Goal: Task Accomplishment & Management: Manage account settings

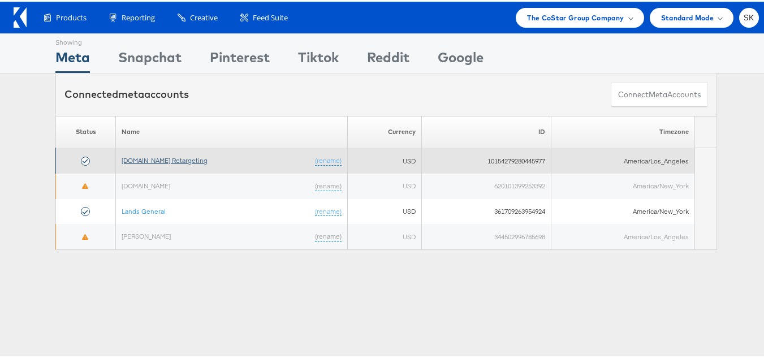
click at [150, 158] on link "[DOMAIN_NAME] Retargeting" at bounding box center [165, 158] width 86 height 8
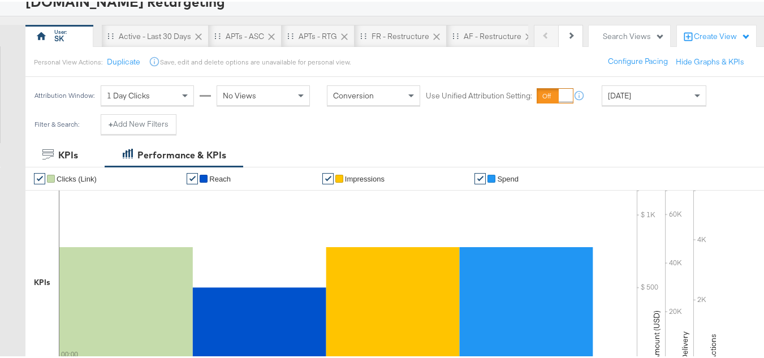
scroll to position [113, 0]
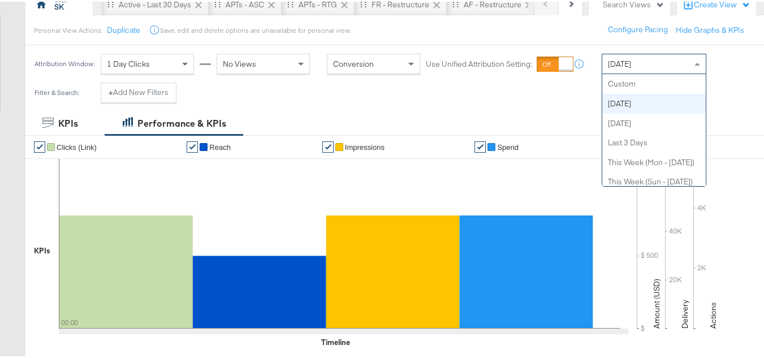
click at [614, 57] on span "Today" at bounding box center [619, 62] width 23 height 10
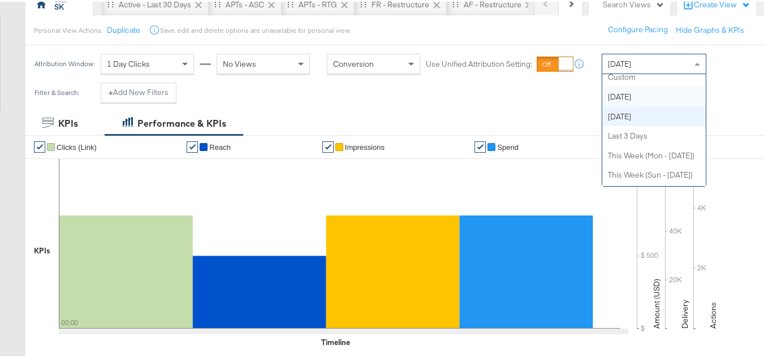
scroll to position [0, 0]
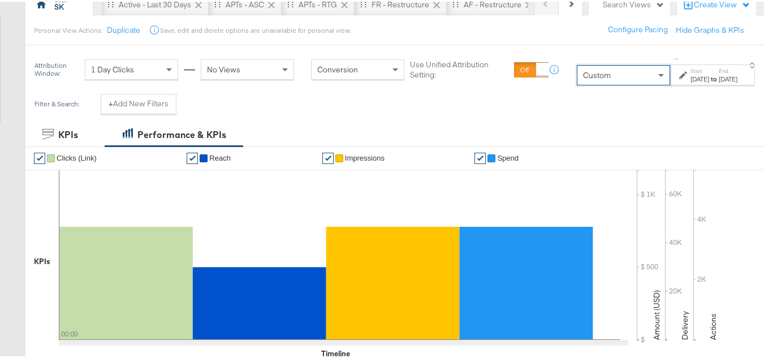
click at [690, 79] on div "Sep 16th 2025" at bounding box center [699, 77] width 19 height 9
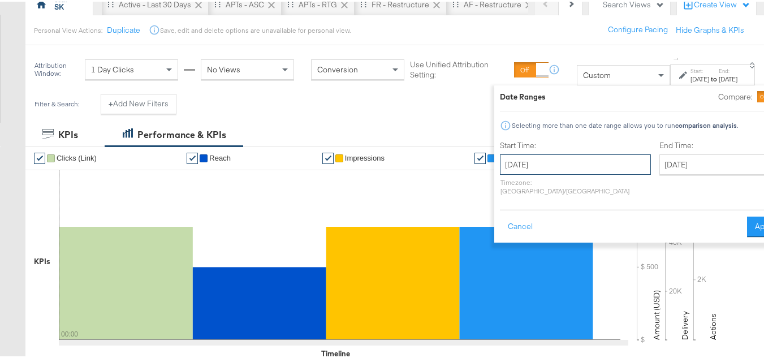
click at [525, 158] on input "[DATE]" at bounding box center [575, 163] width 151 height 20
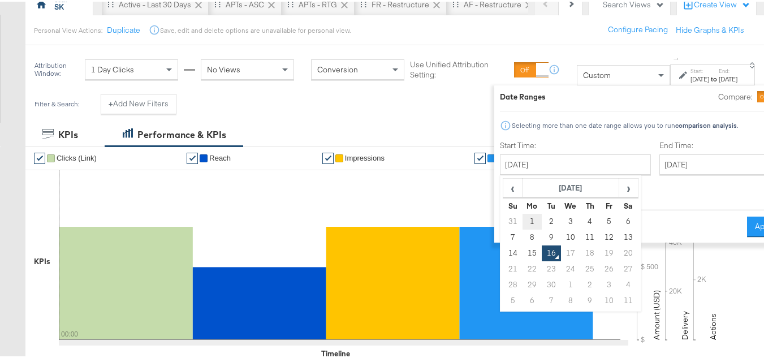
click at [522, 225] on td "1" at bounding box center [531, 220] width 19 height 16
type input "[DATE]"
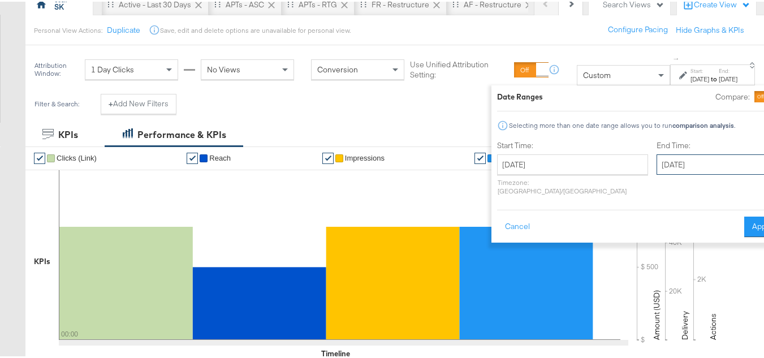
click at [656, 160] on input "[DATE]" at bounding box center [715, 163] width 119 height 20
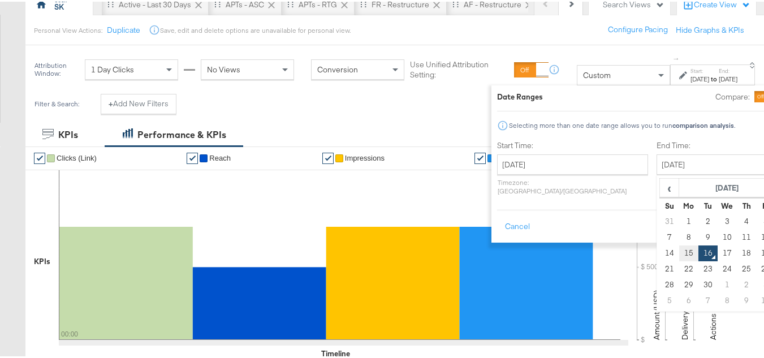
click at [679, 248] on td "15" at bounding box center [688, 252] width 19 height 16
type input "[DATE]"
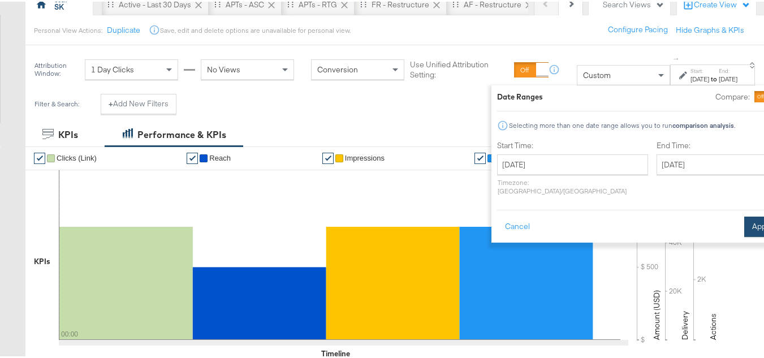
click at [744, 215] on button "Apply" at bounding box center [762, 225] width 36 height 20
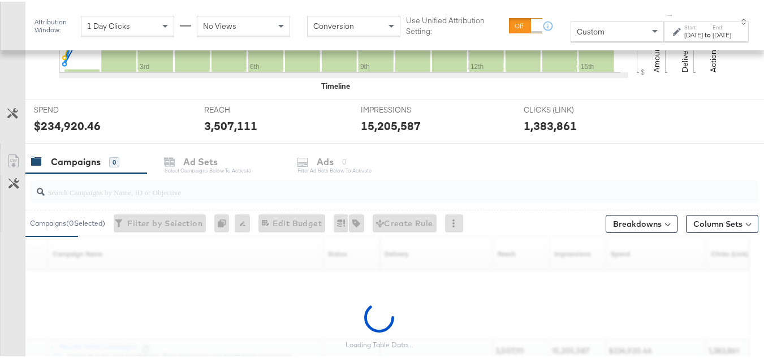
scroll to position [478, 0]
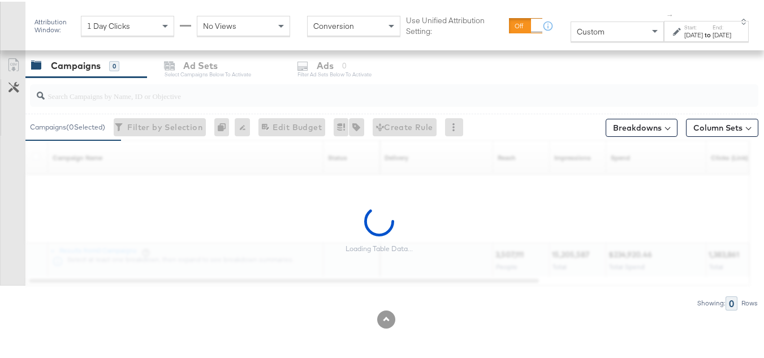
click at [105, 88] on input "search" at bounding box center [369, 90] width 649 height 22
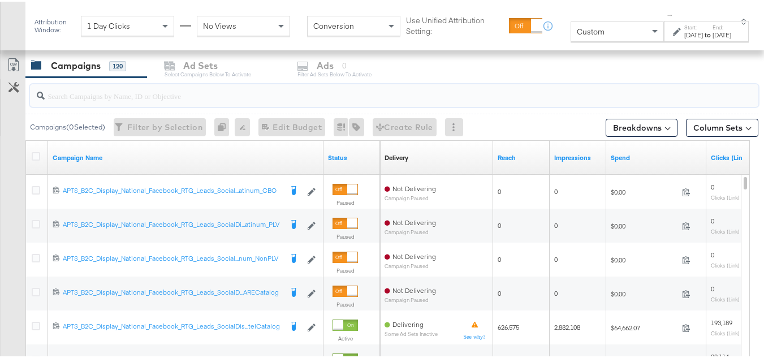
paste input "APTS_B2C_Display_National_Facebook_RTG_Leads_SocialDisplay_Retargeting_Diamond_…"
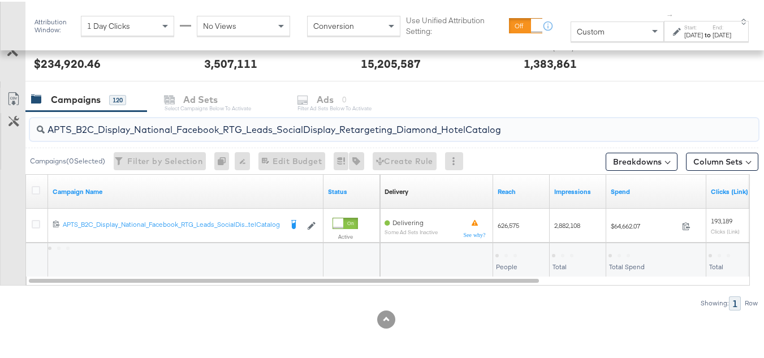
scroll to position [444, 0]
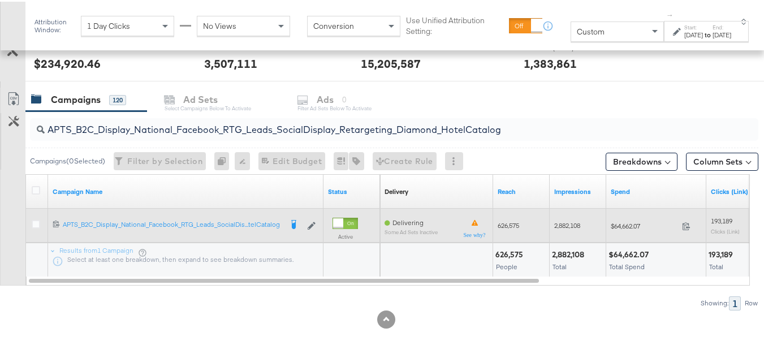
click at [620, 229] on div "$64,662.07 64662.07" at bounding box center [656, 224] width 100 height 18
copy div "$64,662.07"
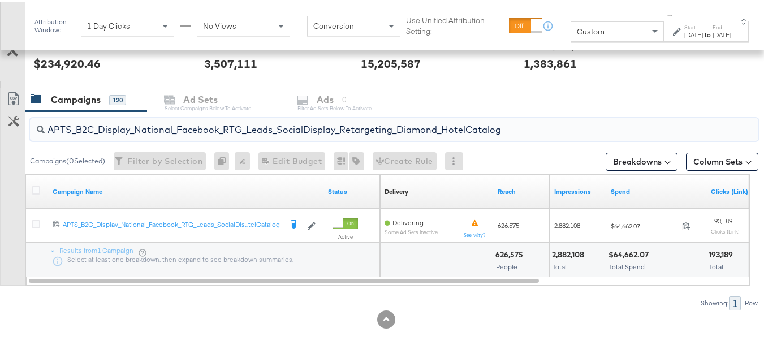
click at [171, 125] on input "APTS_B2C_Display_National_Facebook_RTG_Leads_SocialDisplay_Retargeting_Diamond_…" at bounding box center [369, 123] width 649 height 22
paste input "alwayson_Retargeting_DARE24_DiamondPlatinum"
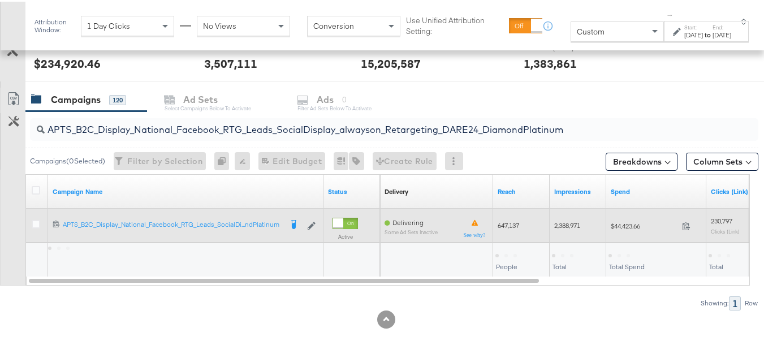
click at [618, 228] on span "$44,423.66" at bounding box center [644, 224] width 67 height 8
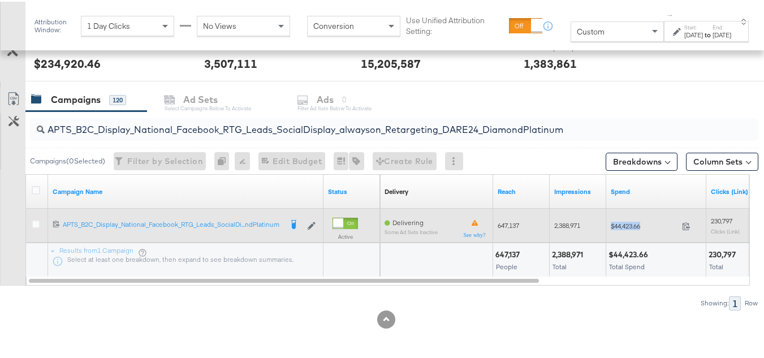
copy div "$44,423.66"
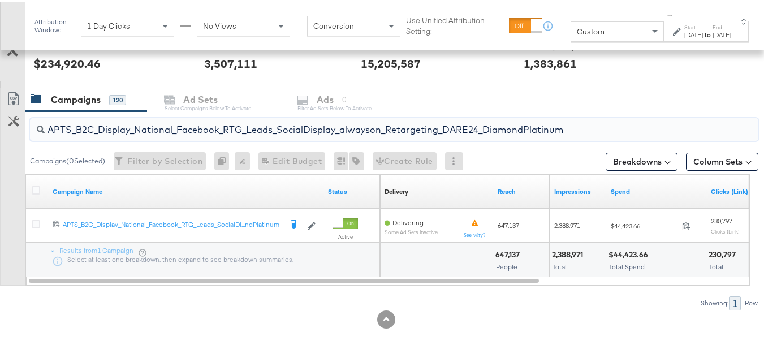
click at [194, 121] on input "APTS_B2C_Display_National_Facebook_RTG_Leads_SocialDisplay_alwayson_Retargeting…" at bounding box center [369, 123] width 649 height 22
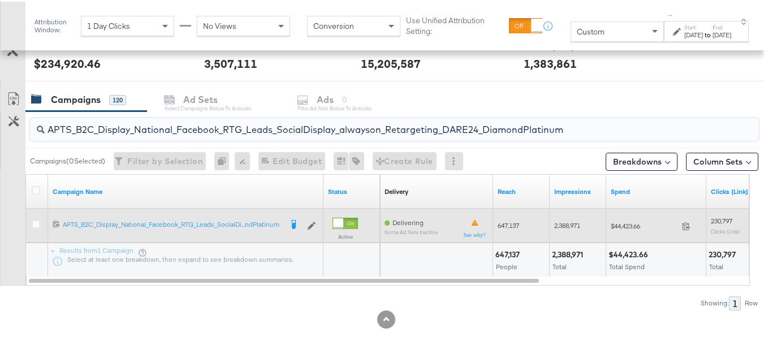
paste input "FR_B2C_Display_National_Facebook_RTG_Leads_SocialDisplay_alwayson_Retargeting_FR"
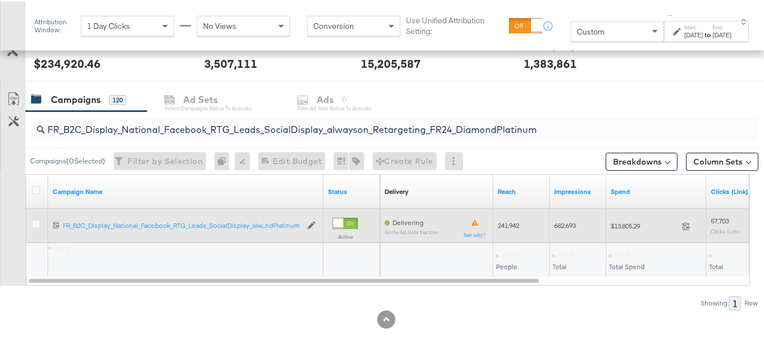
click at [633, 230] on div "$13,805.29 13805.29" at bounding box center [656, 224] width 100 height 18
copy div "$13,805.29"
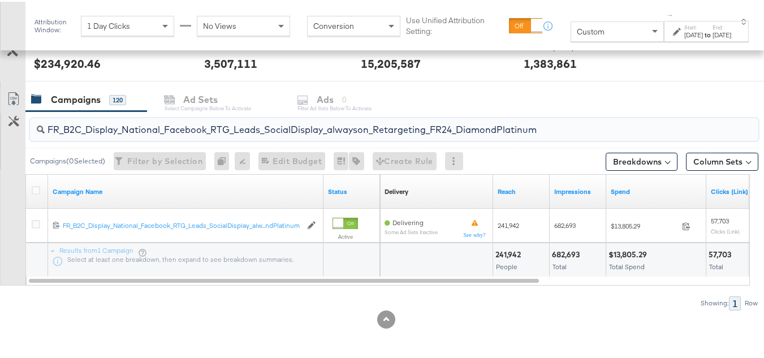
click at [172, 129] on input "FR_B2C_Display_National_Facebook_RTG_Leads_SocialDisplay_alwayson_Retargeting_F…" at bounding box center [369, 123] width 649 height 22
paste input "AF_B2C_Display_National_Facebook_RTG_Leads_SocialDisplay_alwayson_Retargeting_AF"
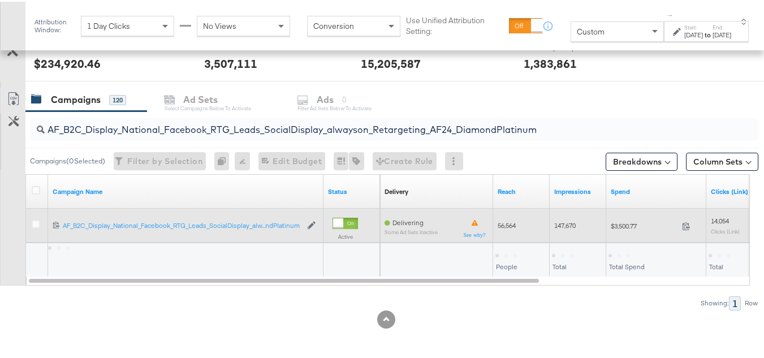
click at [624, 223] on span "$3,500.77" at bounding box center [644, 224] width 67 height 8
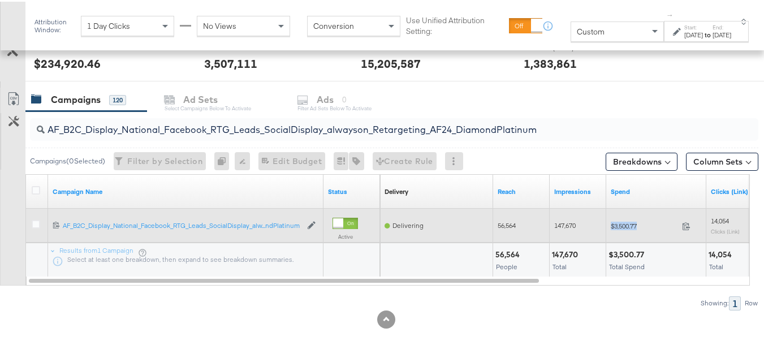
copy div "$3,500.77"
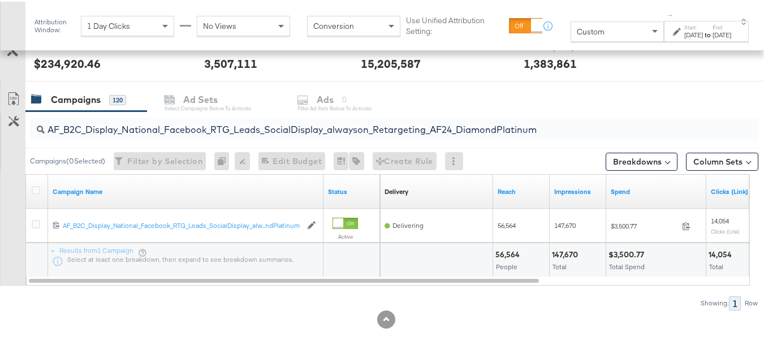
click at [232, 133] on input "AF_B2C_Display_National_Facebook_RTG_Leads_SocialDisplay_alwayson_Retargeting_A…" at bounding box center [369, 123] width 649 height 22
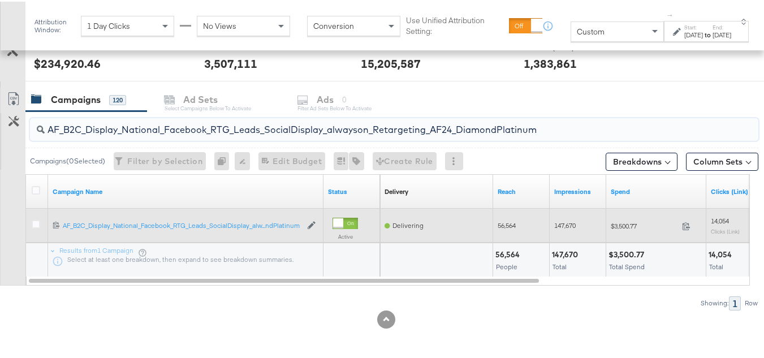
paste input "HL_B2C_Display_National_Facebook_RTG_Leads_SocialDisplay_alwayson_Retargeting_A…"
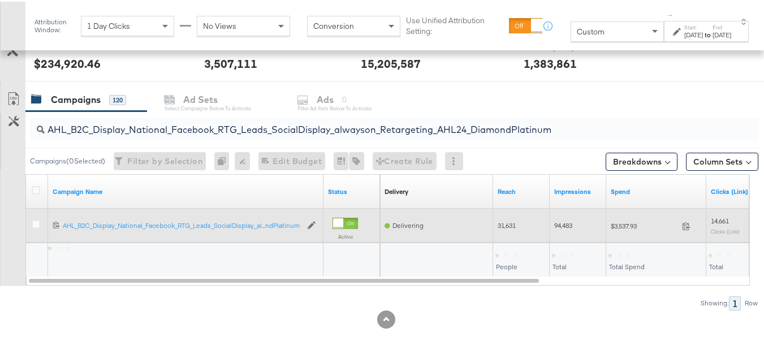
click at [623, 224] on span "$3,537.93" at bounding box center [644, 224] width 67 height 8
copy div "$3,537.93"
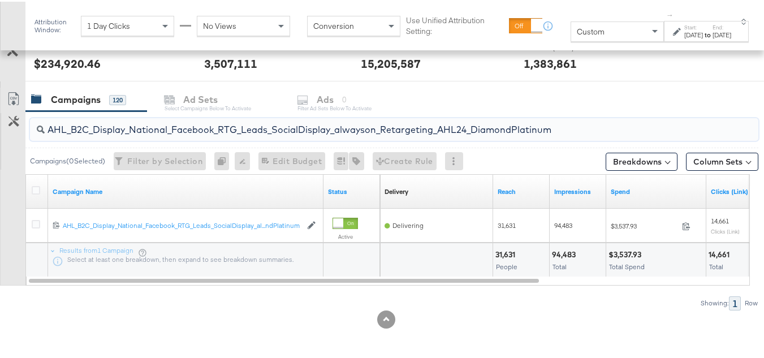
click at [188, 123] on input "AHL_B2C_Display_National_Facebook_RTG_Leads_SocialDisplay_alwayson_Retargeting_…" at bounding box center [369, 123] width 649 height 22
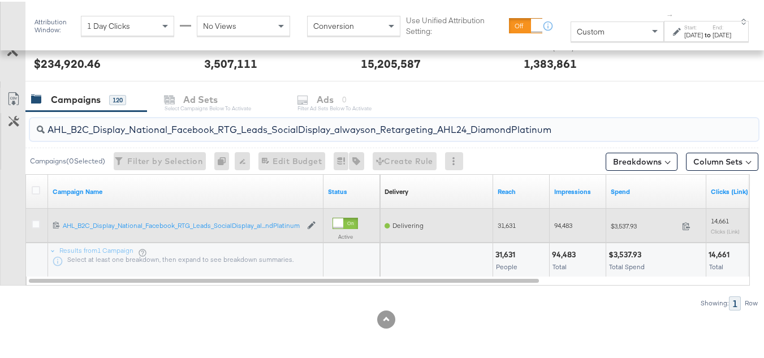
paste input "PTS_B2C_Display_National_Facebook_PRO_Traffic_SocialDisplay_alwayson_ASC_DARE24…"
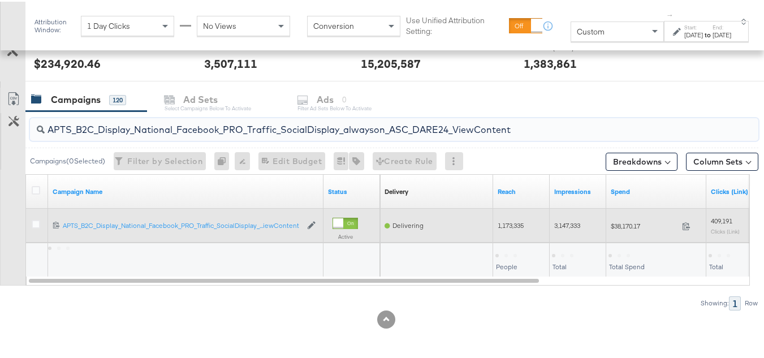
click at [619, 218] on div "$38,170.17 38170.17" at bounding box center [656, 224] width 100 height 18
copy div "$38,170.17"
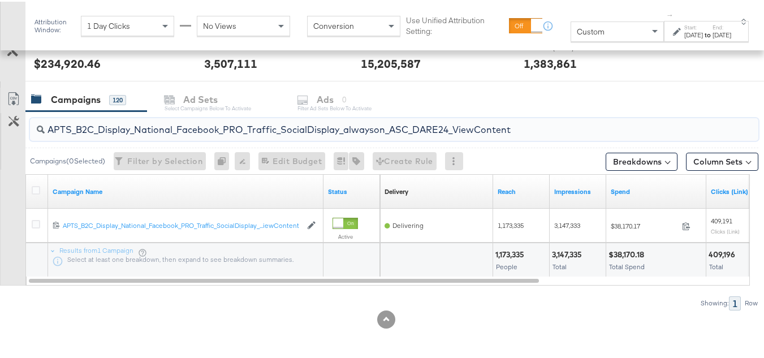
click at [262, 114] on input "APTS_B2C_Display_National_Facebook_PRO_Traffic_SocialDisplay_alwayson_ASC_DARE2…" at bounding box center [369, 123] width 649 height 22
paste input "Leads_SocialDisplay_alwayson_ASC_DARE24_Purchase"
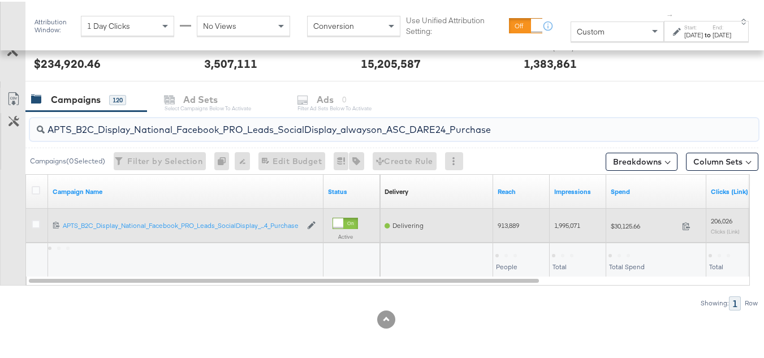
click at [630, 229] on div "$30,125.66 30125.66" at bounding box center [656, 224] width 100 height 18
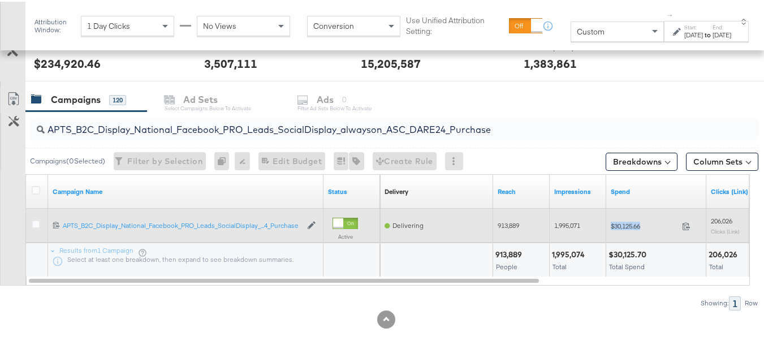
copy div "$30,125.66"
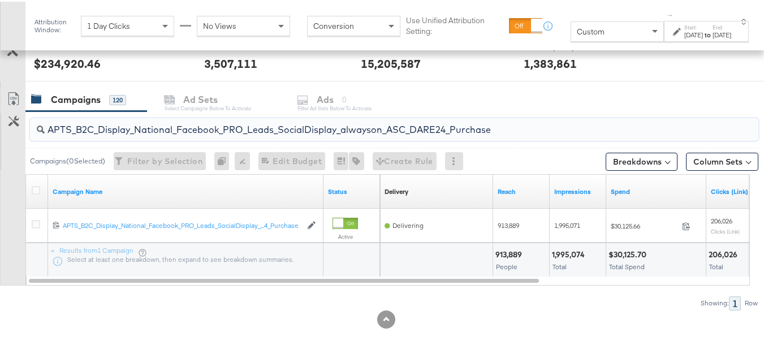
click at [178, 127] on input "APTS_B2C_Display_National_Facebook_PRO_Leads_SocialDisplay_alwayson_ASC_DARE24_…" at bounding box center [369, 123] width 649 height 22
paste input "F_B2C_Display_National_Facebook_PRO_Traffic_SocialDisplay_alwayson_ASC_AF24_Vie…"
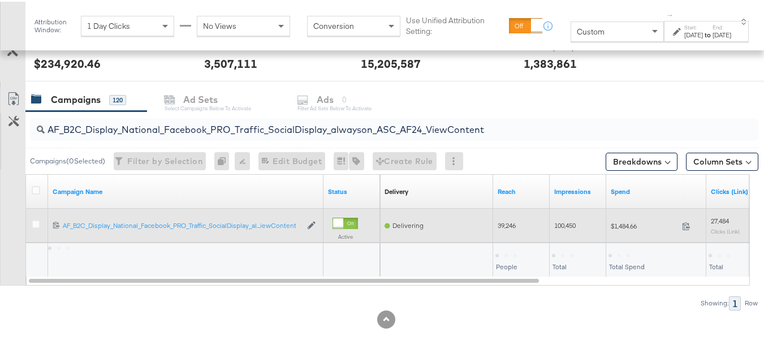
click at [618, 222] on span "$1,484.66" at bounding box center [644, 224] width 67 height 8
copy div "$1,484.66"
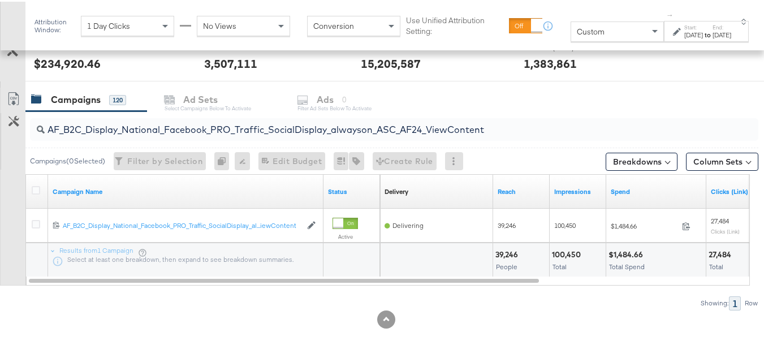
click at [180, 128] on input "AF_B2C_Display_National_Facebook_PRO_Traffic_SocialDisplay_alwayson_ASC_AF24_Vi…" at bounding box center [369, 123] width 649 height 22
paste input "FR_B2C_Display_National_Facebook_PRO_Traffic_SocialDisplay_alwayson_ASC_FR"
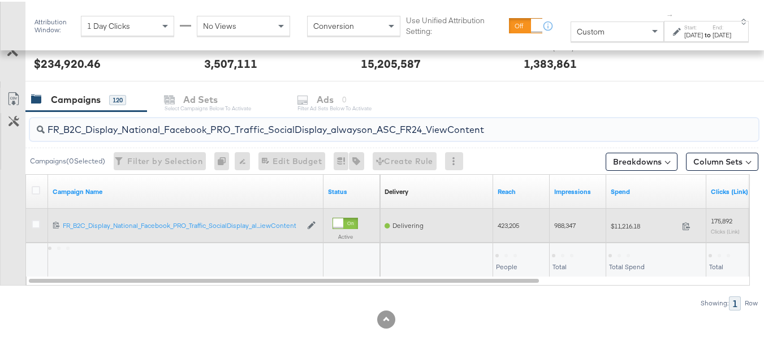
click at [630, 235] on div "$11,216.18 11216.18" at bounding box center [656, 224] width 100 height 34
copy div "$11,216.18"
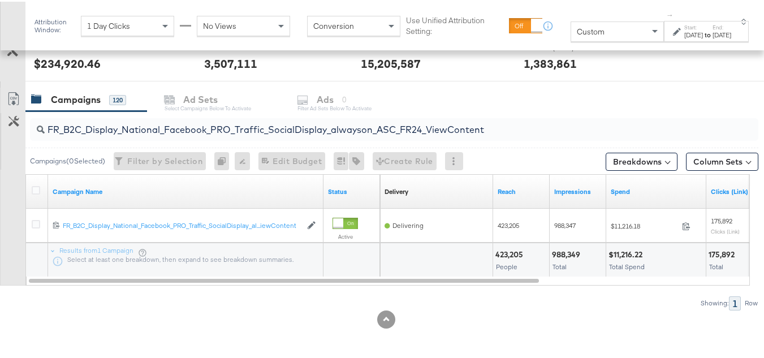
click at [163, 115] on input "FR_B2C_Display_National_Facebook_PRO_Traffic_SocialDisplay_alwayson_ASC_FR24_Vi…" at bounding box center [369, 123] width 649 height 22
paste input "AHL_B2C_Display_National_Facebook_PRO_Traffic_SocialDisplay_alwayson_ASC_AHL"
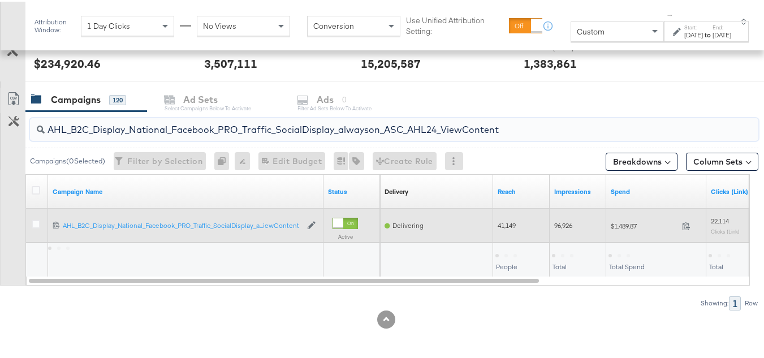
type input "AHL_B2C_Display_National_Facebook_PRO_Traffic_SocialDisplay_alwayson_ASC_AHL24_…"
click at [638, 233] on div "$1,489.87 1489.87" at bounding box center [656, 224] width 100 height 34
copy div "$1,489.87"
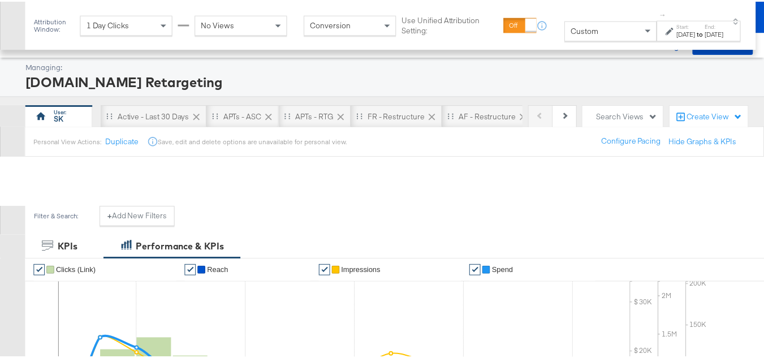
scroll to position [478, 0]
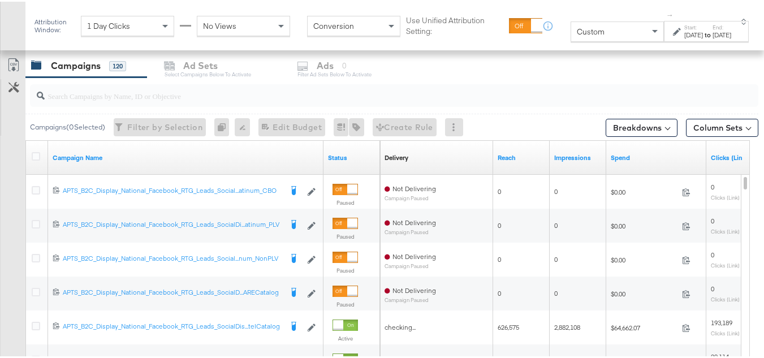
click at [160, 101] on div at bounding box center [394, 94] width 728 height 23
paste input "APTS_B2C_Display_National_Facebook_RTG_Leads_SocialDisplay_Retargeting_Diamond_…"
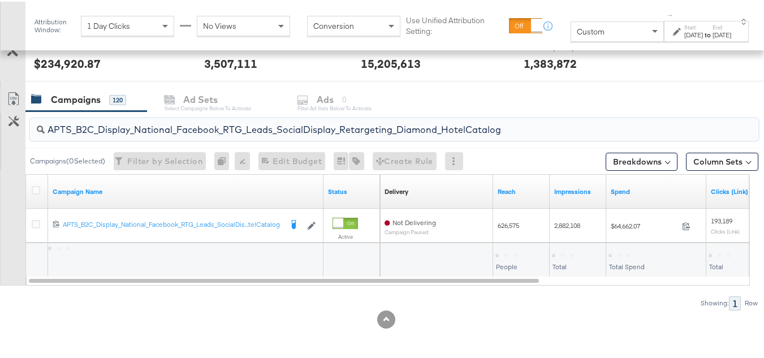
scroll to position [444, 0]
type input "APTS_B2C_Display_National_Facebook_RTG_Leads_SocialDisplay_Retargeting_Diamond_…"
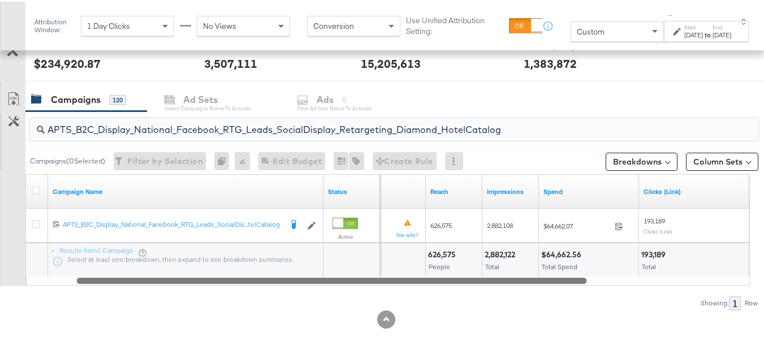
drag, startPoint x: 438, startPoint y: 280, endPoint x: 44, endPoint y: 276, distance: 394.0
click at [77, 277] on div at bounding box center [332, 279] width 510 height 10
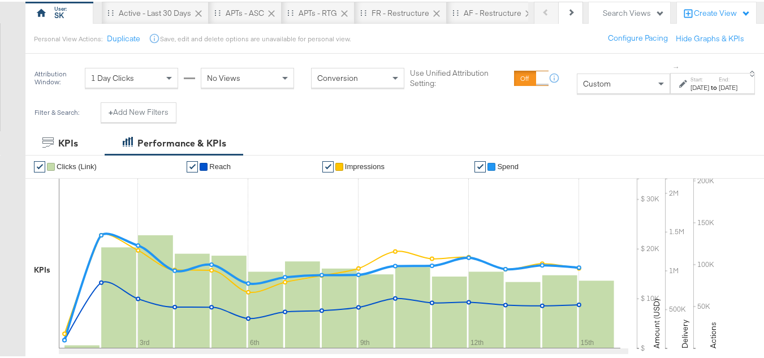
scroll to position [0, 0]
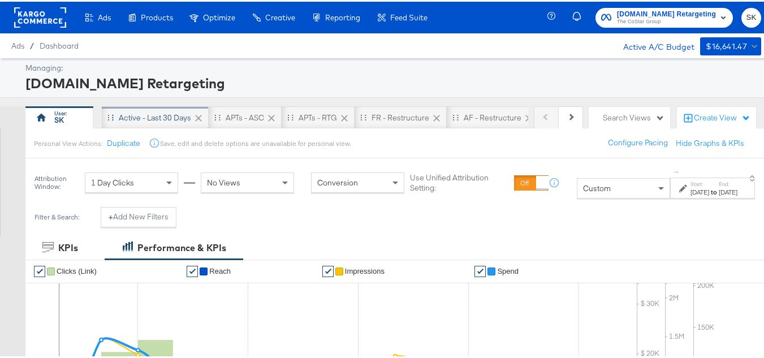
click at [127, 112] on div "Active - Last 30 Days" at bounding box center [155, 116] width 72 height 11
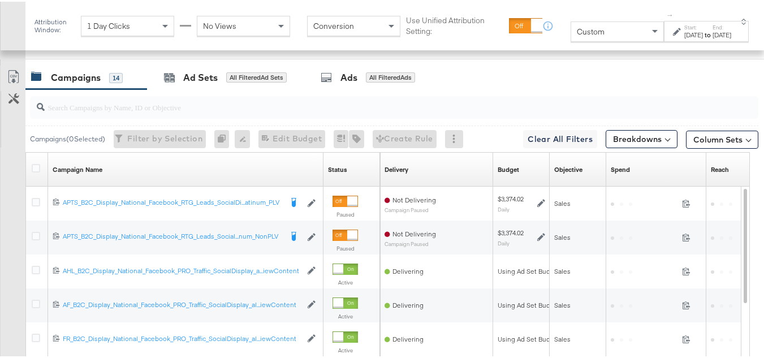
scroll to position [226, 0]
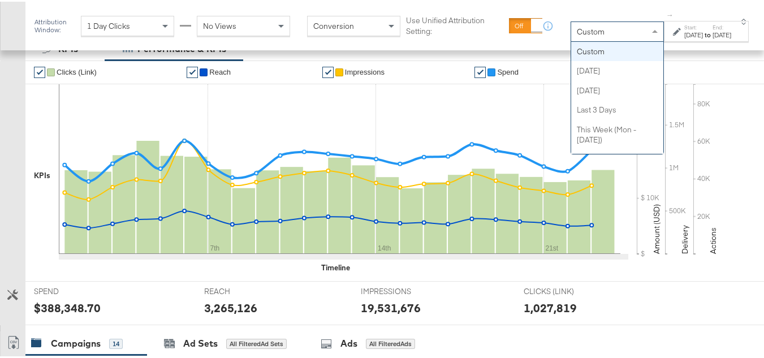
click at [581, 40] on div "Custom Custom Today Yesterday Last 3 Days This Week (Mon - Today) This Week (Su…" at bounding box center [616, 30] width 93 height 20
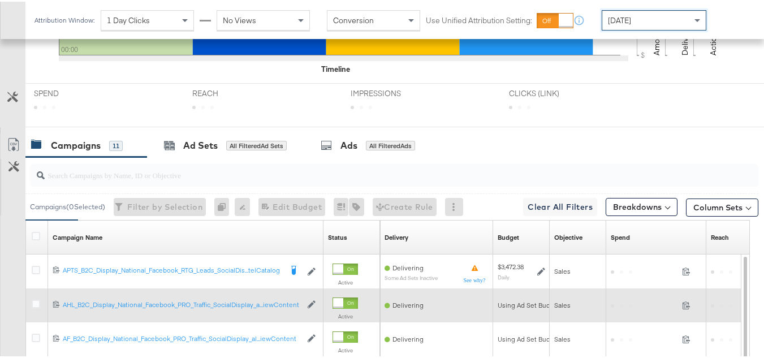
scroll to position [678, 0]
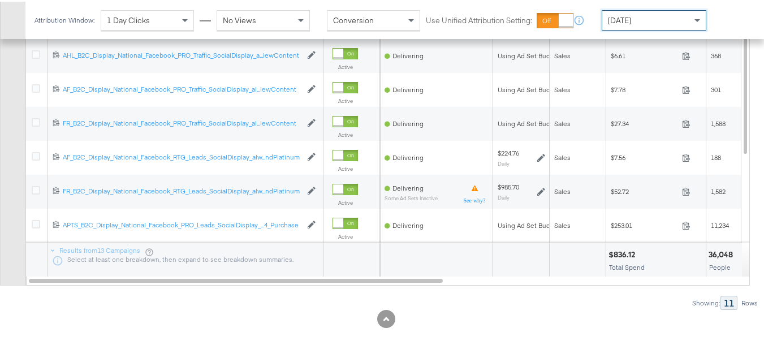
click at [668, 28] on div "Today" at bounding box center [653, 18] width 105 height 20
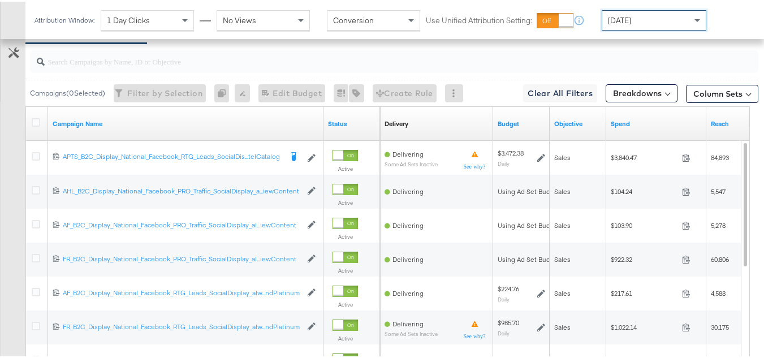
scroll to position [508, 0]
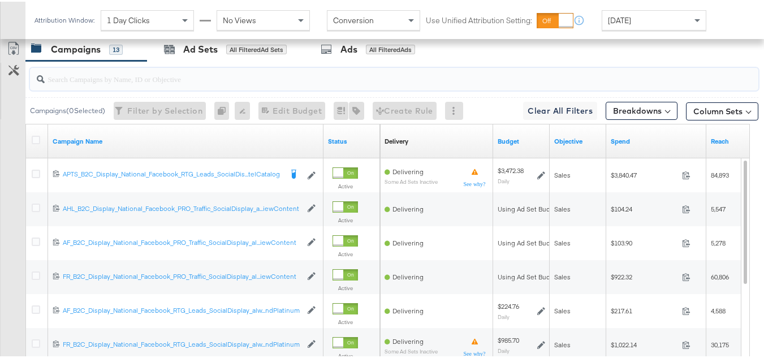
click at [181, 84] on input "search" at bounding box center [369, 73] width 649 height 22
paste input "$3,725.63"
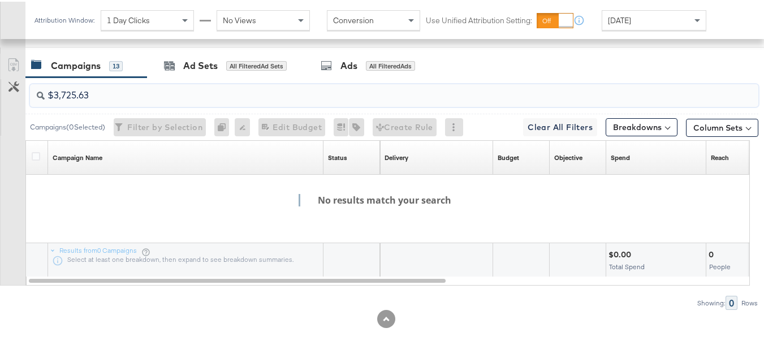
click at [172, 97] on input "$3,725.63" at bounding box center [369, 89] width 649 height 22
paste input "APTS_B2C_Display_National_Facebook_RTG_Leads_SocialDisplay_Retargeting_Diamond_…"
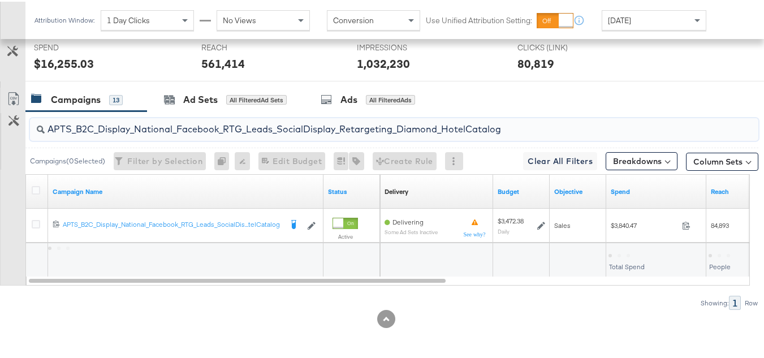
scroll to position [474, 0]
type input "APTS_B2C_Display_National_Facebook_RTG_Leads_SocialDisplay_Retargeting_Diamond_…"
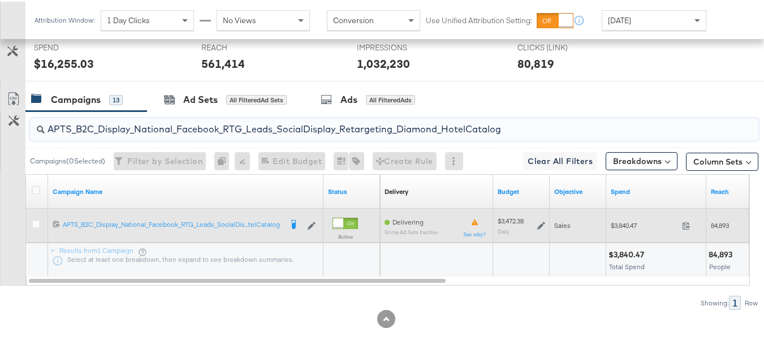
click at [536, 218] on div "$3,472.38 Daily" at bounding box center [520, 224] width 47 height 18
click at [541, 222] on icon at bounding box center [541, 224] width 8 height 8
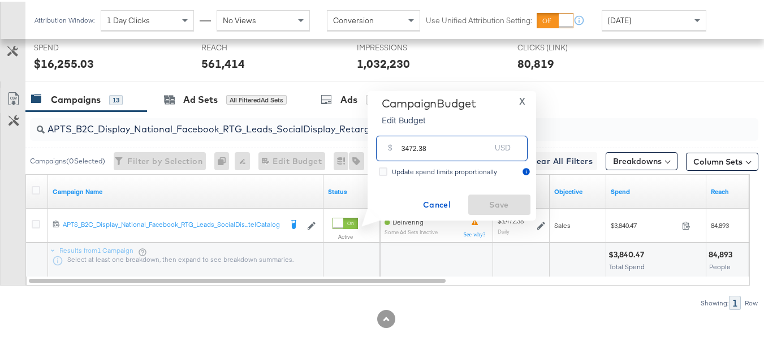
click at [477, 153] on input "3472.38" at bounding box center [445, 142] width 89 height 24
paste input "$3,725.63"
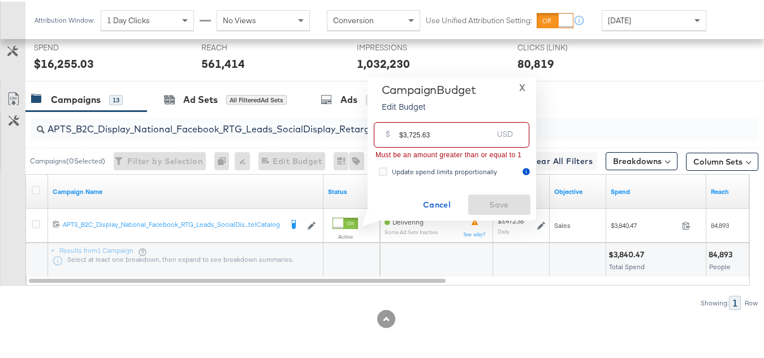
click at [404, 135] on input "$3,725.63" at bounding box center [445, 128] width 93 height 24
click at [459, 145] on div "$ 3,725.63 USD" at bounding box center [451, 132] width 155 height 25
click at [453, 139] on input ",725.63" at bounding box center [445, 128] width 93 height 24
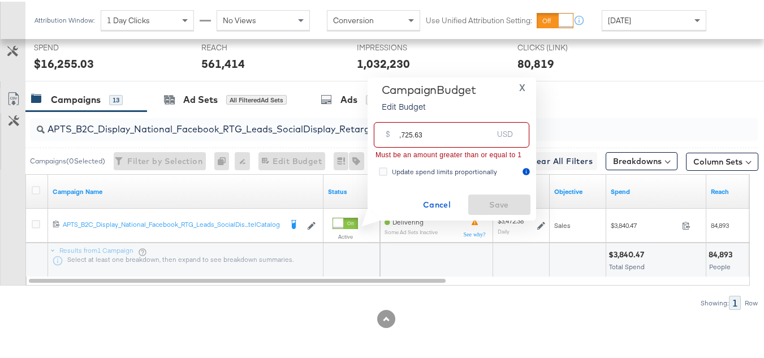
paste input "$3"
click at [402, 132] on input "$3,725.63" at bounding box center [445, 128] width 93 height 24
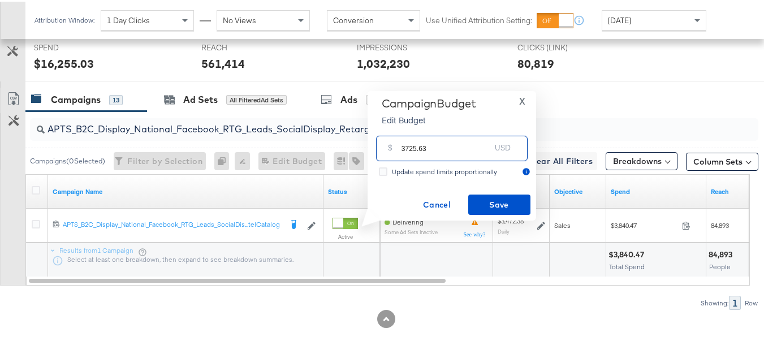
click at [457, 140] on input "3725.63" at bounding box center [445, 142] width 89 height 24
type input "3725.63"
click at [490, 200] on span "Save" at bounding box center [499, 203] width 53 height 14
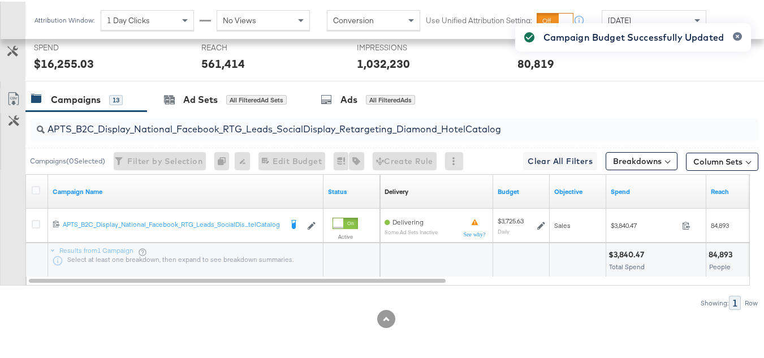
click at [181, 119] on input "APTS_B2C_Display_National_Facebook_RTG_Leads_SocialDisplay_Retargeting_Diamond_…" at bounding box center [369, 123] width 649 height 22
paste input "alwayson_Retargeting_DARE24_DiamondPlatinum"
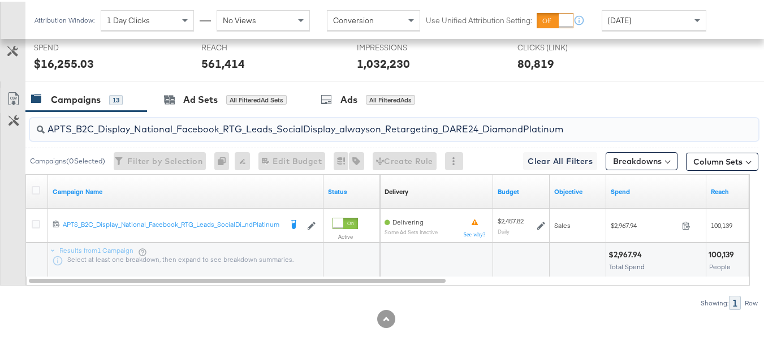
type input "APTS_B2C_Display_National_Facebook_RTG_Leads_SocialDisplay_alwayson_Retargeting…"
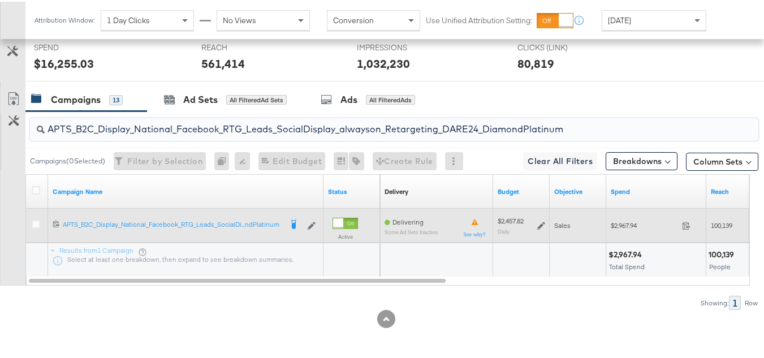
click at [542, 223] on icon at bounding box center [541, 224] width 8 height 8
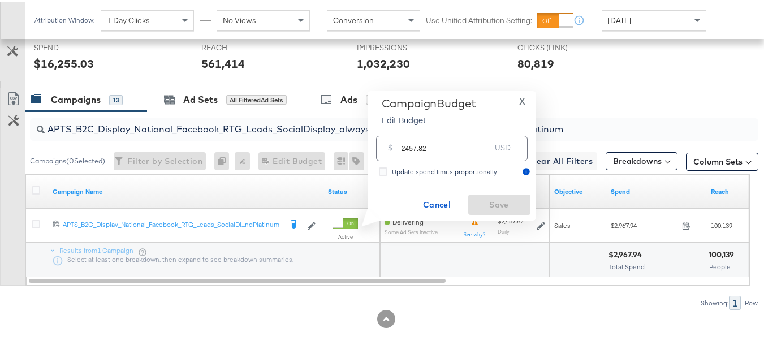
click at [441, 154] on div "$ 2457.82 USD" at bounding box center [451, 146] width 151 height 25
paste input "$2,031.55"
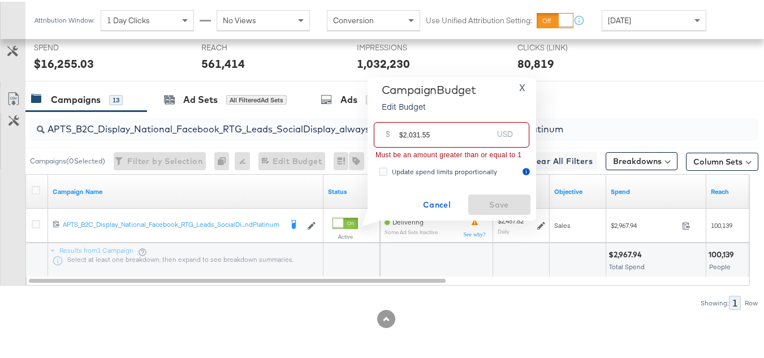
click at [402, 131] on input "$2,031.55" at bounding box center [445, 128] width 93 height 24
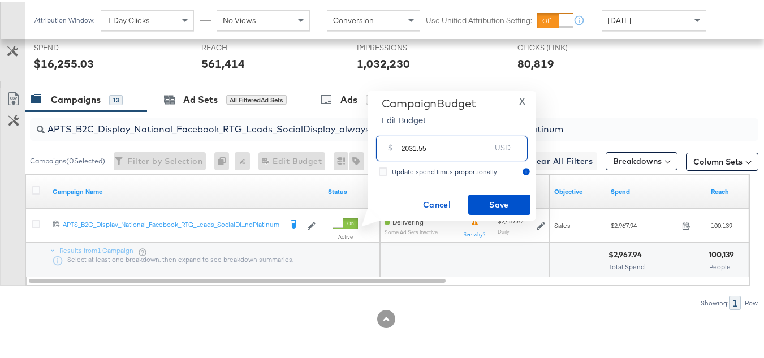
click at [468, 142] on input "2031.55" at bounding box center [445, 142] width 89 height 24
type input "2031.55"
click at [484, 190] on div "Campaign Budget Edit Budget X $ 2031.55 USD Update spend limits proportionally …" at bounding box center [451, 154] width 157 height 118
click at [492, 206] on span "Save" at bounding box center [499, 203] width 53 height 14
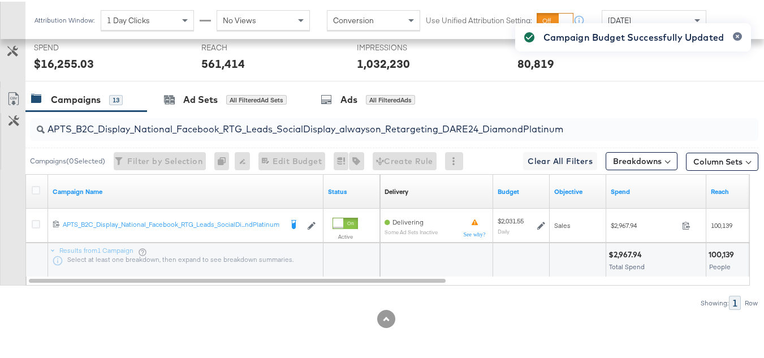
click at [176, 133] on input "APTS_B2C_Display_National_Facebook_RTG_Leads_SocialDisplay_alwayson_Retargeting…" at bounding box center [369, 123] width 649 height 22
paste input "FR_B2C_Display_National_Facebook_RTG_Leads_SocialDisplay_alwayson_Retargeting_FR"
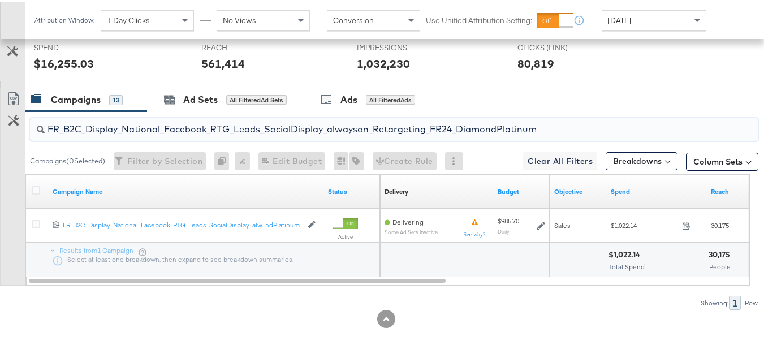
type input "FR_B2C_Display_National_Facebook_RTG_Leads_SocialDisplay_alwayson_Retargeting_F…"
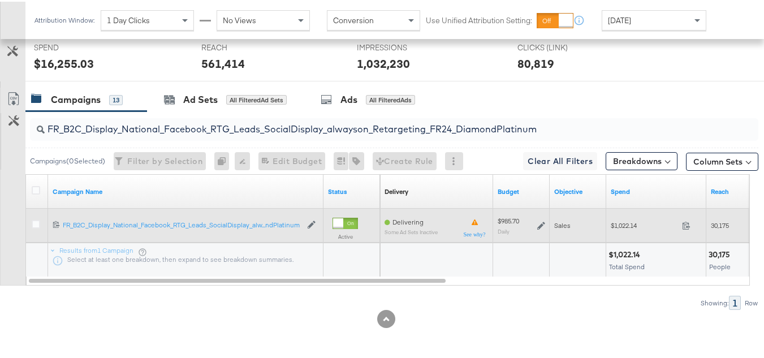
click at [539, 228] on icon at bounding box center [541, 224] width 8 height 8
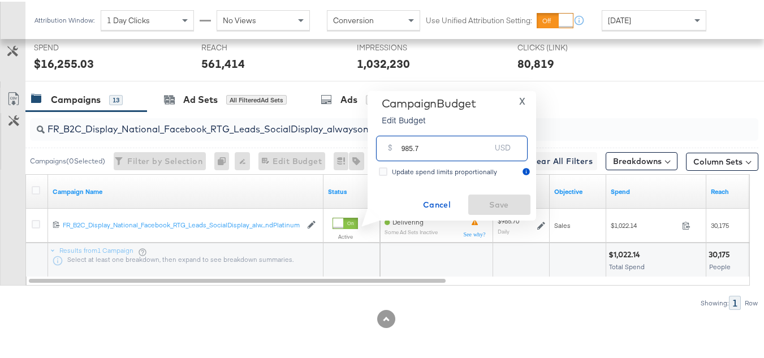
click at [466, 150] on input "985.7" at bounding box center [445, 142] width 89 height 24
paste input "$788.56"
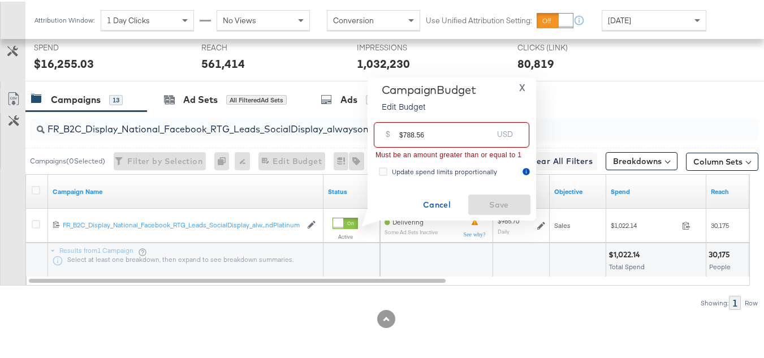
click at [403, 129] on input "$788.56" at bounding box center [445, 128] width 93 height 24
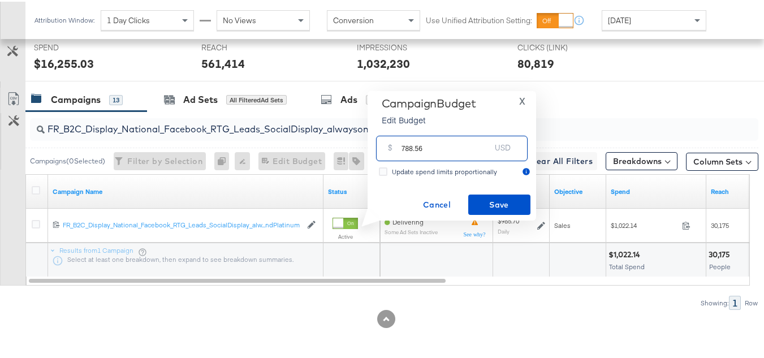
click at [463, 145] on input "788.56" at bounding box center [445, 142] width 89 height 24
type input "788.56"
click at [482, 198] on span "Save" at bounding box center [499, 203] width 53 height 14
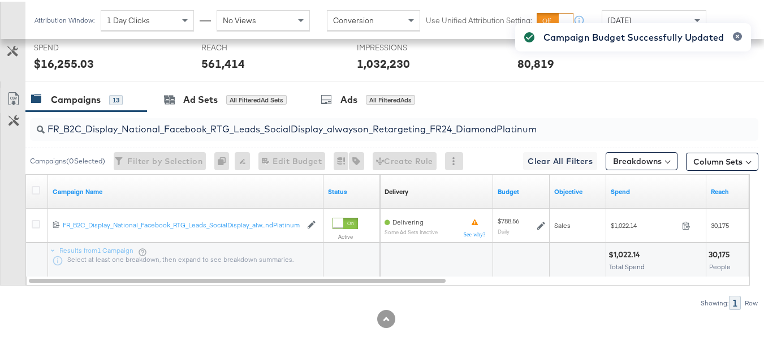
click at [159, 128] on input "FR_B2C_Display_National_Facebook_RTG_Leads_SocialDisplay_alwayson_Retargeting_F…" at bounding box center [369, 123] width 649 height 22
paste input "AF_B2C_Display_National_Facebook_RTG_Leads_SocialDisplay_alwayson_Retargeting_AF"
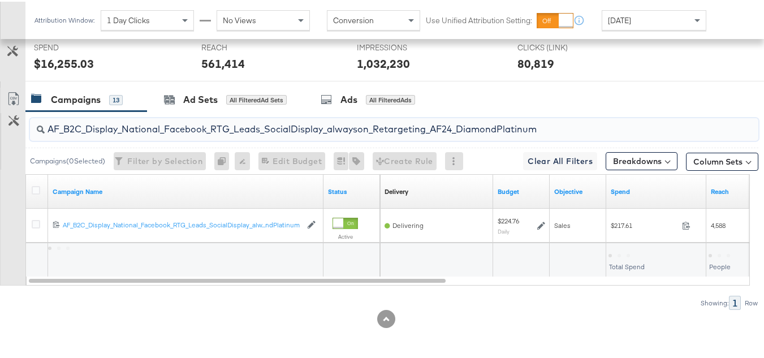
type input "AF_B2C_Display_National_Facebook_RTG_Leads_SocialDisplay_alwayson_Retargeting_A…"
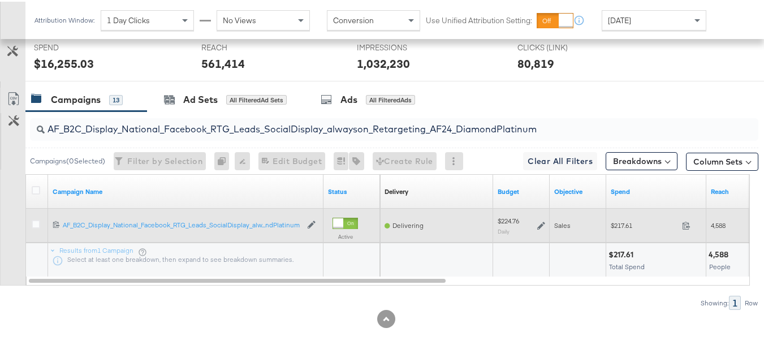
click at [537, 224] on icon at bounding box center [541, 224] width 8 height 8
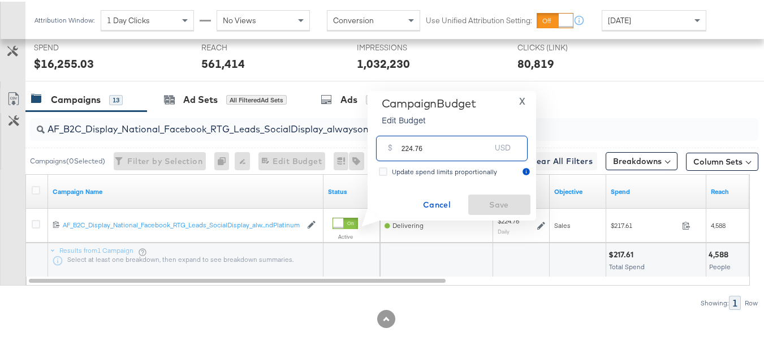
click at [447, 137] on input "224.76" at bounding box center [445, 142] width 89 height 24
paste input "$225.10"
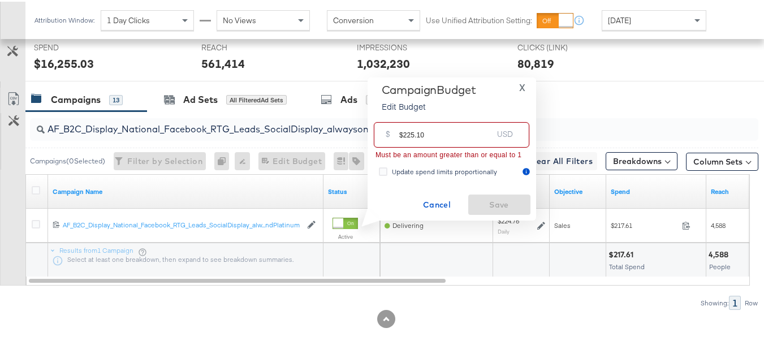
click at [400, 132] on input "$225.10" at bounding box center [445, 128] width 93 height 24
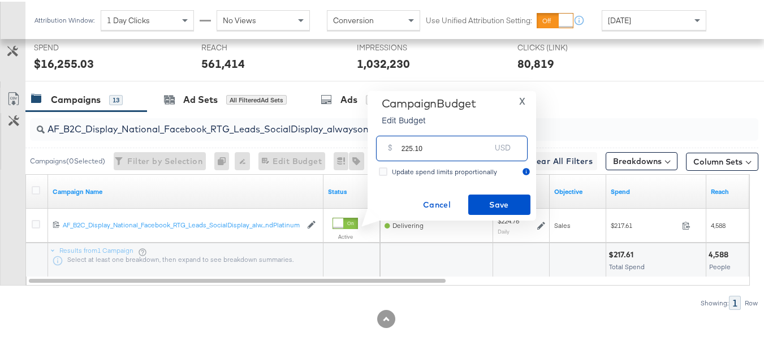
click at [445, 145] on input "225.10" at bounding box center [445, 142] width 89 height 24
type input "225.10"
click at [478, 202] on span "Save" at bounding box center [499, 203] width 53 height 14
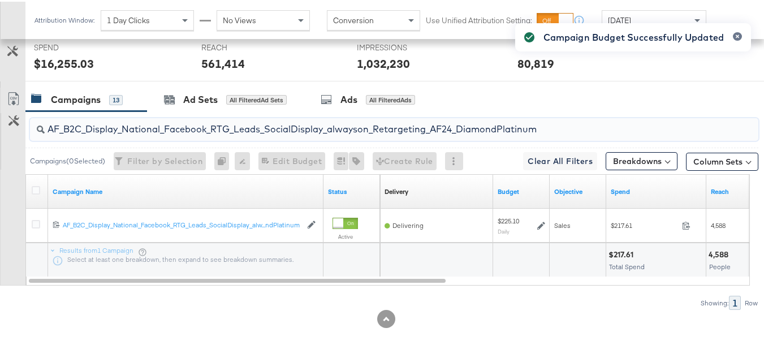
click at [173, 113] on input "AF_B2C_Display_National_Facebook_RTG_Leads_SocialDisplay_alwayson_Retargeting_A…" at bounding box center [369, 123] width 649 height 22
paste input "HL_B2C_Display_National_Facebook_RTG_Leads_SocialDisplay_alwayson_Retargeting_A…"
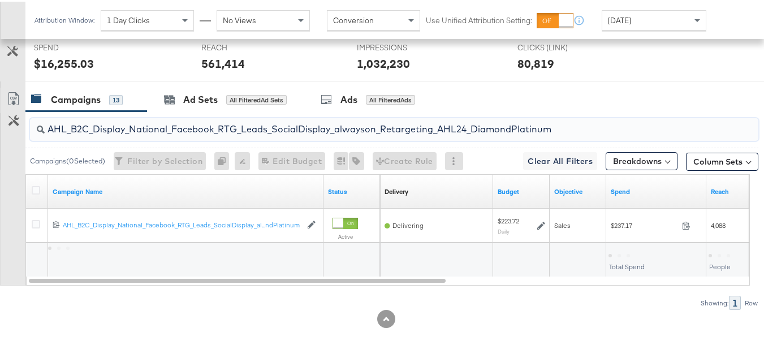
type input "AHL_B2C_Display_National_Facebook_RTG_Leads_SocialDisplay_alwayson_Retargeting_…"
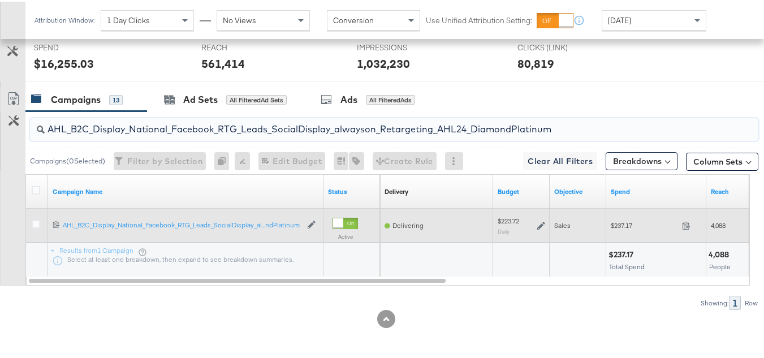
click at [533, 223] on div "$223.72 Daily" at bounding box center [520, 224] width 47 height 18
click at [537, 222] on icon at bounding box center [541, 224] width 8 height 8
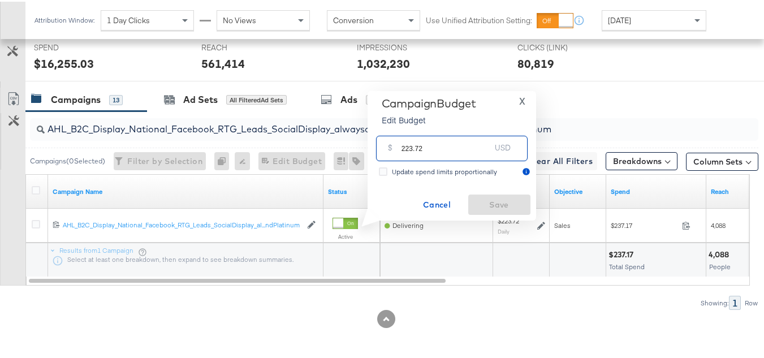
click at [455, 142] on input "223.72" at bounding box center [445, 142] width 89 height 24
paste input "$222.71"
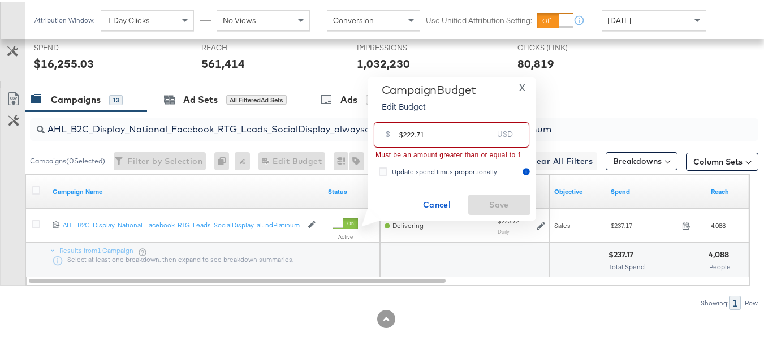
click at [404, 135] on input "$222.71" at bounding box center [445, 128] width 93 height 24
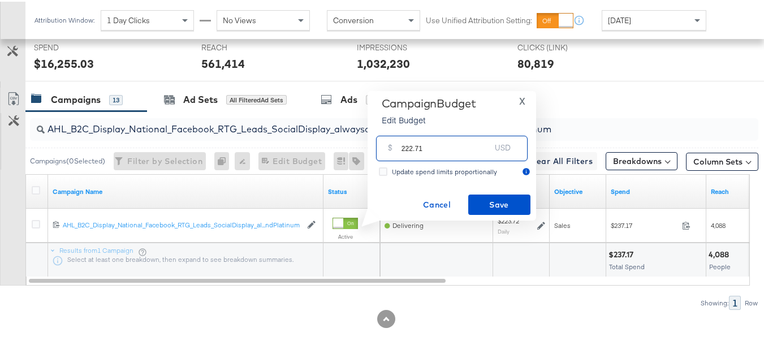
click at [453, 145] on input "222.71" at bounding box center [445, 142] width 89 height 24
type input "222.71"
click at [493, 202] on span "Save" at bounding box center [499, 203] width 53 height 14
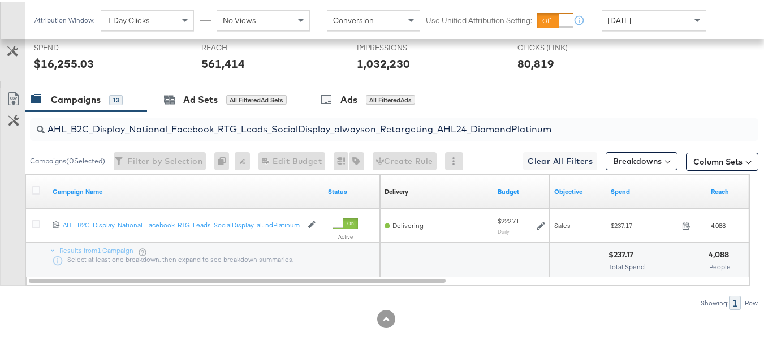
click at [287, 118] on input "AHL_B2C_Display_National_Facebook_RTG_Leads_SocialDisplay_alwayson_Retargeting_…" at bounding box center [369, 123] width 649 height 22
paste input "PTS_B2C_Display_National_Facebook_PRO_Traffic_SocialDisplay_alwayson_ASC_DARE24…"
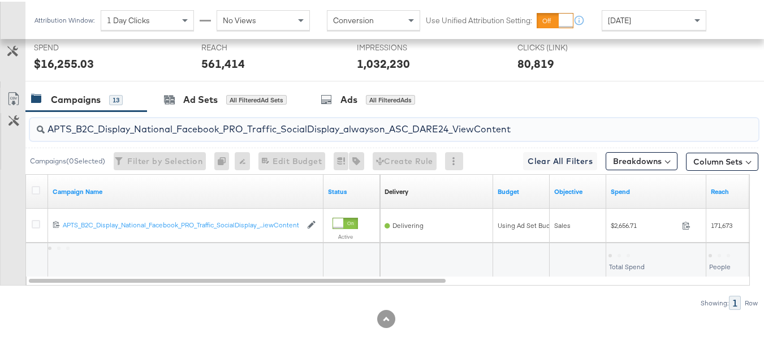
type input "APTS_B2C_Display_National_Facebook_PRO_Traffic_SocialDisplay_alwayson_ASC_DARE2…"
click at [37, 200] on div at bounding box center [37, 190] width 21 height 20
click at [36, 188] on icon at bounding box center [36, 188] width 8 height 8
click at [0, 0] on input "checkbox" at bounding box center [0, 0] width 0 height 0
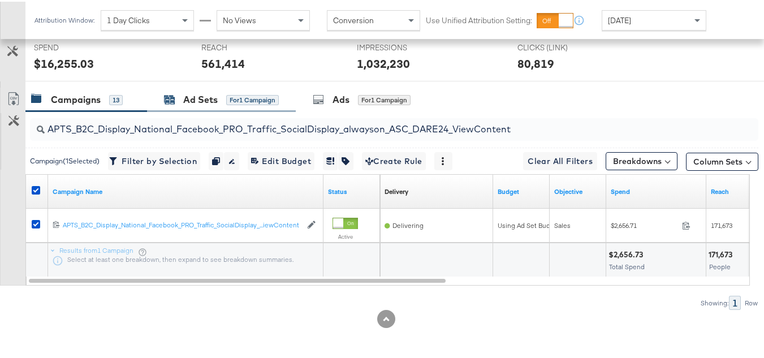
click at [227, 102] on div "for 1 Campaign" at bounding box center [252, 98] width 53 height 10
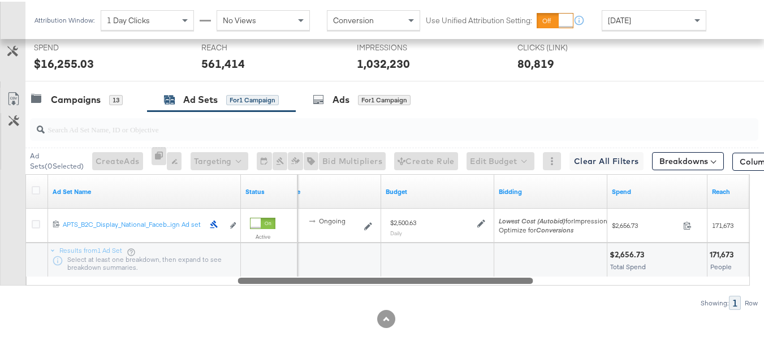
drag, startPoint x: 263, startPoint y: 282, endPoint x: 480, endPoint y: 259, distance: 218.9
click at [475, 266] on div "Ad Set Name Status Schedule Budget Bidding Spend Reach 120211983390940614 APTS_…" at bounding box center [387, 227] width 724 height 111
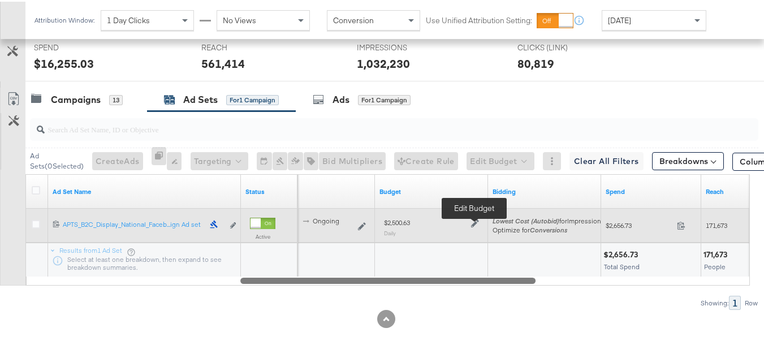
click at [473, 220] on icon at bounding box center [475, 222] width 8 height 8
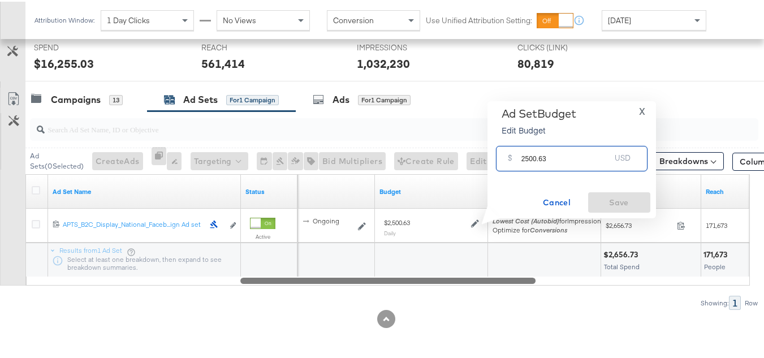
click at [578, 158] on input "2500.63" at bounding box center [565, 152] width 89 height 24
paste input "$2,596.2"
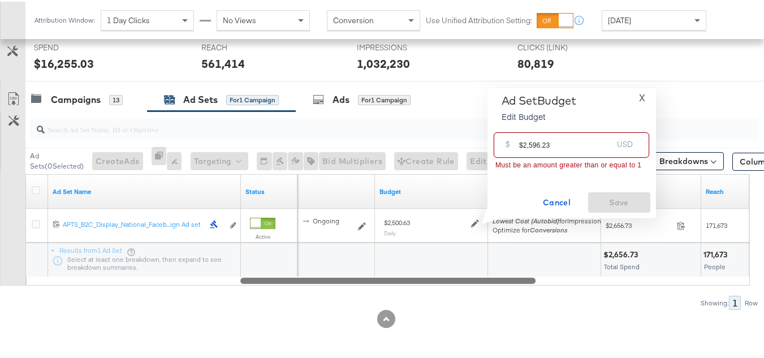
click at [519, 146] on input "$2,596.23" at bounding box center [565, 139] width 93 height 24
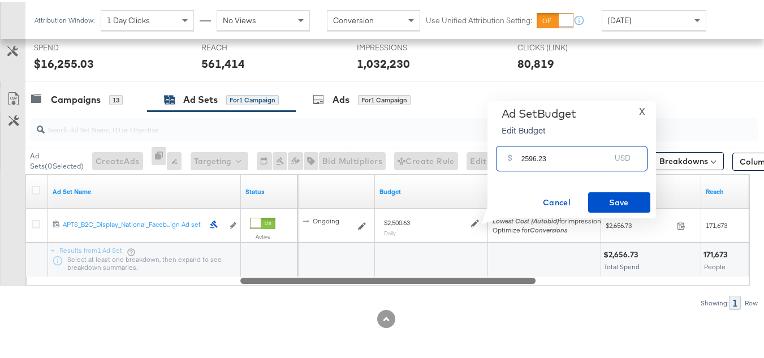
click at [576, 155] on input "2596.23" at bounding box center [565, 152] width 89 height 24
type input "2596.23"
click at [622, 198] on span "Save" at bounding box center [618, 201] width 53 height 14
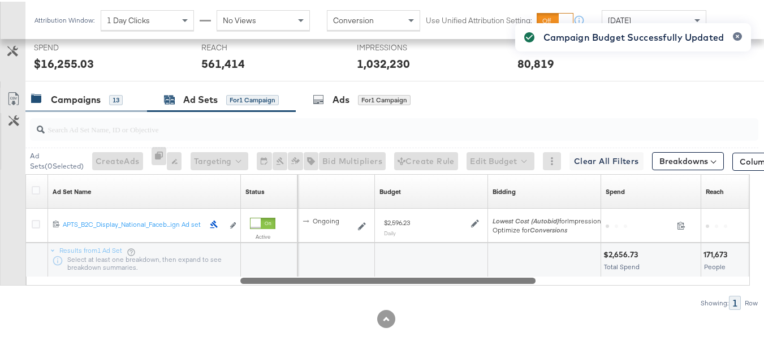
click at [85, 99] on div "Campaigns" at bounding box center [76, 98] width 50 height 13
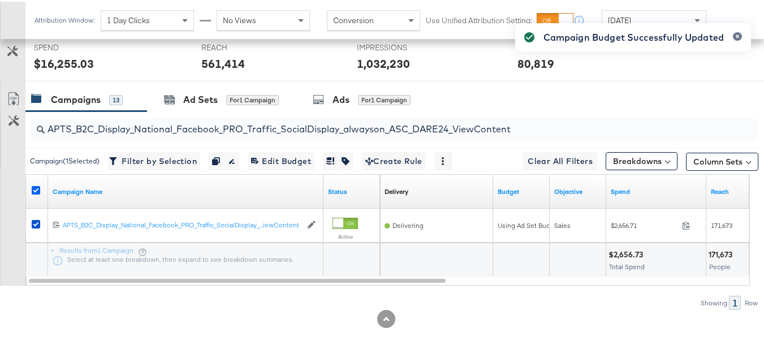
click at [33, 186] on icon at bounding box center [36, 188] width 8 height 8
click at [0, 0] on input "checkbox" at bounding box center [0, 0] width 0 height 0
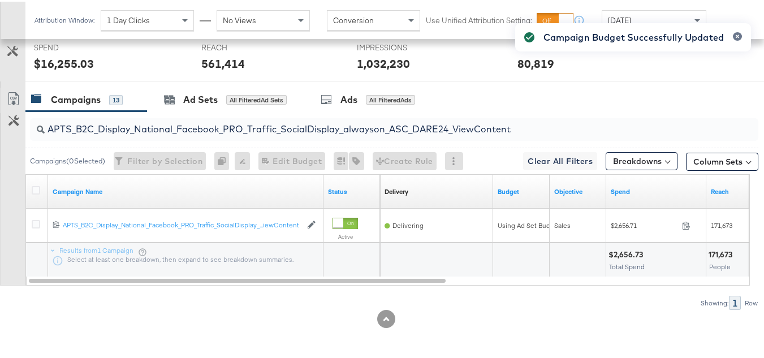
click at [145, 129] on input "APTS_B2C_Display_National_Facebook_PRO_Traffic_SocialDisplay_alwayson_ASC_DARE2…" at bounding box center [369, 123] width 649 height 22
paste input "Leads_SocialDisplay_alwayson_ASC_DARE24_Purchase"
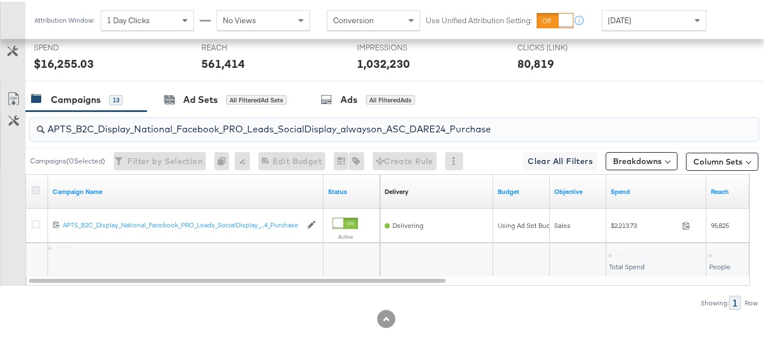
type input "APTS_B2C_Display_National_Facebook_PRO_Leads_SocialDisplay_alwayson_ASC_DARE24_…"
click at [36, 189] on icon at bounding box center [36, 188] width 8 height 8
click at [0, 0] on input "checkbox" at bounding box center [0, 0] width 0 height 0
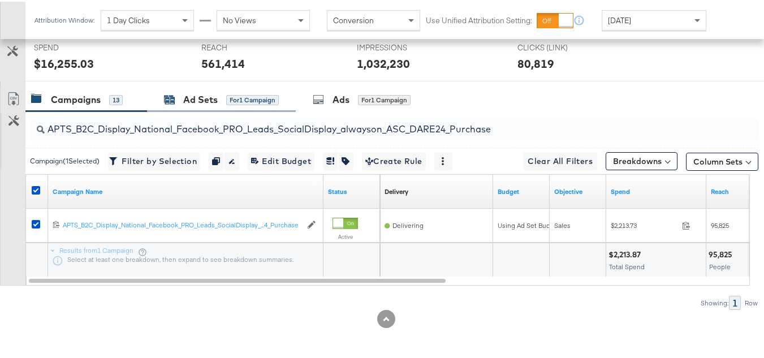
click at [212, 98] on div "Ad Sets" at bounding box center [200, 98] width 34 height 13
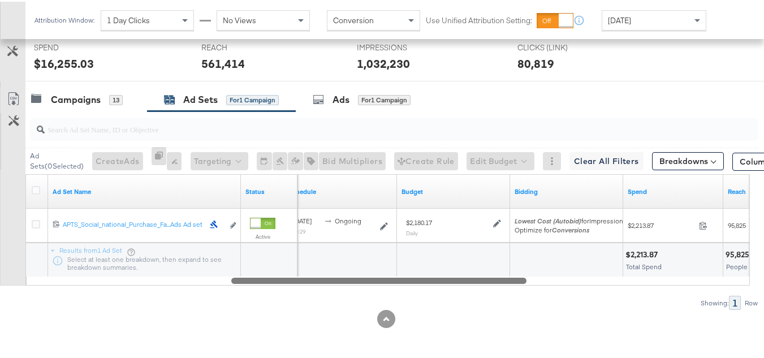
drag, startPoint x: 287, startPoint y: 276, endPoint x: 490, endPoint y: 278, distance: 202.4
click at [490, 278] on div at bounding box center [378, 279] width 295 height 10
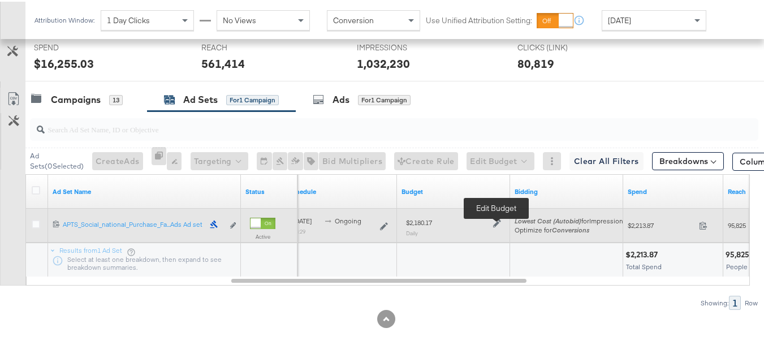
click at [493, 219] on icon at bounding box center [497, 222] width 8 height 8
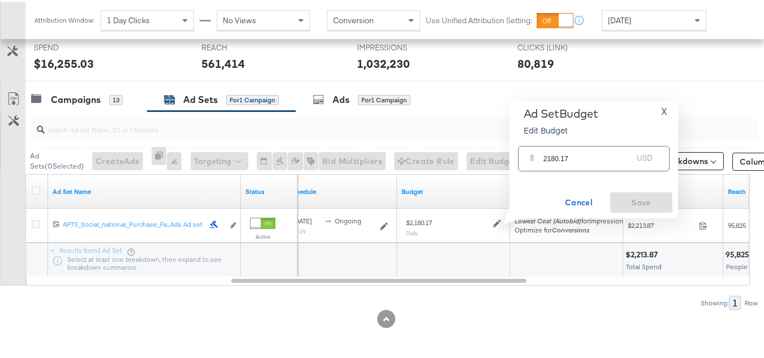
click at [625, 172] on div "$ 2180.17 USD" at bounding box center [593, 157] width 151 height 30
click at [611, 154] on input "2180.17" at bounding box center [587, 152] width 89 height 24
paste input "$2,058.34"
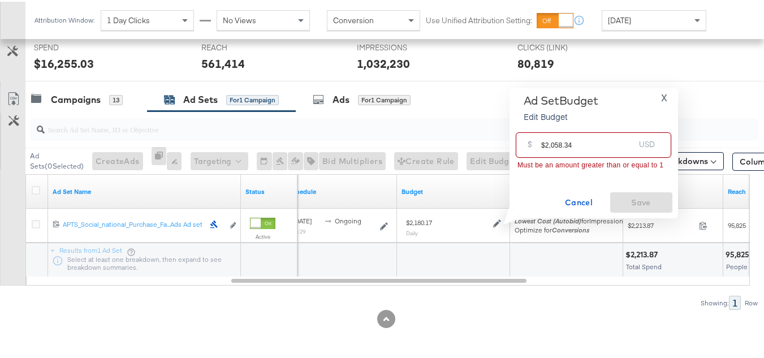
click at [543, 142] on input "$2,058.34" at bounding box center [587, 139] width 93 height 24
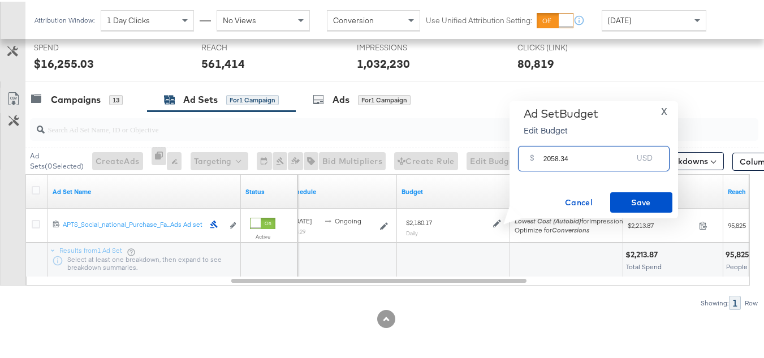
click at [592, 153] on input "2058.34" at bounding box center [587, 152] width 89 height 24
type input "2058.34"
click at [638, 209] on button "Save" at bounding box center [641, 200] width 62 height 20
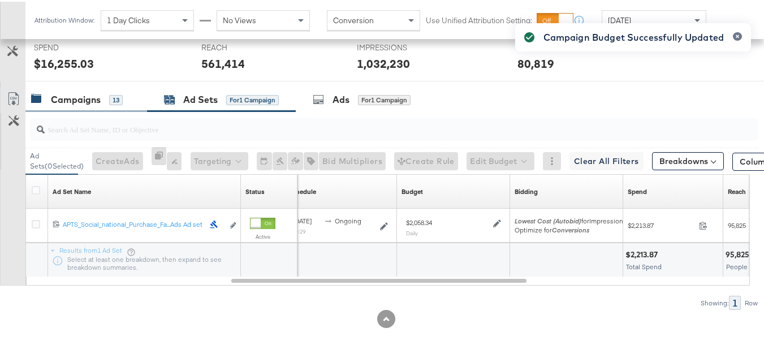
click at [76, 97] on div "Campaigns" at bounding box center [76, 98] width 50 height 13
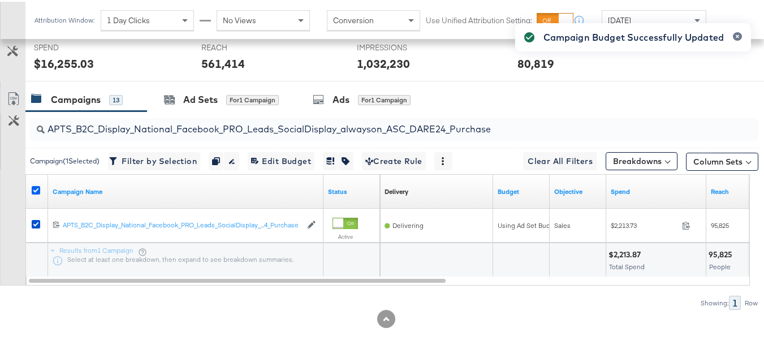
click at [38, 192] on icon at bounding box center [36, 188] width 8 height 8
click at [0, 0] on input "checkbox" at bounding box center [0, 0] width 0 height 0
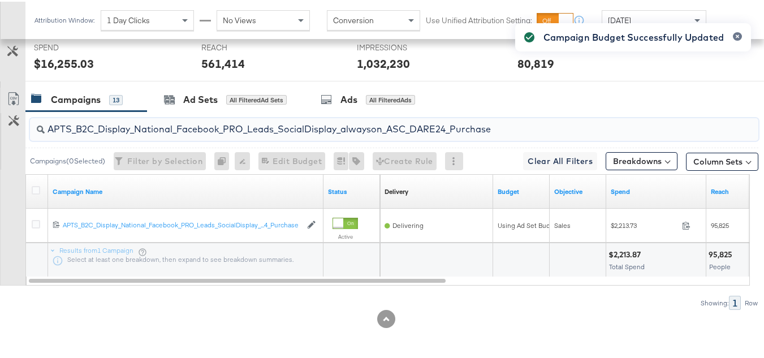
click at [127, 119] on input "APTS_B2C_Display_National_Facebook_PRO_Leads_SocialDisplay_alwayson_ASC_DARE24_…" at bounding box center [369, 123] width 649 height 22
paste input "F_B2C_Display_National_Facebook_PRO_Traffic_SocialDisplay_alwayson_ASC_AF24_Vie…"
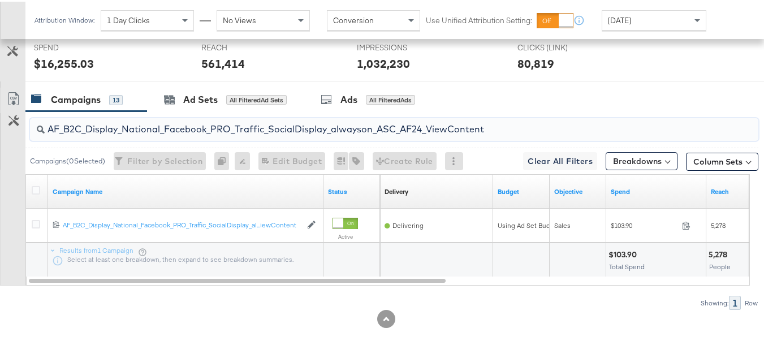
type input "AF_B2C_Display_National_Facebook_PRO_Traffic_SocialDisplay_alwayson_ASC_AF24_Vi…"
click at [40, 184] on div at bounding box center [37, 190] width 21 height 20
click at [34, 192] on icon at bounding box center [36, 188] width 8 height 8
click at [0, 0] on input "checkbox" at bounding box center [0, 0] width 0 height 0
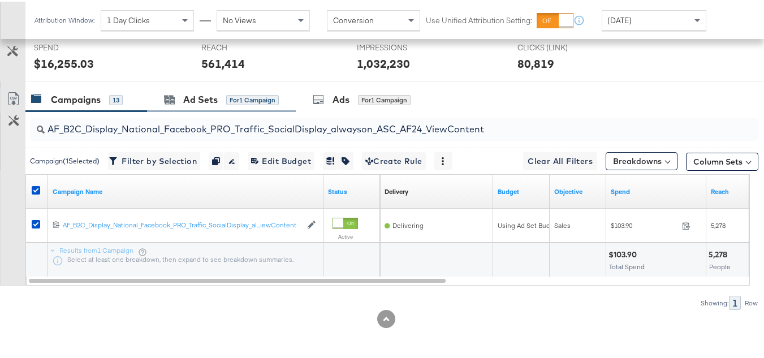
click at [188, 88] on div "Ad Sets for 1 Campaign" at bounding box center [221, 98] width 149 height 24
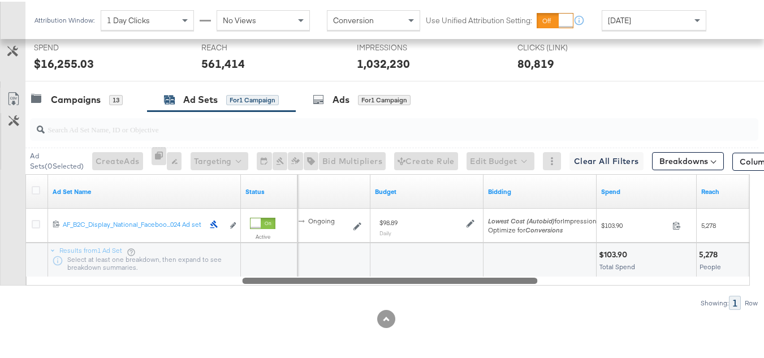
drag, startPoint x: 304, startPoint y: 277, endPoint x: 517, endPoint y: 287, distance: 213.3
click at [517, 287] on div "Ad Sets ( 0 Selected) Create Ads At least one ad set must be selected 0 Rename …" at bounding box center [379, 209] width 758 height 198
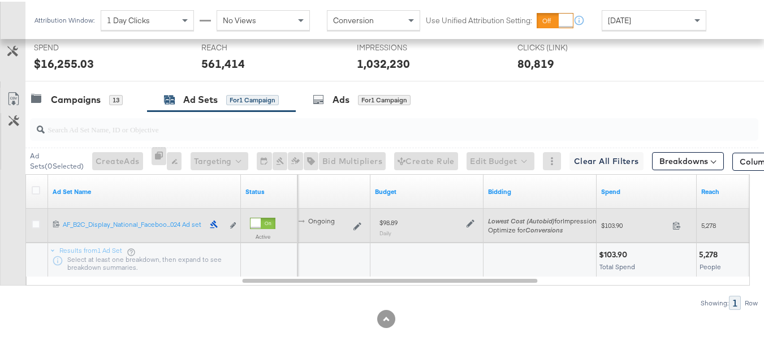
click at [473, 230] on div "$98.89 Daily" at bounding box center [426, 225] width 95 height 19
click at [470, 224] on icon at bounding box center [470, 222] width 8 height 8
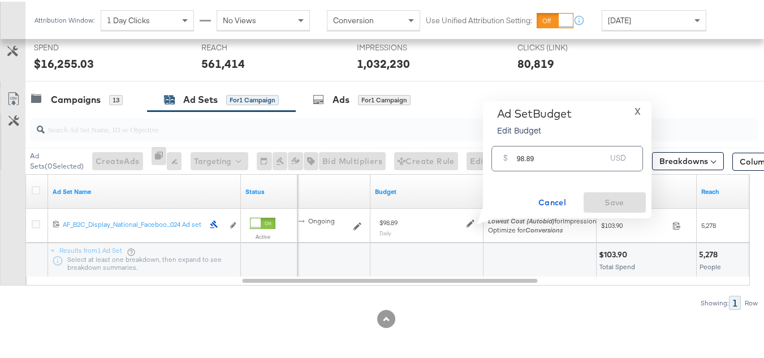
click at [571, 141] on input "98.89" at bounding box center [561, 152] width 89 height 24
paste input "$110.3"
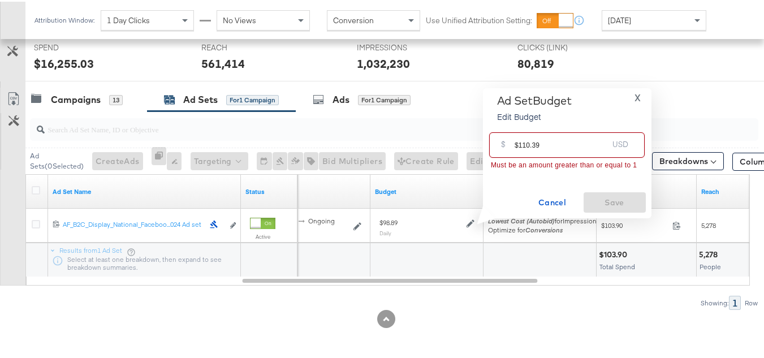
click at [518, 146] on input "$110.39" at bounding box center [560, 139] width 93 height 24
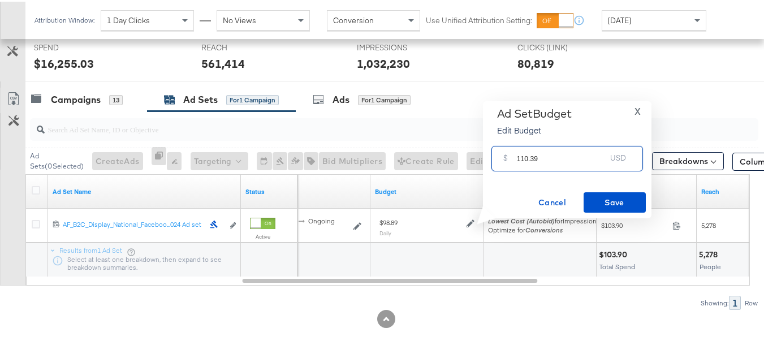
click at [579, 161] on input "110.39" at bounding box center [561, 152] width 89 height 24
type input "110.39"
click at [603, 204] on span "Save" at bounding box center [614, 201] width 53 height 14
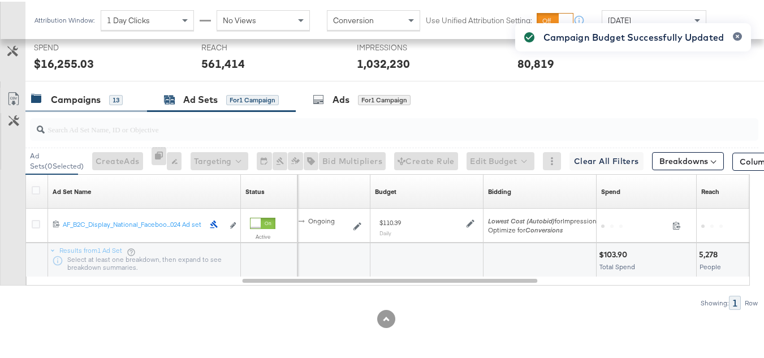
click at [81, 98] on div "Campaigns" at bounding box center [76, 98] width 50 height 13
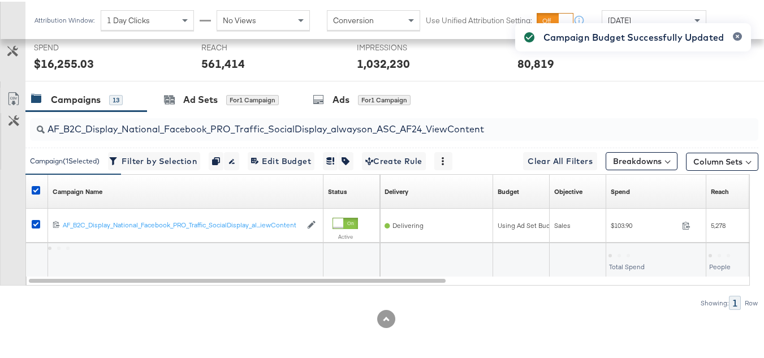
drag, startPoint x: 38, startPoint y: 192, endPoint x: 37, endPoint y: 183, distance: 9.1
click at [38, 192] on icon at bounding box center [36, 188] width 8 height 8
click at [0, 0] on input "checkbox" at bounding box center [0, 0] width 0 height 0
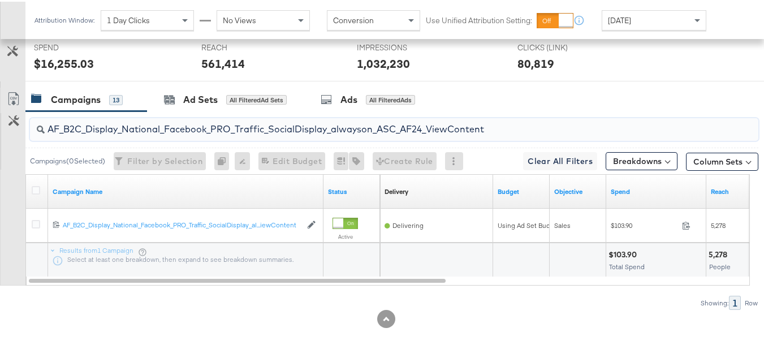
click at [133, 118] on input "AF_B2C_Display_National_Facebook_PRO_Traffic_SocialDisplay_alwayson_ASC_AF24_Vi…" at bounding box center [369, 123] width 649 height 22
paste input "FR_B2C_Display_National_Facebook_PRO_Traffic_SocialDisplay_alwayson_ASC_FR"
type input "FR_B2C_Display_National_Facebook_PRO_Traffic_SocialDisplay_alwayson_ASC_FR24_Vi…"
click at [36, 190] on icon at bounding box center [36, 188] width 8 height 8
click at [0, 0] on input "checkbox" at bounding box center [0, 0] width 0 height 0
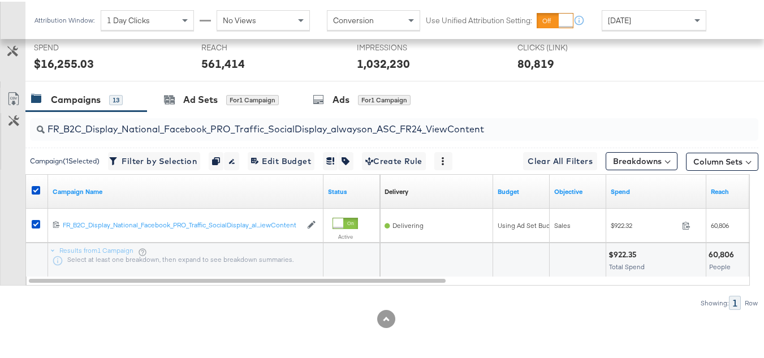
click at [179, 118] on input "FR_B2C_Display_National_Facebook_PRO_Traffic_SocialDisplay_alwayson_ASC_FR24_Vi…" at bounding box center [369, 123] width 649 height 22
click at [190, 91] on div "Ad Sets for 1 Campaign" at bounding box center [221, 98] width 149 height 24
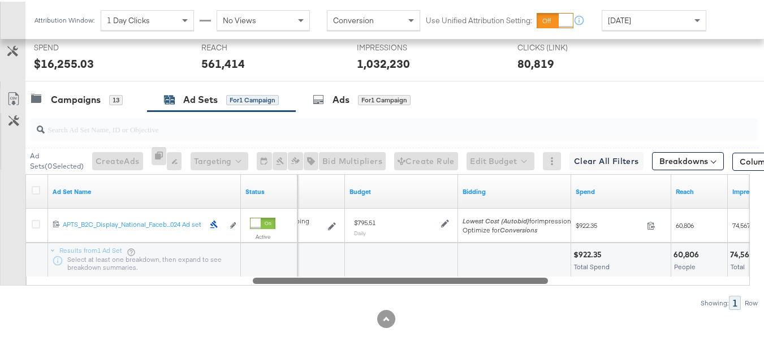
drag, startPoint x: 280, startPoint y: 283, endPoint x: 508, endPoint y: 283, distance: 228.4
click at [508, 283] on div at bounding box center [400, 279] width 295 height 10
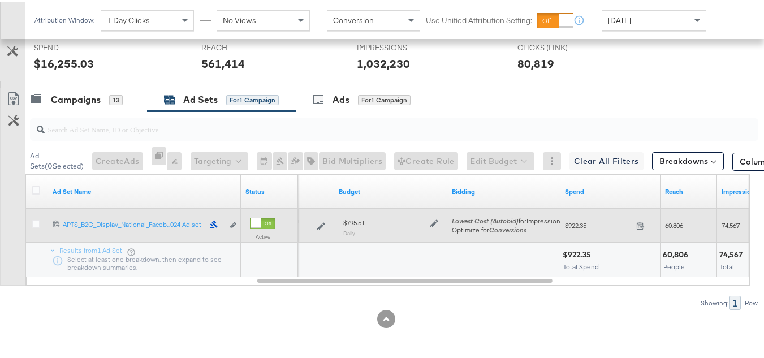
click at [432, 222] on icon at bounding box center [434, 222] width 8 height 8
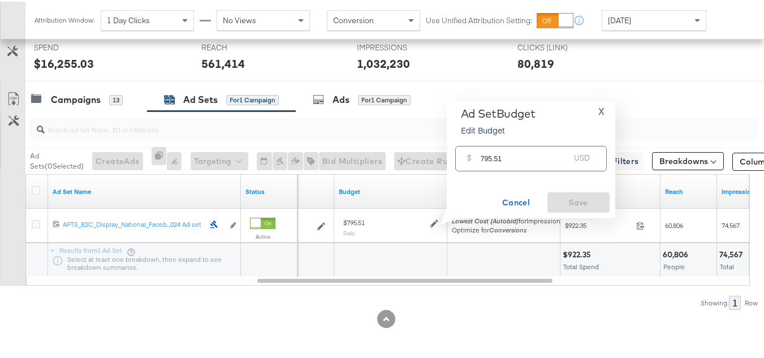
click at [534, 150] on input "795.51" at bounding box center [524, 152] width 89 height 24
paste input "$636.4"
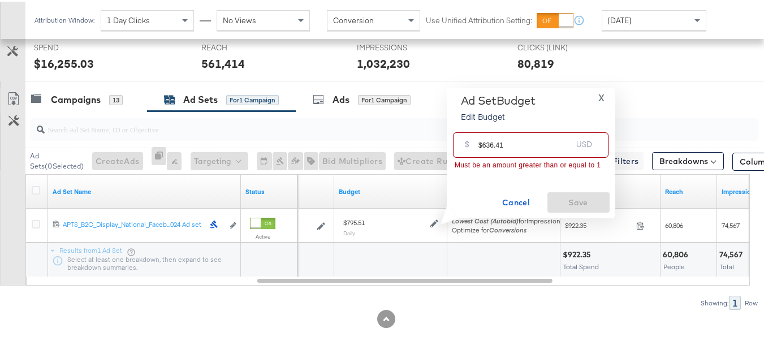
click at [482, 142] on input "$636.41" at bounding box center [524, 139] width 93 height 24
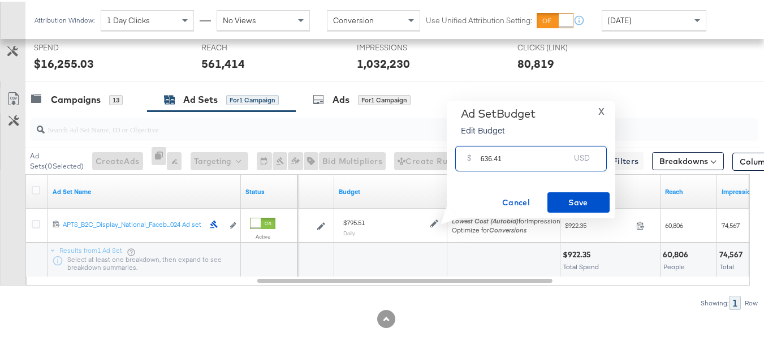
click at [535, 158] on input "636.41" at bounding box center [524, 152] width 89 height 24
type input "636.41"
click at [564, 194] on span "Save" at bounding box center [578, 201] width 53 height 14
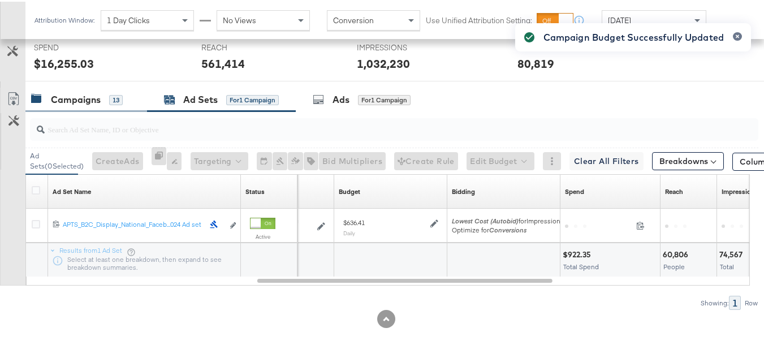
click at [80, 105] on div "Campaigns 13" at bounding box center [86, 98] width 122 height 24
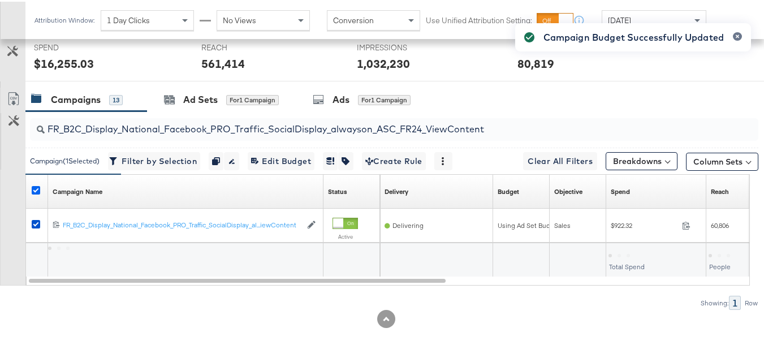
click at [37, 187] on icon at bounding box center [36, 188] width 8 height 8
click at [0, 0] on input "checkbox" at bounding box center [0, 0] width 0 height 0
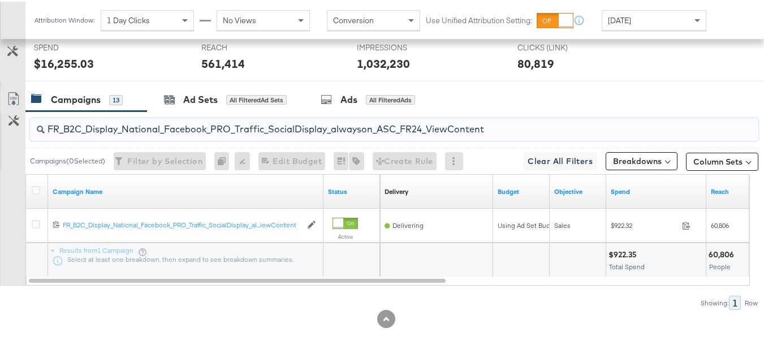
click at [161, 126] on input "FR_B2C_Display_National_Facebook_PRO_Traffic_SocialDisplay_alwayson_ASC_FR24_Vi…" at bounding box center [369, 123] width 649 height 22
paste input "AHL_B2C_Display_National_Facebook_PRO_Traffic_SocialDisplay_alwayson_ASC_AHL"
type input "AHL_B2C_Display_National_Facebook_PRO_Traffic_SocialDisplay_alwayson_ASC_AHL24_…"
click at [33, 189] on icon at bounding box center [36, 188] width 8 height 8
click at [0, 0] on input "checkbox" at bounding box center [0, 0] width 0 height 0
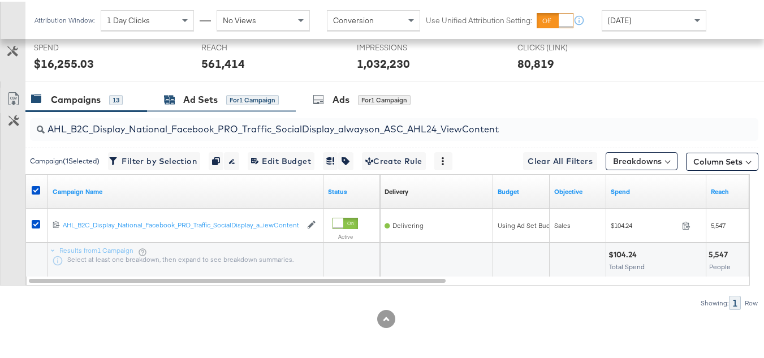
click at [235, 101] on div "for 1 Campaign" at bounding box center [252, 98] width 53 height 10
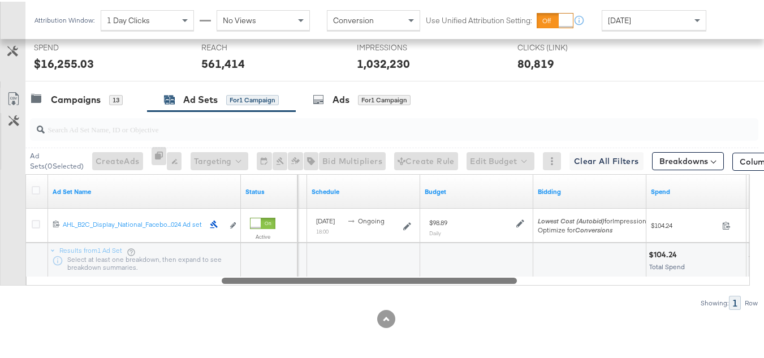
drag, startPoint x: 298, startPoint y: 280, endPoint x: 465, endPoint y: 277, distance: 166.8
click at [433, 281] on div at bounding box center [369, 279] width 295 height 10
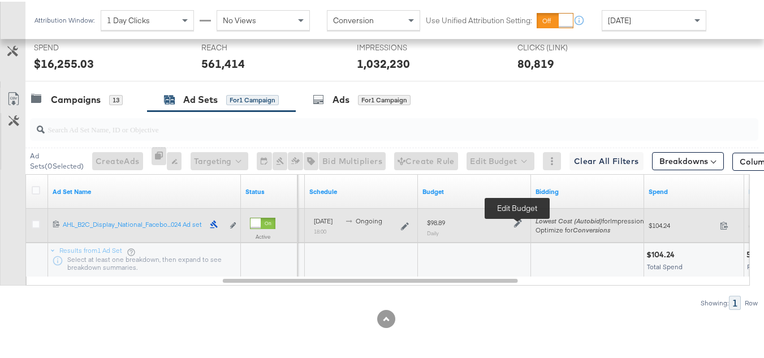
click at [518, 223] on icon at bounding box center [518, 222] width 8 height 8
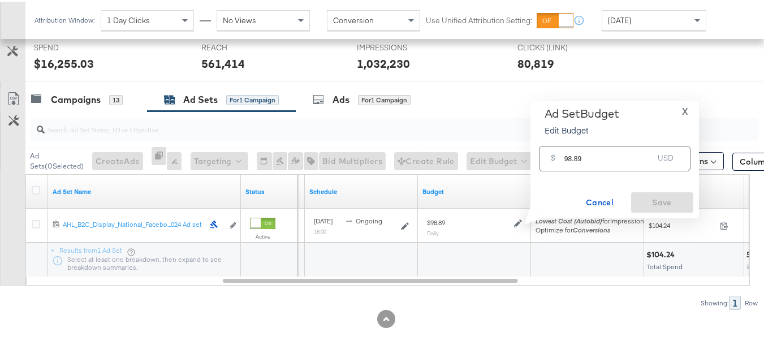
click at [618, 153] on input "98.89" at bounding box center [608, 152] width 89 height 24
paste input "$110.01"
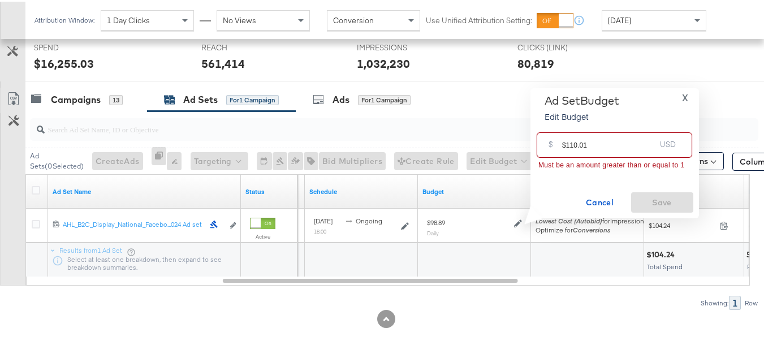
click at [565, 142] on input "$110.01" at bounding box center [608, 139] width 93 height 24
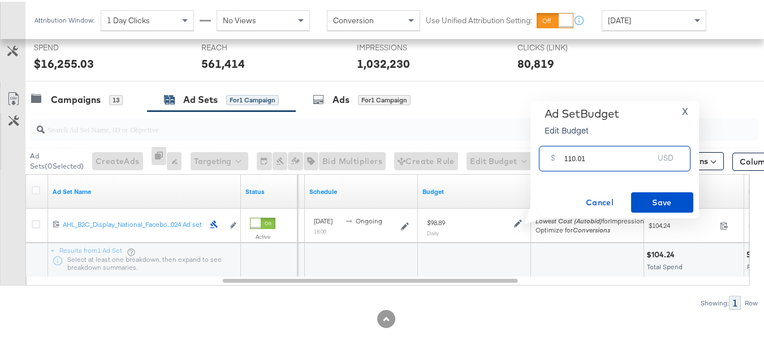
click at [617, 155] on input "110.01" at bounding box center [608, 152] width 89 height 24
type input "110.01"
click at [647, 201] on span "Save" at bounding box center [661, 201] width 53 height 14
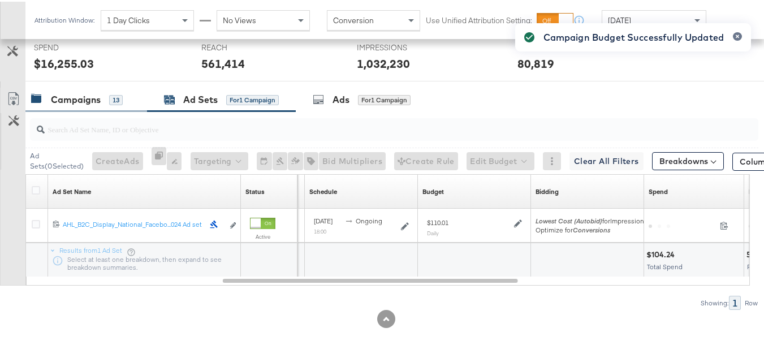
click at [69, 95] on div "Campaigns" at bounding box center [76, 98] width 50 height 13
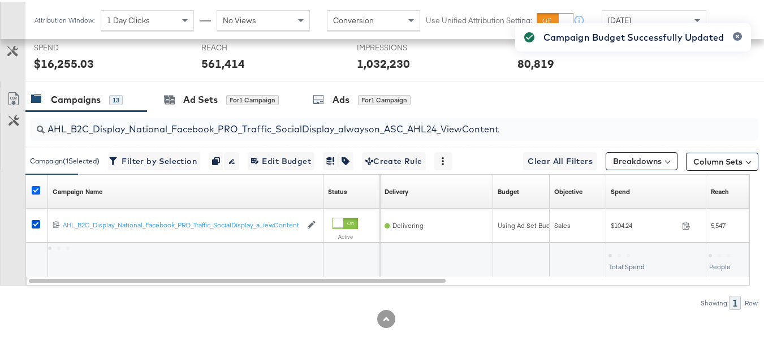
click at [38, 192] on icon at bounding box center [36, 188] width 8 height 8
click at [0, 0] on input "checkbox" at bounding box center [0, 0] width 0 height 0
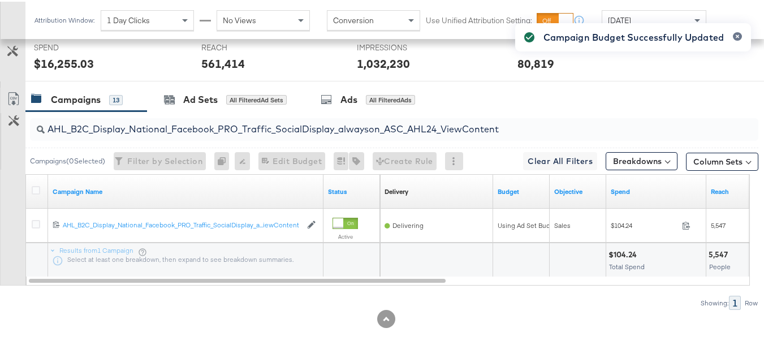
scroll to position [0, 0]
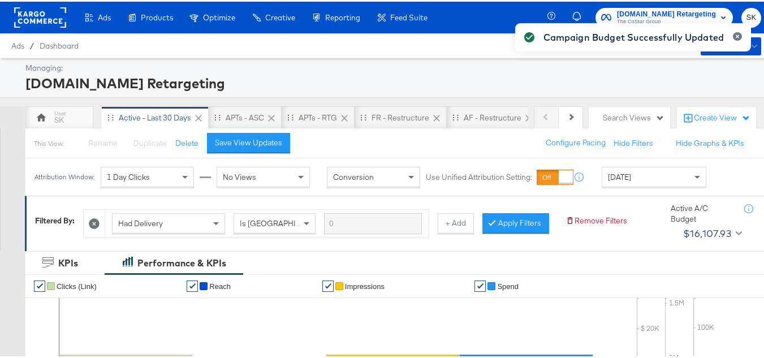
click at [43, 20] on rect at bounding box center [40, 16] width 52 height 20
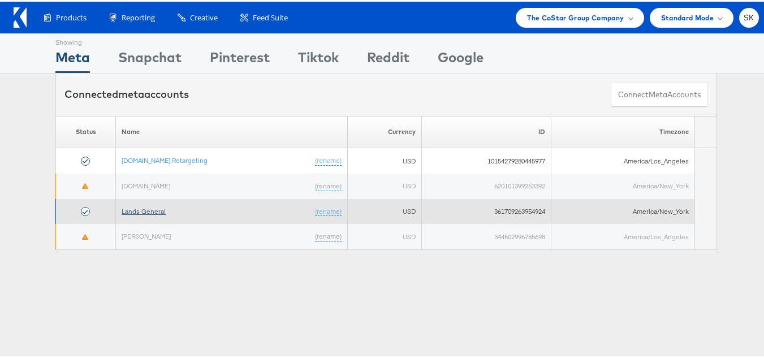
click at [146, 206] on link "Lands General" at bounding box center [144, 209] width 44 height 8
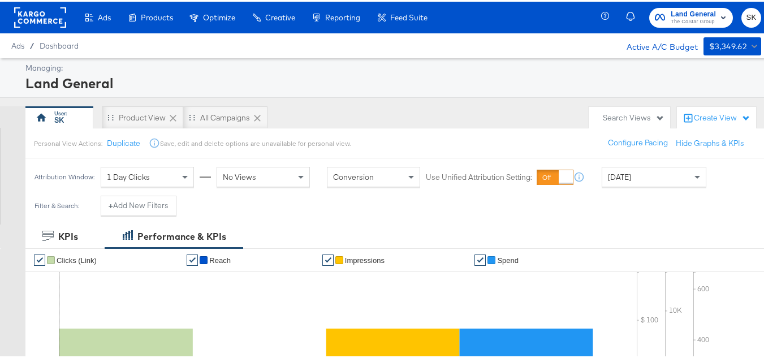
click at [644, 172] on div "[DATE]" at bounding box center [653, 175] width 103 height 19
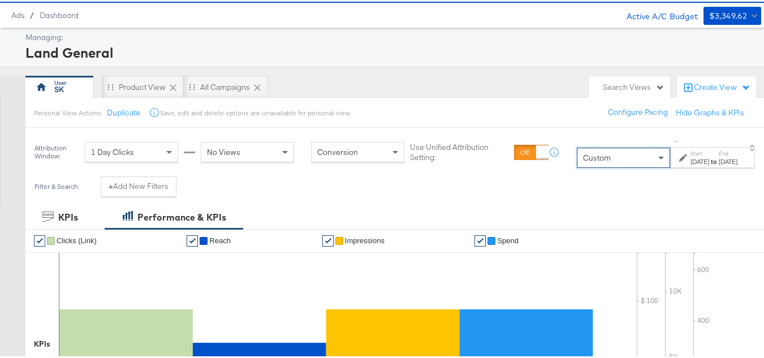
scroll to position [113, 0]
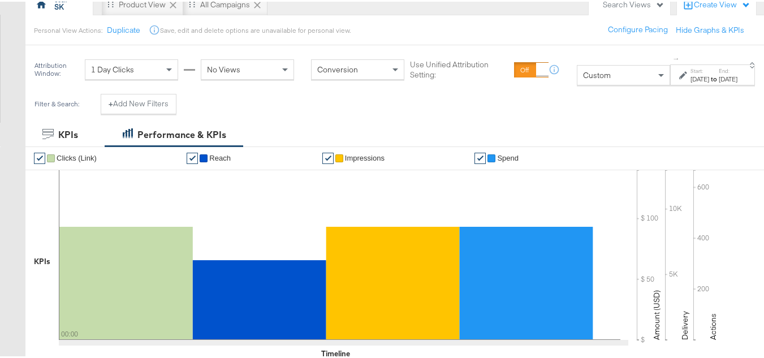
click at [690, 76] on div "Sep 16th 2025" at bounding box center [699, 77] width 19 height 9
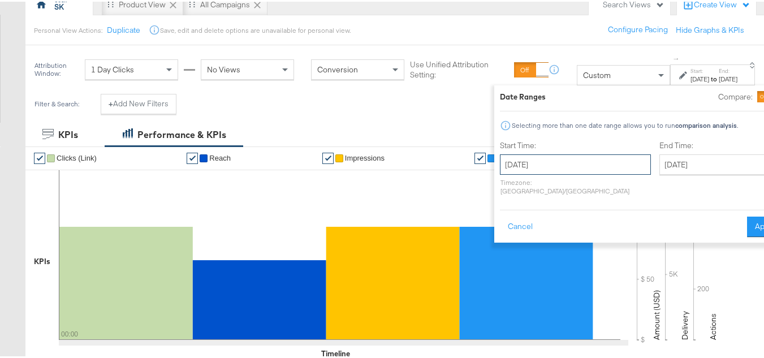
click at [525, 161] on input "September 16th 2025" at bounding box center [575, 163] width 151 height 20
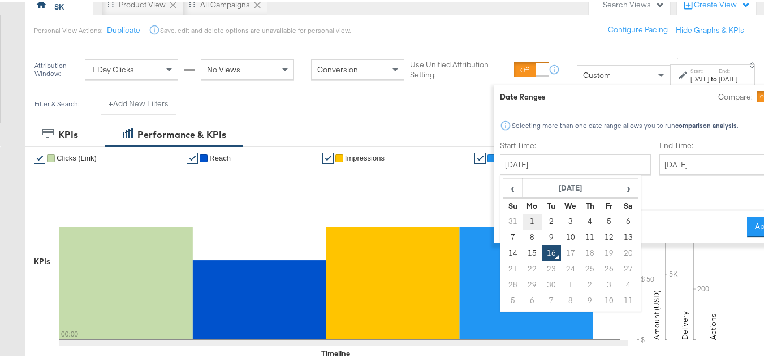
click at [522, 222] on td "1" at bounding box center [531, 220] width 19 height 16
type input "September 1st 2025"
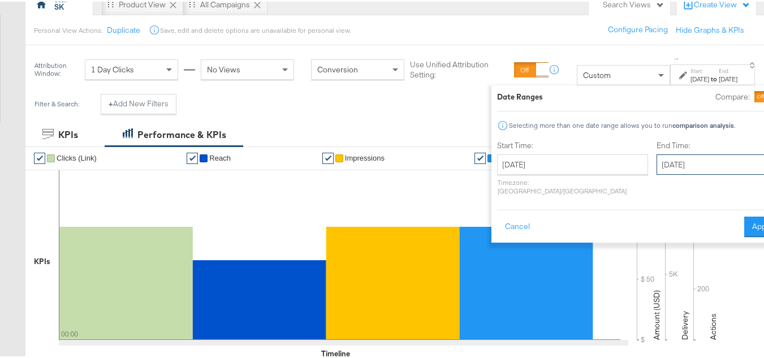
click at [686, 168] on input "September 16th 2025" at bounding box center [715, 163] width 119 height 20
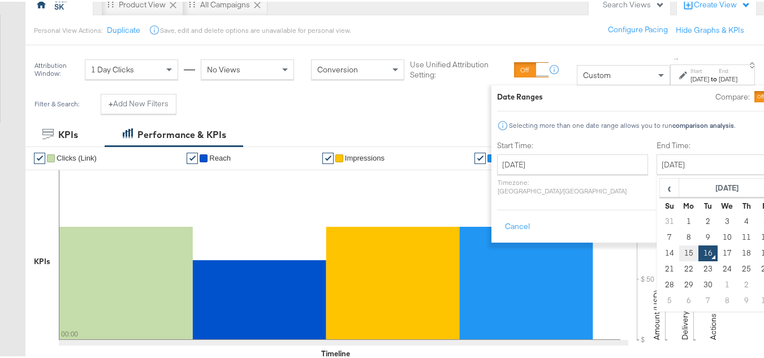
click at [679, 252] on td "15" at bounding box center [688, 252] width 19 height 16
type input "September 15th 2025"
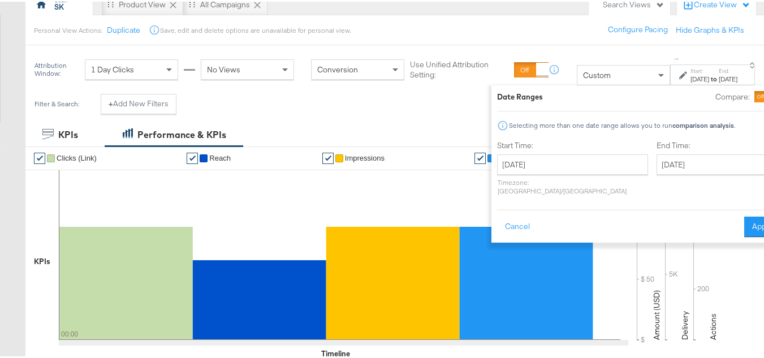
click at [744, 204] on div "Date Ranges Compare: Selecting more than one date range allows you to run compa…" at bounding box center [638, 162] width 294 height 157
click at [744, 215] on button "Apply" at bounding box center [762, 225] width 36 height 20
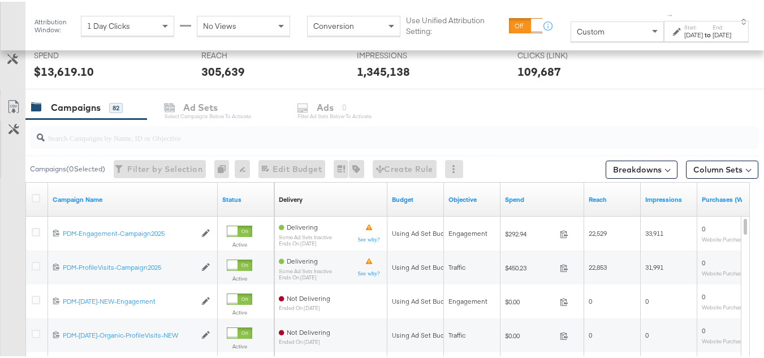
scroll to position [435, 0]
click at [141, 137] on input "search" at bounding box center [369, 132] width 649 height 22
paste input "B2C_LAND_KC_RT_Sig_24"
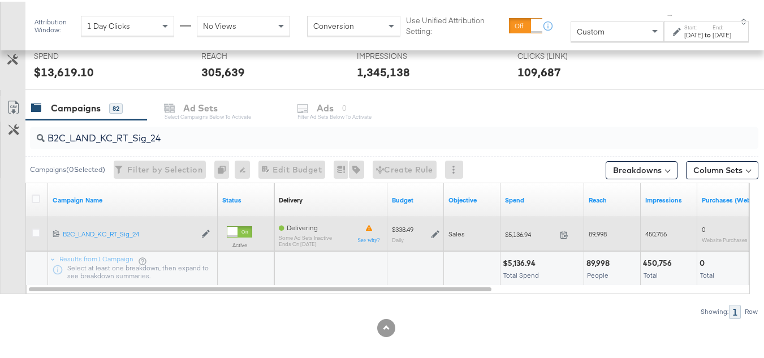
click at [521, 233] on span "$5,136.94" at bounding box center [530, 232] width 50 height 8
copy div "$5,136.94"
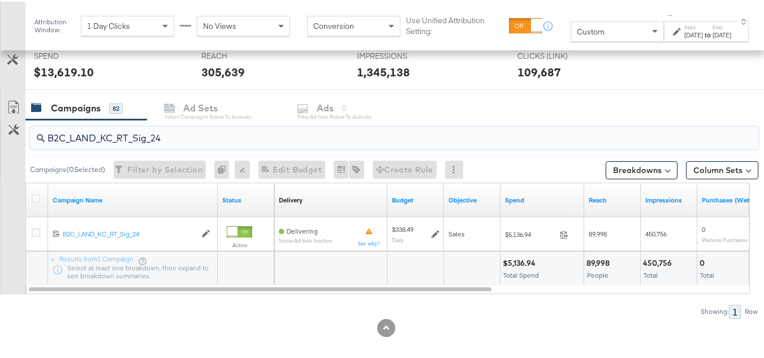
click at [167, 132] on input "B2C_LAND_KC_RT_Sig_24" at bounding box center [369, 132] width 649 height 22
paste input "B_Ecommerce_KC_Retargeting_LW&LOA_Traffic"
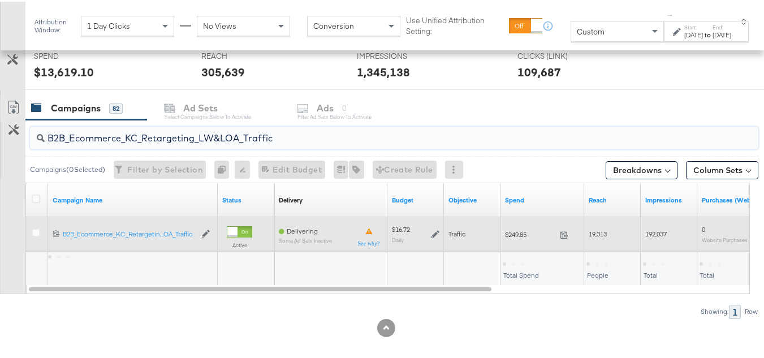
click at [522, 243] on div "$249.85 249.85" at bounding box center [542, 232] width 84 height 34
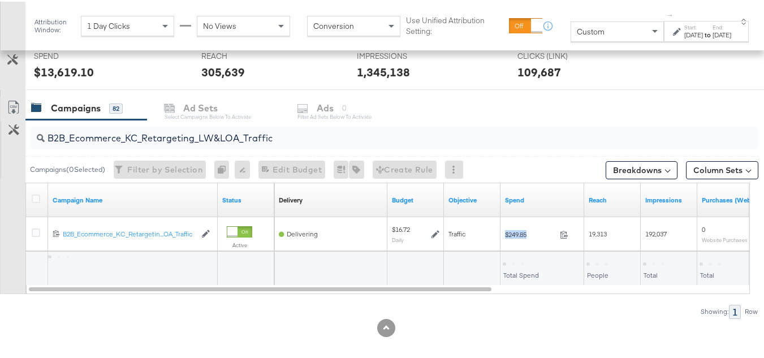
copy div "$249.85"
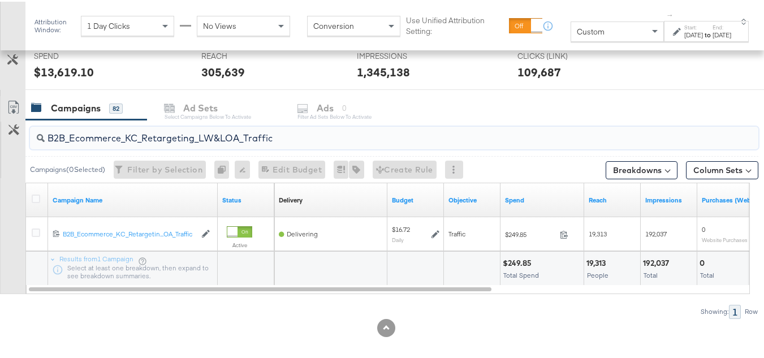
click at [200, 136] on input "B2B_Ecommerce_KC_Retargeting_LW&LOA_Traffic" at bounding box center [369, 132] width 649 height 22
paste input "KC_Retargeting_Prospects & Clients_Conversions"
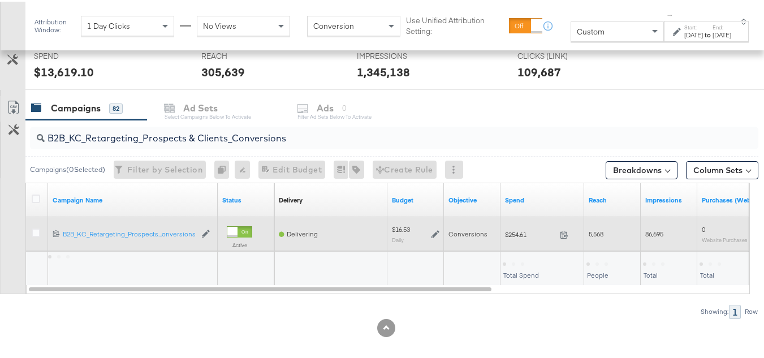
click at [516, 227] on div "$254.61 254.61" at bounding box center [542, 233] width 84 height 18
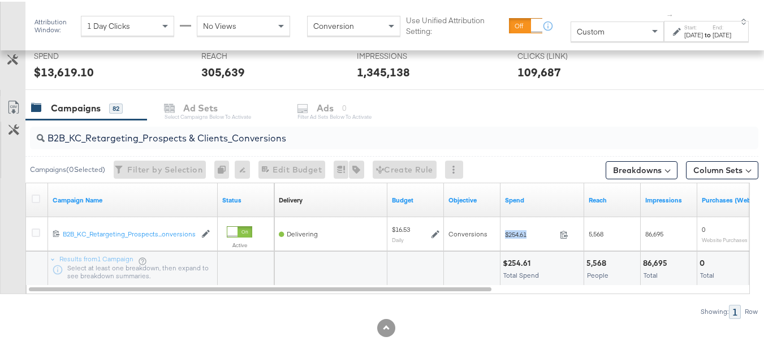
copy div "$254.61"
click at [175, 135] on input "B2B_KC_Retargeting_Prospects & Clients_Conversions" at bounding box center [369, 132] width 649 height 22
paste input "C_LAND_KC_Pros_Sig"
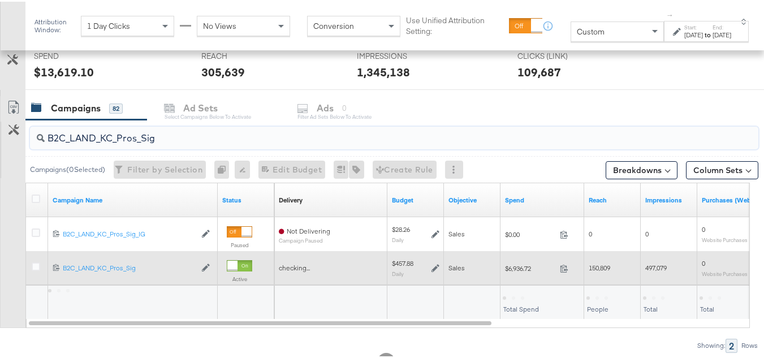
click at [517, 265] on span "$6,936.72" at bounding box center [530, 266] width 50 height 8
copy div "$6,936.72"
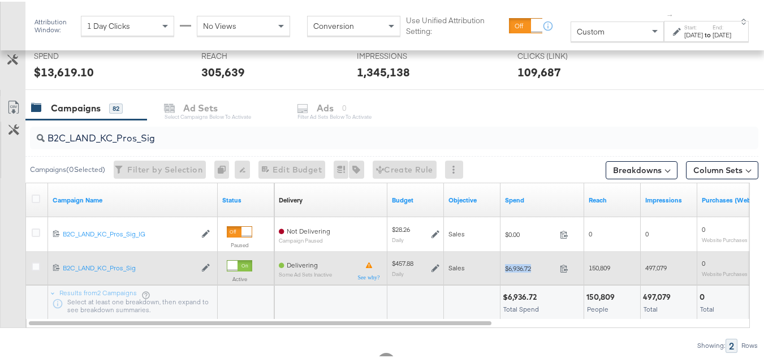
click at [536, 281] on div "$6,936.72 6936.72" at bounding box center [542, 266] width 84 height 34
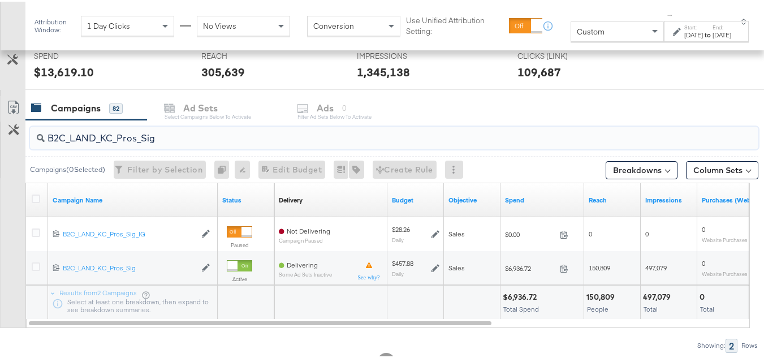
click at [150, 133] on input "B2C_LAND_KC_Pros_Sig" at bounding box center [369, 132] width 649 height 22
paste input "RT_Sig_24"
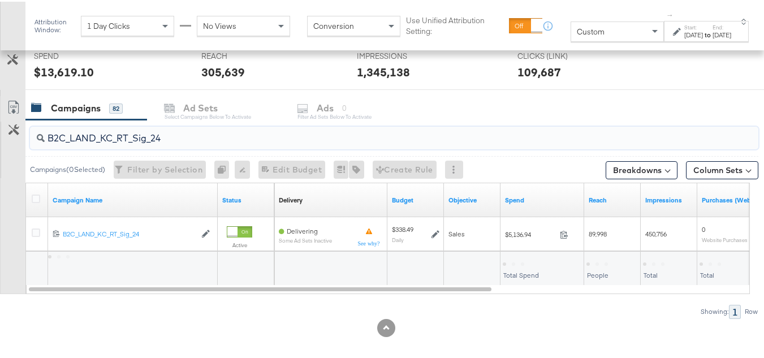
type input "B2C_LAND_KC_RT_Sig_24"
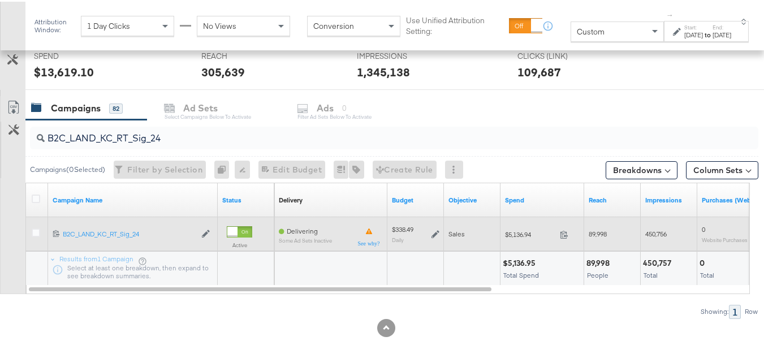
click at [434, 235] on icon at bounding box center [435, 232] width 8 height 8
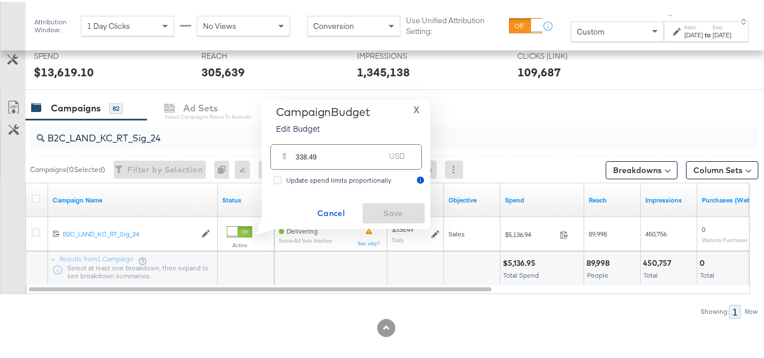
click at [348, 145] on input "338.49" at bounding box center [340, 150] width 89 height 24
paste input "$337.54"
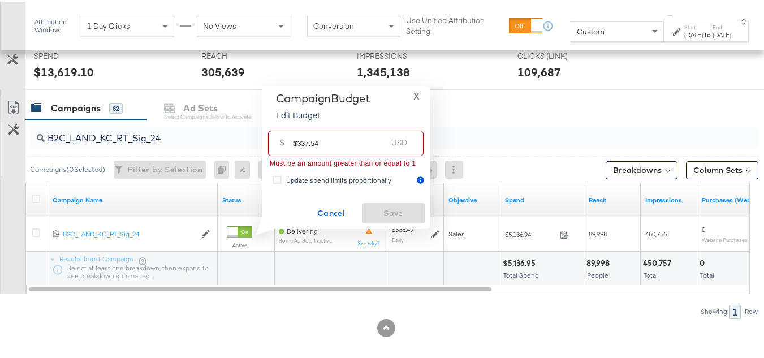
click at [296, 142] on input "$337.54" at bounding box center [339, 137] width 93 height 24
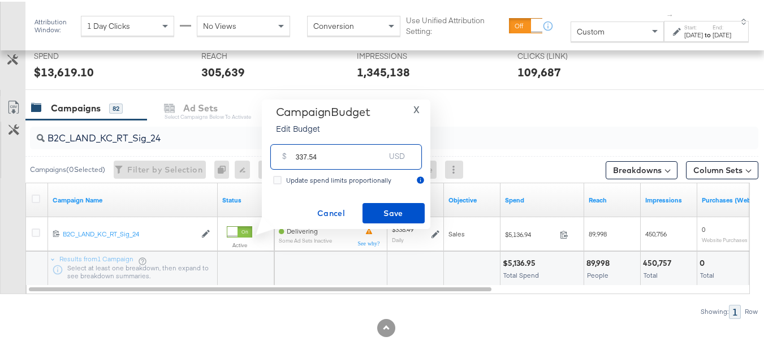
click at [346, 149] on input "337.54" at bounding box center [340, 150] width 89 height 24
type input "337.54"
click at [369, 208] on span "Save" at bounding box center [393, 212] width 53 height 14
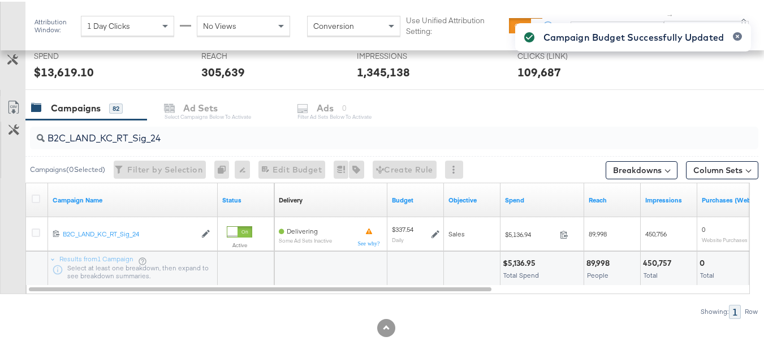
click at [236, 135] on input "B2C_LAND_KC_RT_Sig_24" at bounding box center [369, 132] width 649 height 22
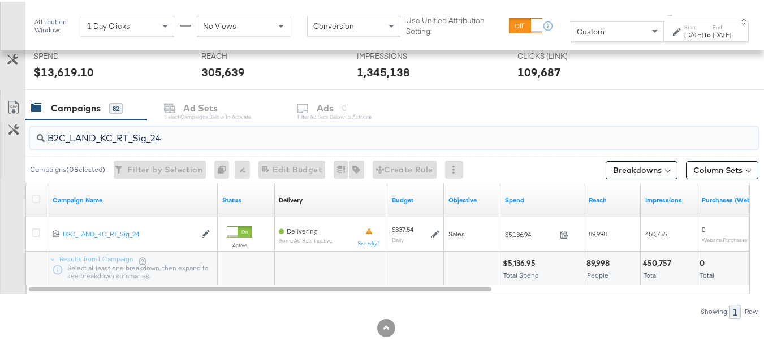
paste input "B_Ecommerce_KC_Retargeting_LW&LOA_Traffic"
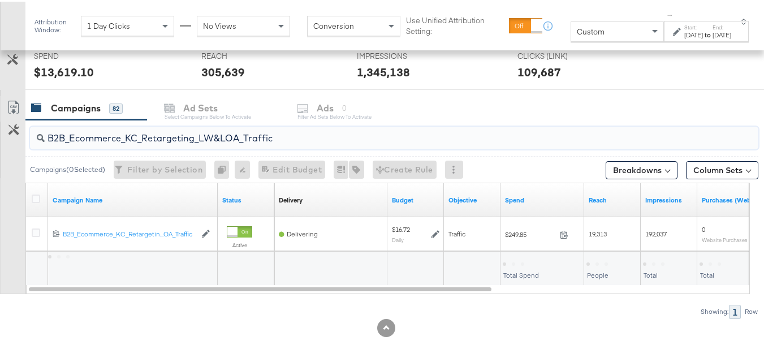
type input "B2B_Ecommerce_KC_Retargeting_LW&LOA_Traffic"
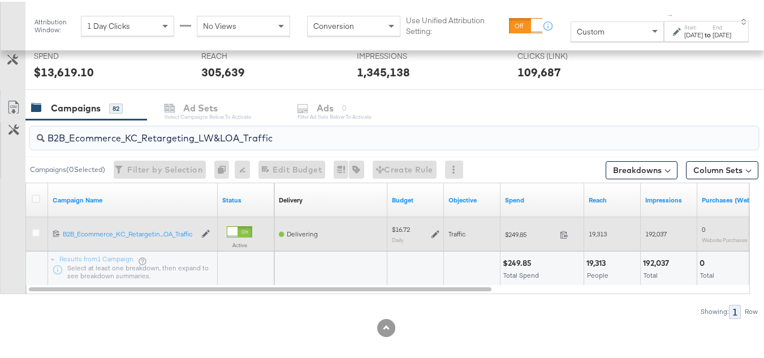
click at [436, 236] on icon at bounding box center [435, 232] width 8 height 8
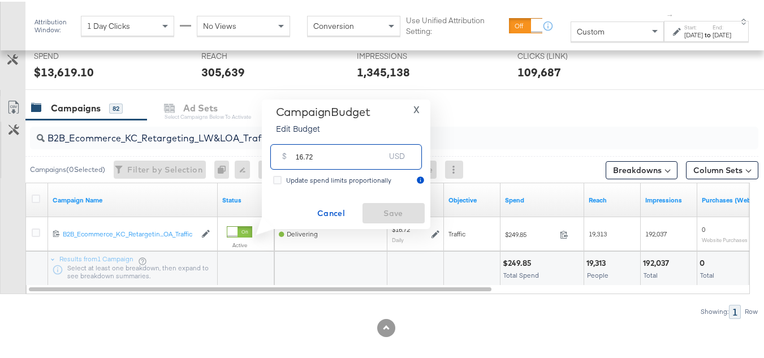
click at [343, 153] on input "16.72" at bounding box center [340, 150] width 89 height 24
paste input "$16.68"
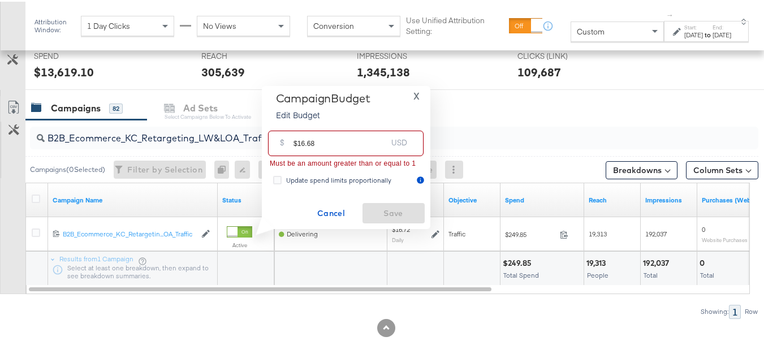
click at [296, 141] on input "$16.68" at bounding box center [339, 137] width 93 height 24
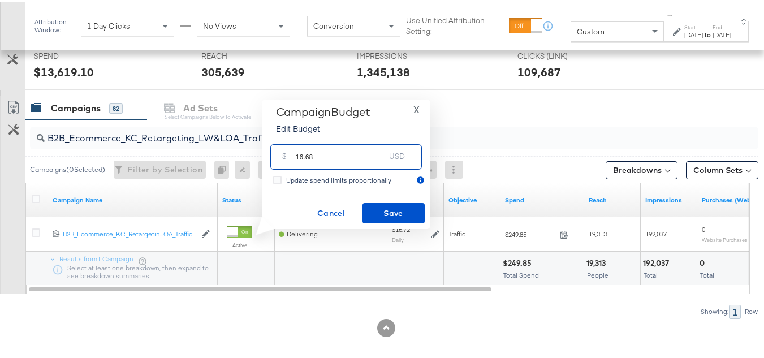
click at [364, 155] on input "16.68" at bounding box center [340, 150] width 89 height 24
type input "16.68"
click at [401, 213] on span "Save" at bounding box center [393, 212] width 53 height 14
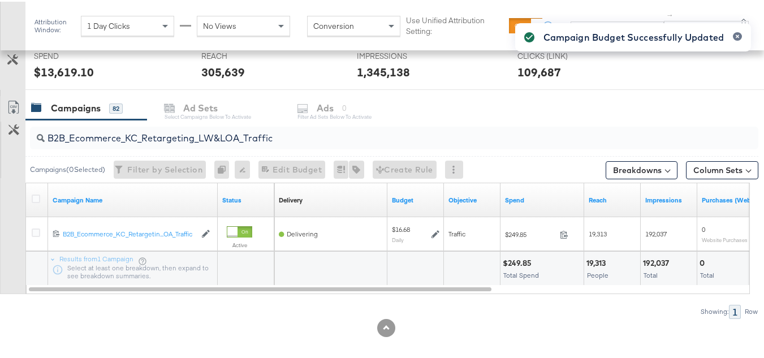
click at [244, 140] on input "B2B_Ecommerce_KC_Retargeting_LW&LOA_Traffic" at bounding box center [369, 132] width 649 height 22
paste input "KC_Retargeting_Prospects & Clients_Conversions"
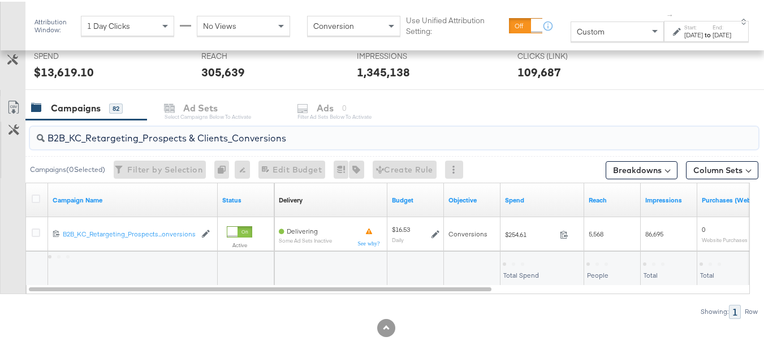
type input "B2B_KC_Retargeting_Prospects & Clients_Conversions"
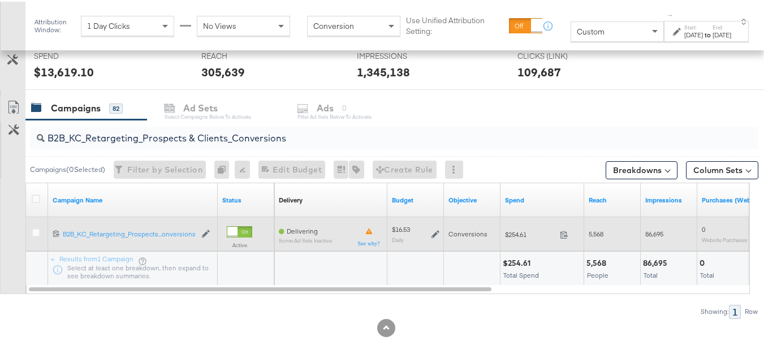
click at [436, 230] on icon at bounding box center [435, 232] width 8 height 8
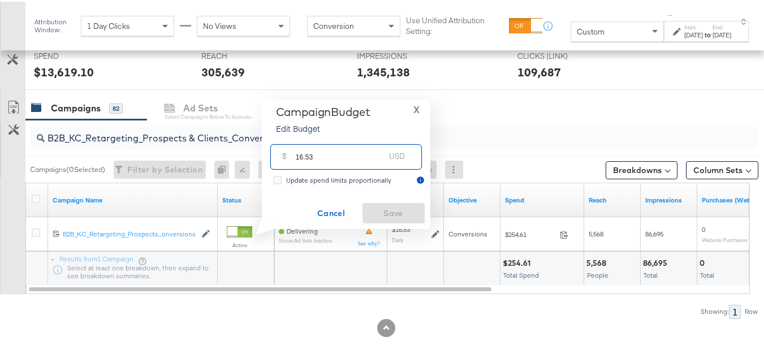
click at [343, 152] on input "16.53" at bounding box center [340, 150] width 89 height 24
paste input "$16.36"
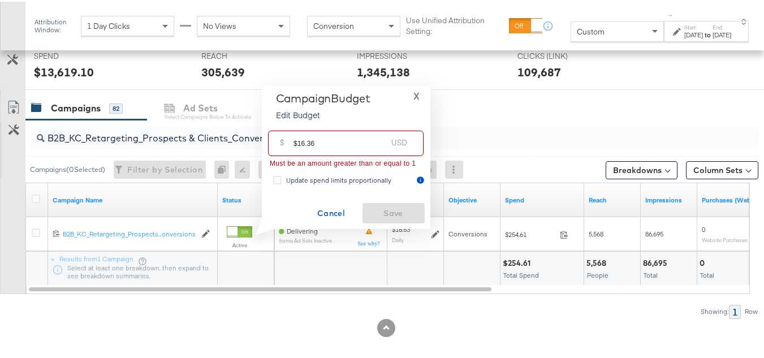
click at [295, 141] on input "$16.36" at bounding box center [339, 137] width 93 height 24
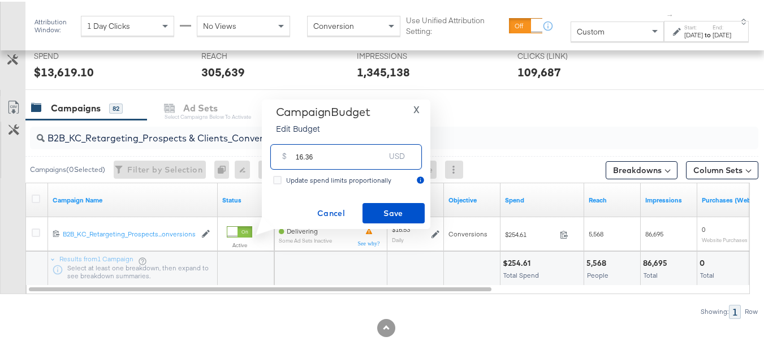
click at [343, 153] on input "16.36" at bounding box center [340, 150] width 89 height 24
type input "16.36"
click at [368, 202] on button "Save" at bounding box center [393, 211] width 62 height 20
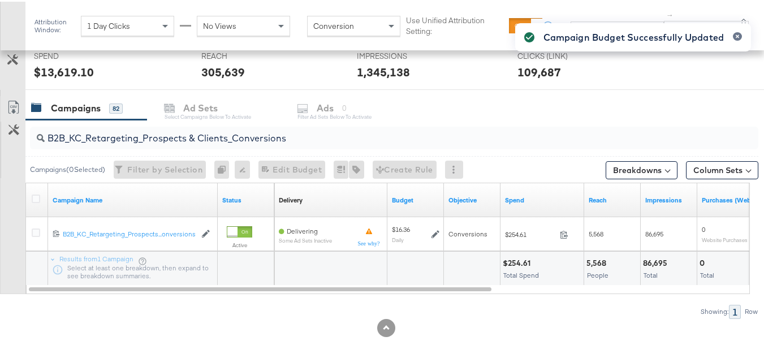
click at [164, 121] on input "B2B_KC_Retargeting_Prospects & Clients_Conversions" at bounding box center [369, 132] width 649 height 22
paste input "C_LAND_KC_Pros_Sig"
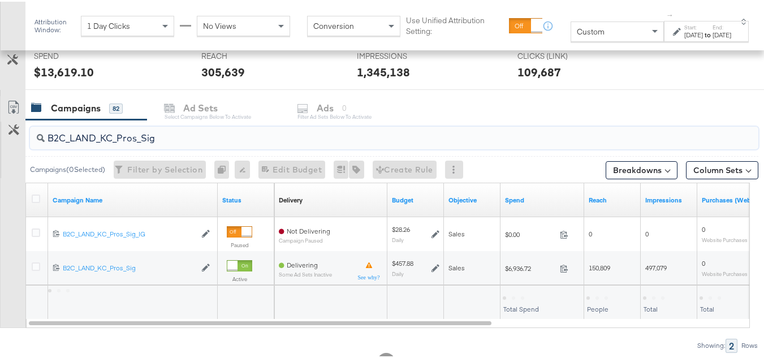
type input "B2C_LAND_KC_Pros_Sig"
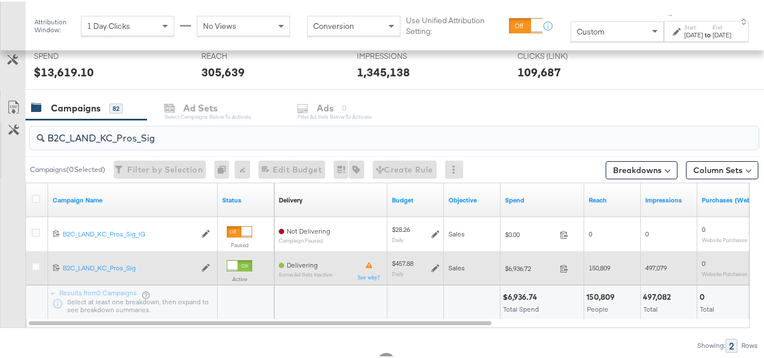
click at [434, 267] on icon at bounding box center [435, 266] width 8 height 8
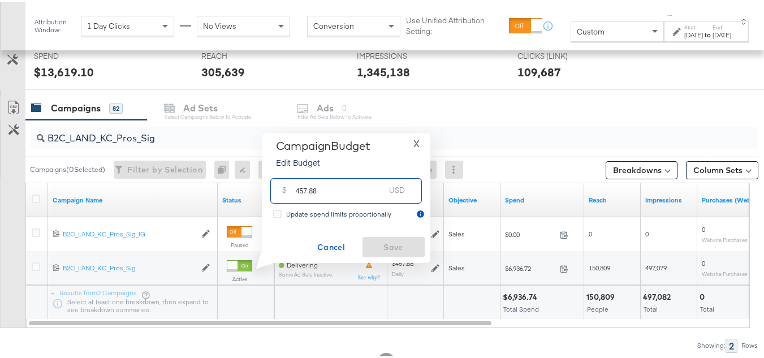
click at [358, 190] on input "457.88" at bounding box center [340, 184] width 89 height 24
paste input "$412.09"
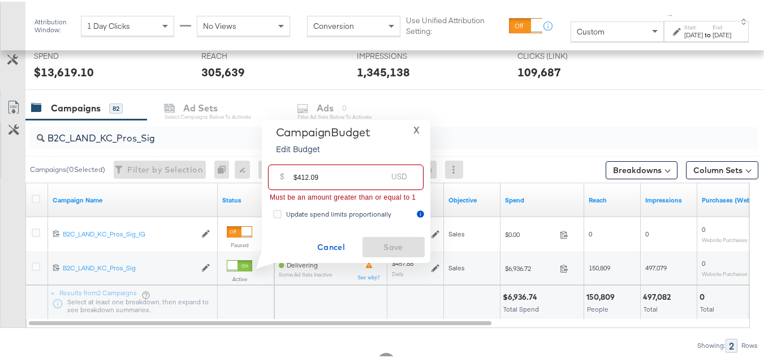
click at [296, 174] on input "$412.09" at bounding box center [339, 171] width 93 height 24
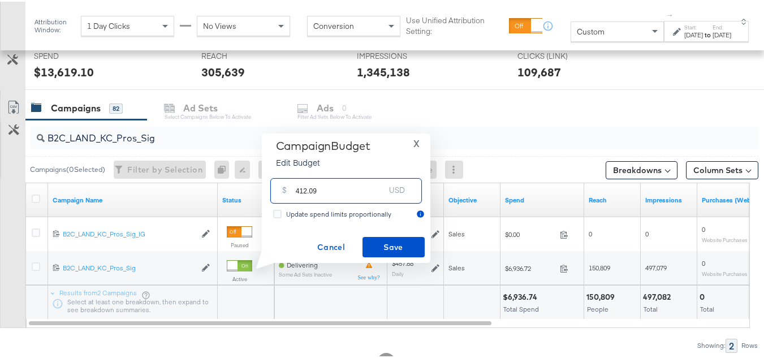
click at [354, 188] on input "412.09" at bounding box center [340, 184] width 89 height 24
type input "412.09"
click at [376, 239] on span "Save" at bounding box center [393, 246] width 53 height 14
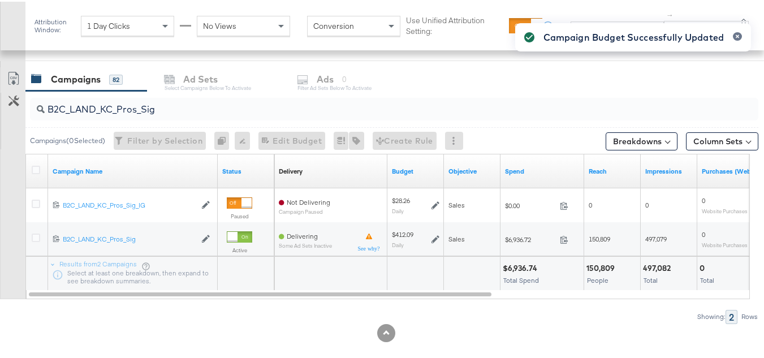
scroll to position [478, 0]
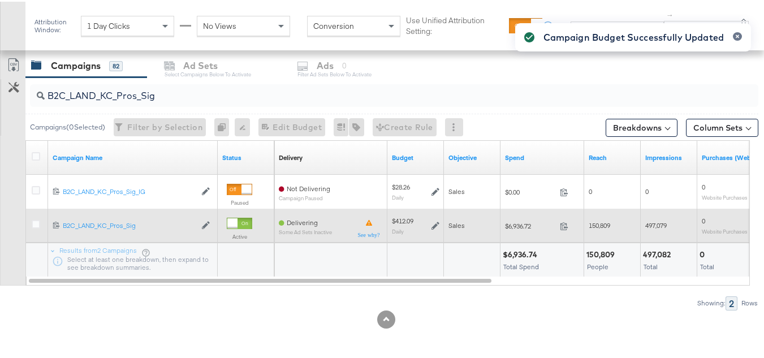
click at [38, 228] on div at bounding box center [38, 223] width 12 height 11
click at [36, 224] on icon at bounding box center [36, 222] width 8 height 8
click at [0, 0] on input "checkbox" at bounding box center [0, 0] width 0 height 0
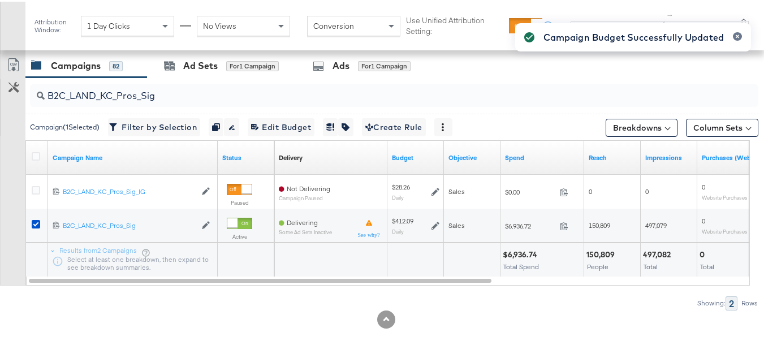
scroll to position [421, 0]
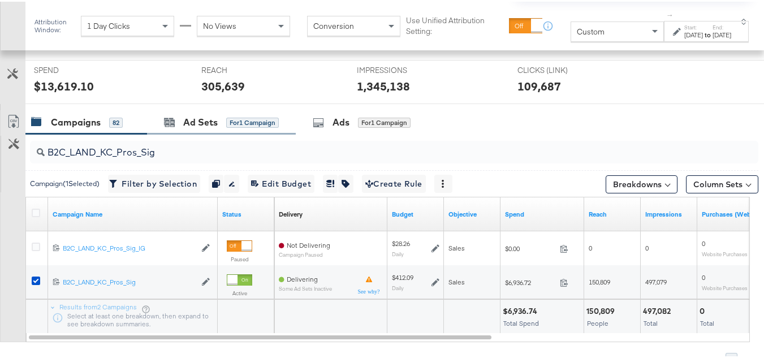
click at [262, 115] on span "for 1 Campaign" at bounding box center [252, 120] width 53 height 10
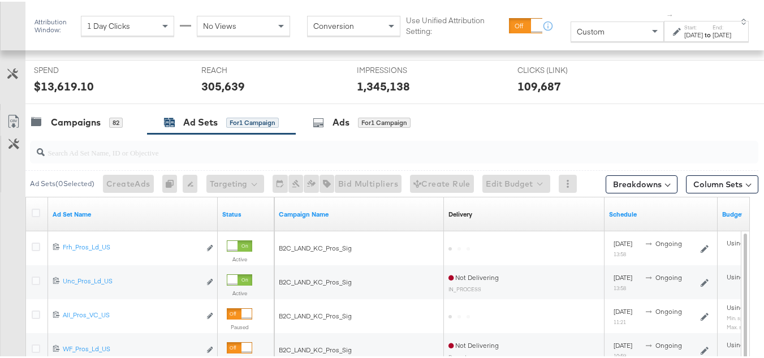
click at [246, 220] on div "Status" at bounding box center [246, 213] width 57 height 18
click at [246, 217] on div "Status" at bounding box center [246, 213] width 57 height 18
click at [235, 213] on link "Status" at bounding box center [245, 212] width 47 height 9
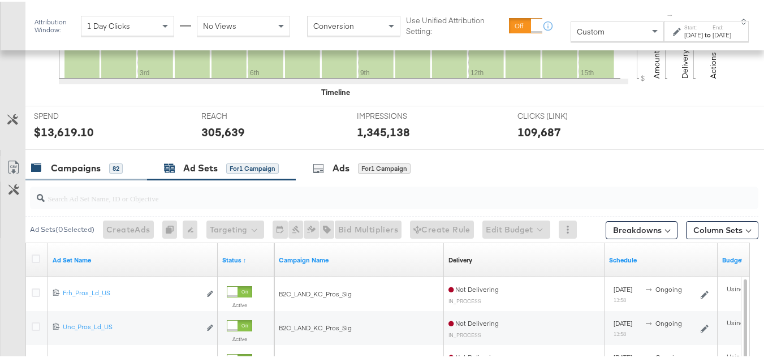
scroll to position [365, 0]
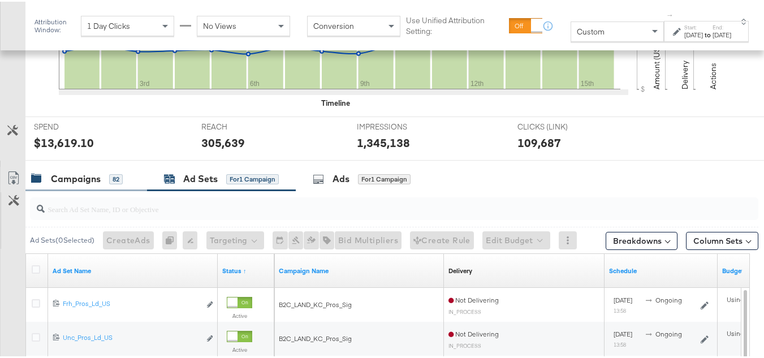
click at [74, 170] on div "Campaigns 82" at bounding box center [86, 177] width 122 height 24
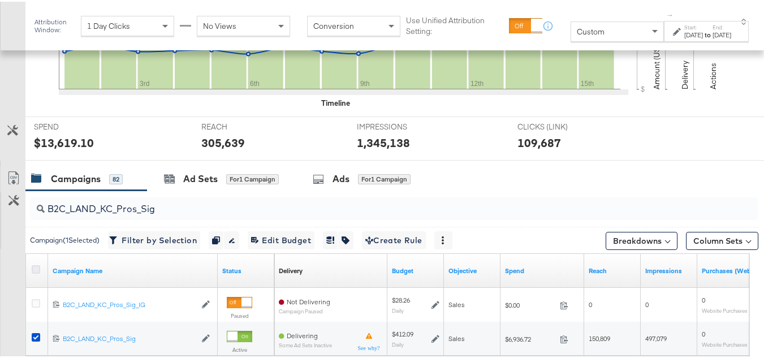
click at [36, 267] on icon at bounding box center [36, 267] width 8 height 8
click at [0, 0] on input "checkbox" at bounding box center [0, 0] width 0 height 0
click at [36, 267] on icon at bounding box center [36, 267] width 8 height 8
click at [0, 0] on input "checkbox" at bounding box center [0, 0] width 0 height 0
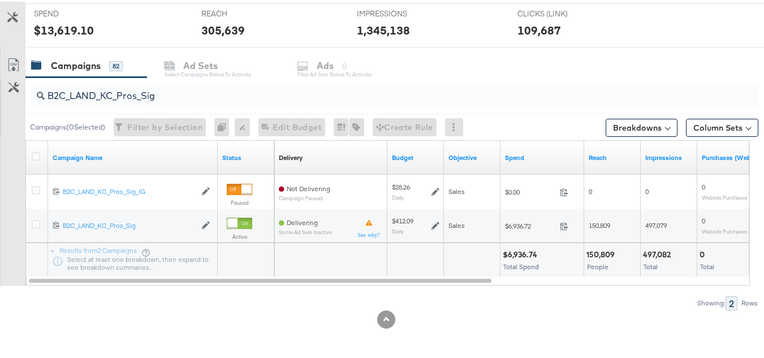
scroll to position [0, 0]
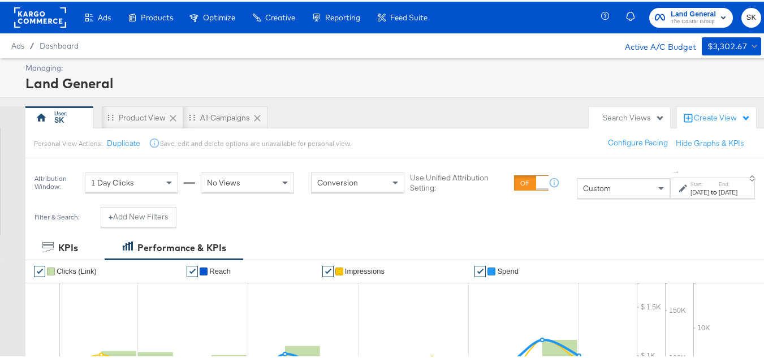
click at [42, 18] on rect at bounding box center [40, 16] width 52 height 20
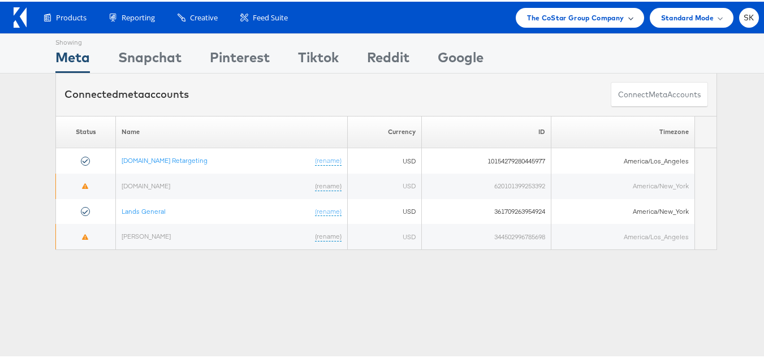
click at [571, 23] on div "The CoStar Group Company" at bounding box center [580, 16] width 128 height 20
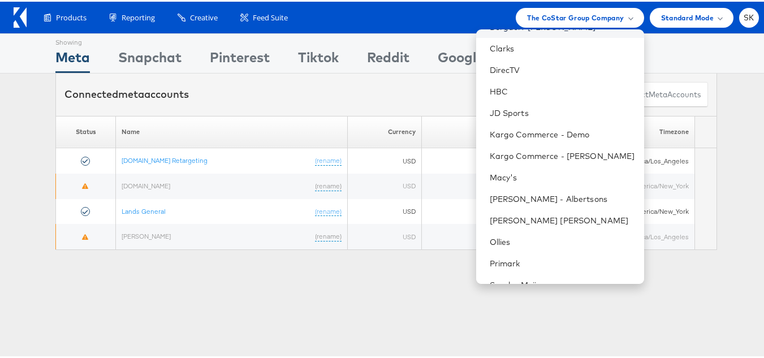
scroll to position [127, 0]
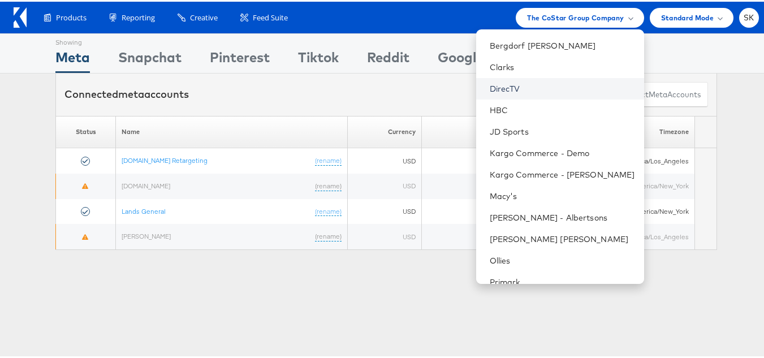
click at [502, 89] on link "DirecTV" at bounding box center [562, 86] width 145 height 11
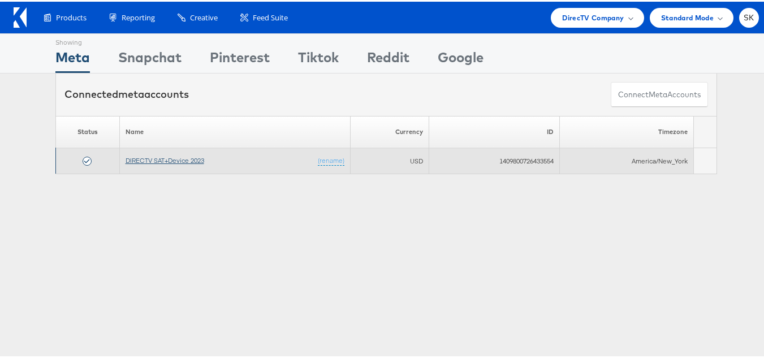
click at [162, 159] on link "DIRECTV SAT+Device 2023" at bounding box center [164, 158] width 79 height 8
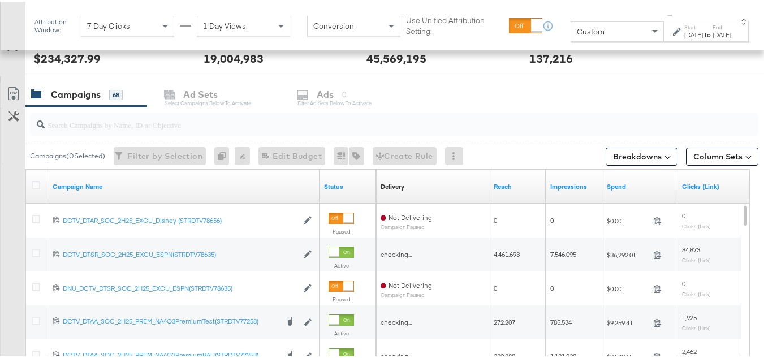
scroll to position [509, 0]
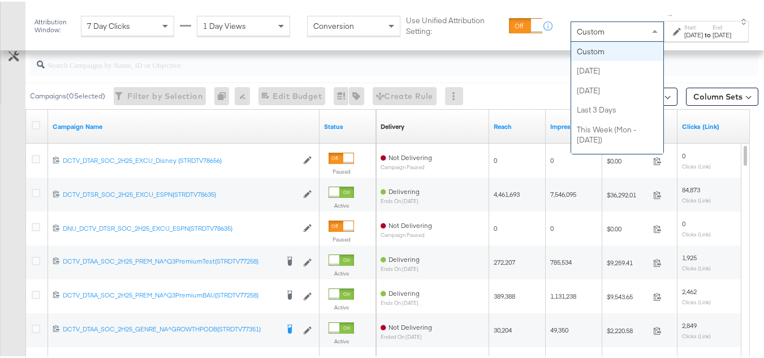
click at [596, 30] on div "Custom" at bounding box center [617, 29] width 92 height 19
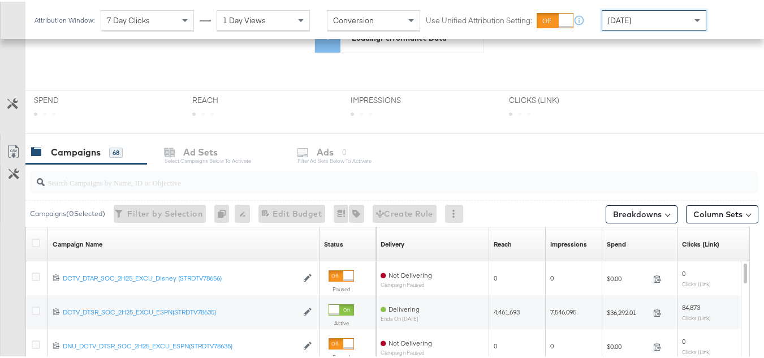
scroll to position [174, 0]
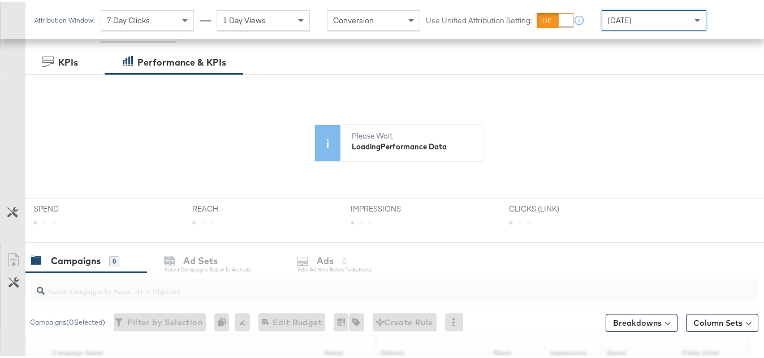
click at [653, 27] on div "[DATE]" at bounding box center [653, 18] width 103 height 19
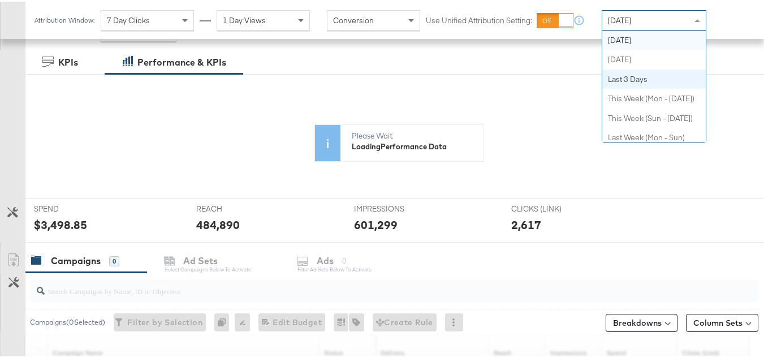
scroll to position [0, 0]
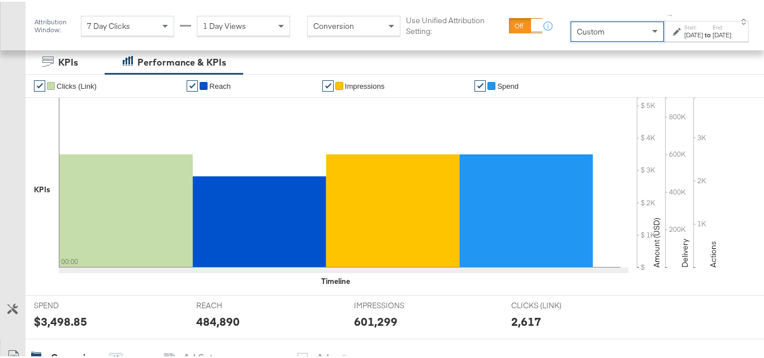
click at [684, 32] on div "[DATE]" at bounding box center [693, 33] width 19 height 9
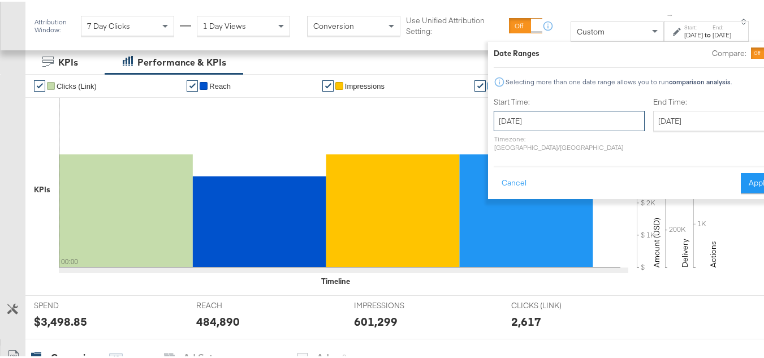
click at [525, 125] on input "[DATE]" at bounding box center [568, 119] width 151 height 20
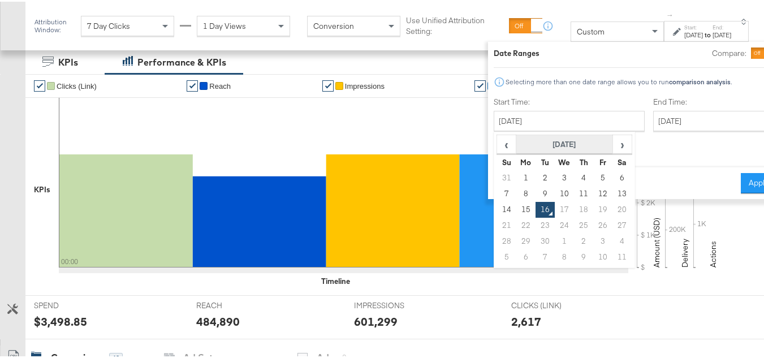
click at [529, 139] on th "[DATE]" at bounding box center [564, 142] width 97 height 19
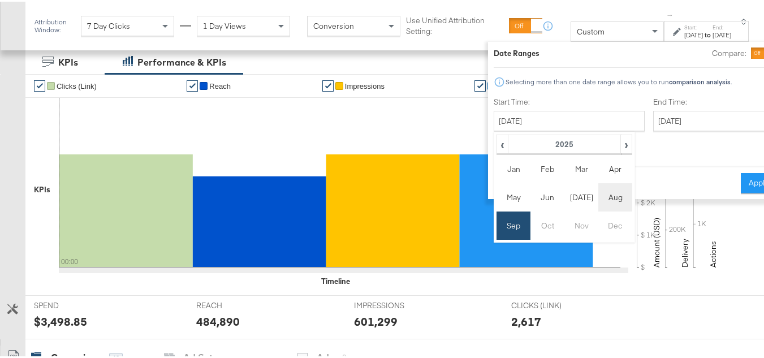
click at [598, 202] on td "Aug" at bounding box center [615, 195] width 34 height 28
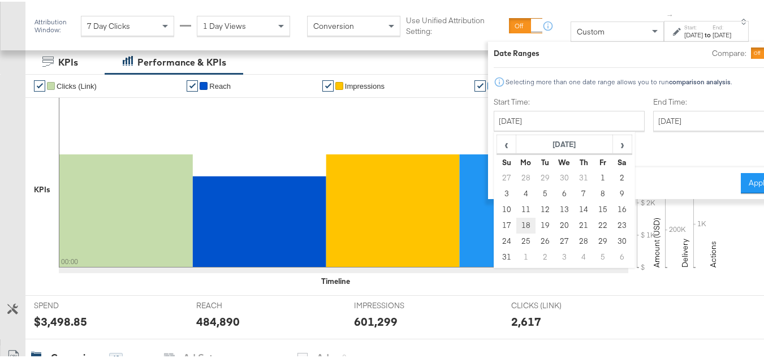
click at [516, 223] on td "18" at bounding box center [525, 224] width 19 height 16
type input "[DATE]"
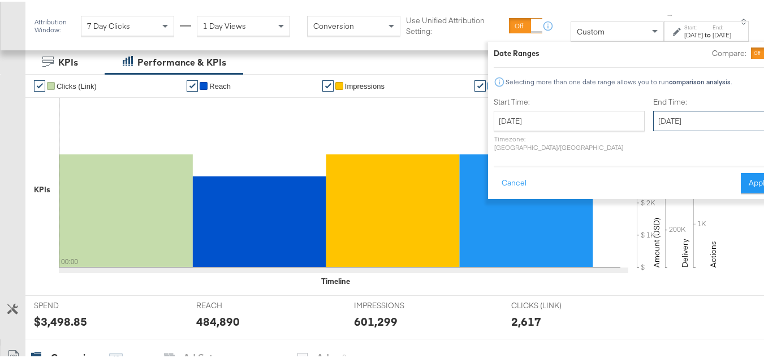
click at [657, 116] on input "[DATE]" at bounding box center [712, 119] width 119 height 20
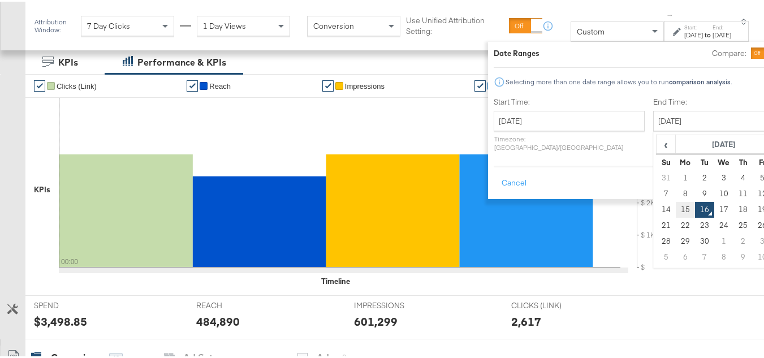
click at [676, 213] on td "15" at bounding box center [685, 208] width 19 height 16
type input "[DATE]"
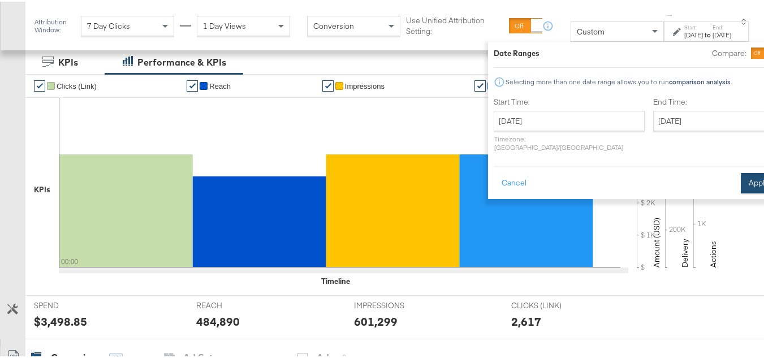
click at [741, 171] on button "Apply" at bounding box center [759, 181] width 36 height 20
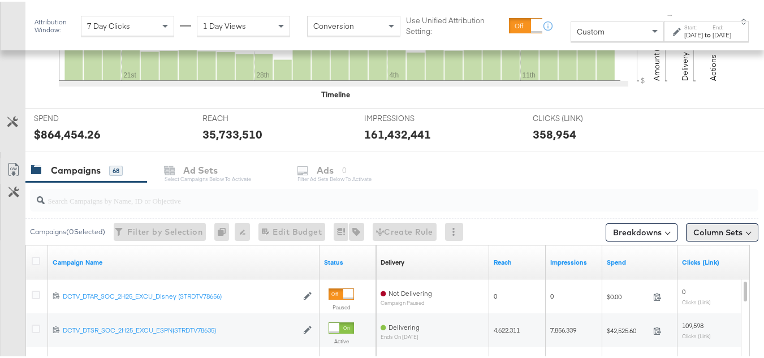
scroll to position [400, 0]
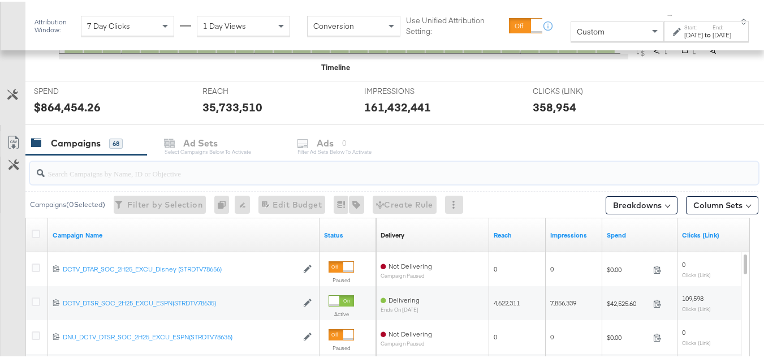
click at [102, 177] on input "search" at bounding box center [369, 167] width 649 height 22
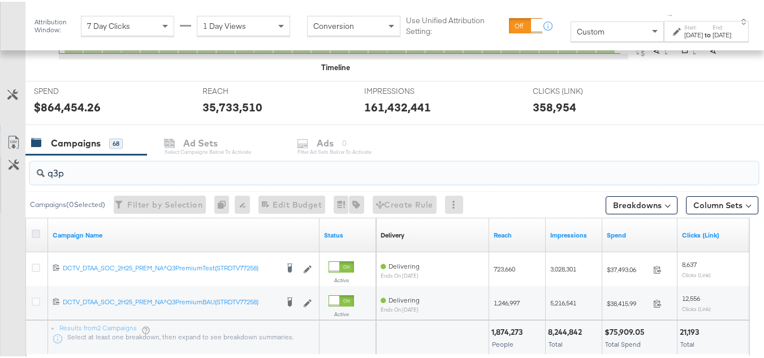
type input "q3p"
click at [32, 235] on icon at bounding box center [36, 232] width 8 height 8
click at [0, 0] on input "checkbox" at bounding box center [0, 0] width 0 height 0
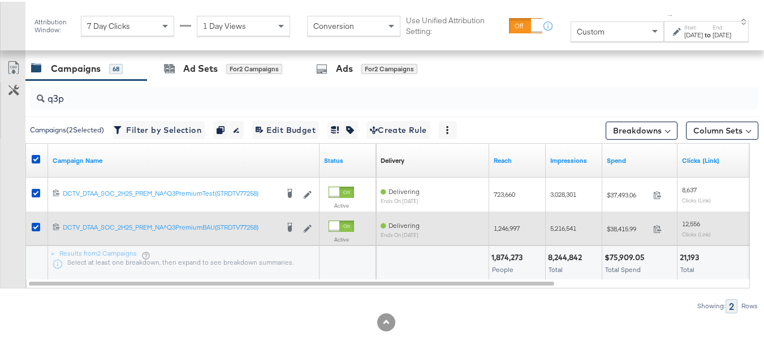
scroll to position [478, 0]
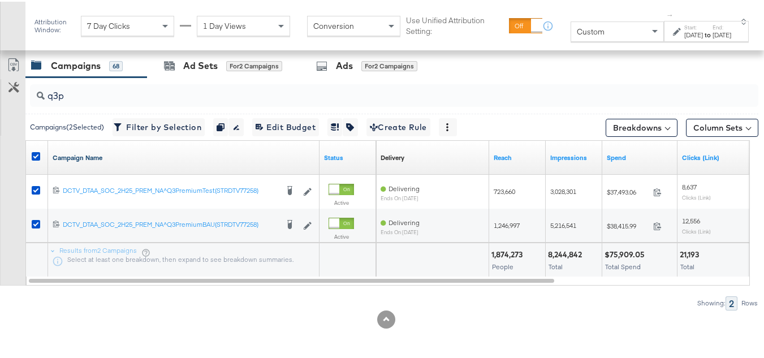
click at [102, 157] on link "Campaign Name" at bounding box center [184, 155] width 262 height 9
click at [105, 157] on link "Campaign Name ↓" at bounding box center [184, 155] width 262 height 9
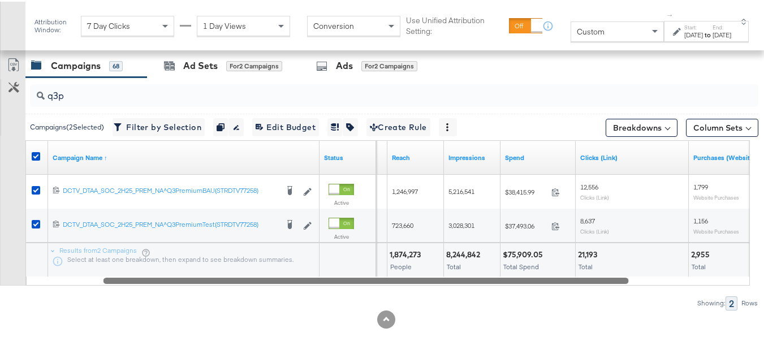
drag, startPoint x: 507, startPoint y: 279, endPoint x: 585, endPoint y: 263, distance: 79.5
click at [585, 263] on div "Campaign Name ↑ Status Delivery Sorting Unavailable Reach Impressions Spend Cli…" at bounding box center [387, 210] width 724 height 145
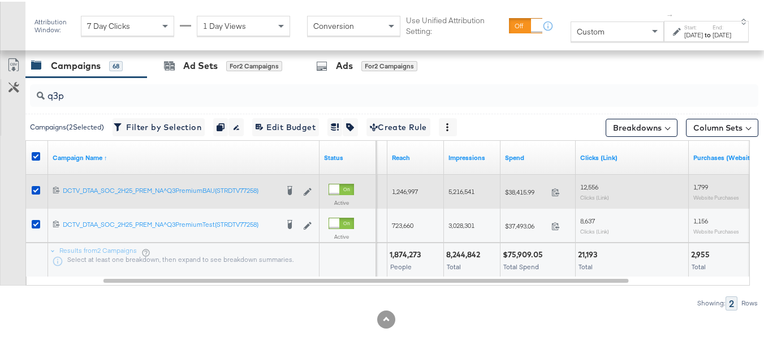
click at [523, 194] on span "$38,415.99" at bounding box center [526, 190] width 42 height 8
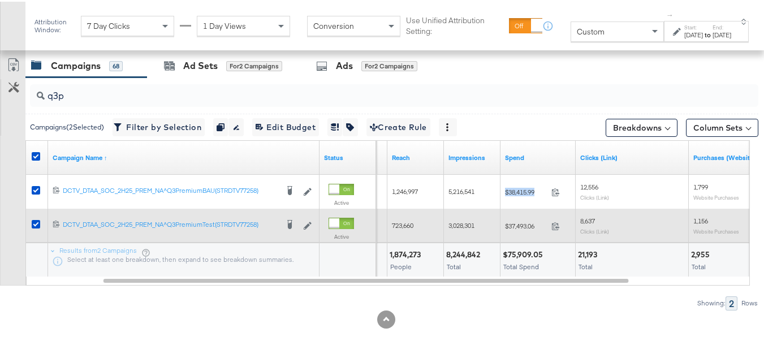
copy div "$38,415.99"
click at [525, 232] on div "$37,493.06 37493.06" at bounding box center [537, 224] width 75 height 18
copy div "$37,493.06"
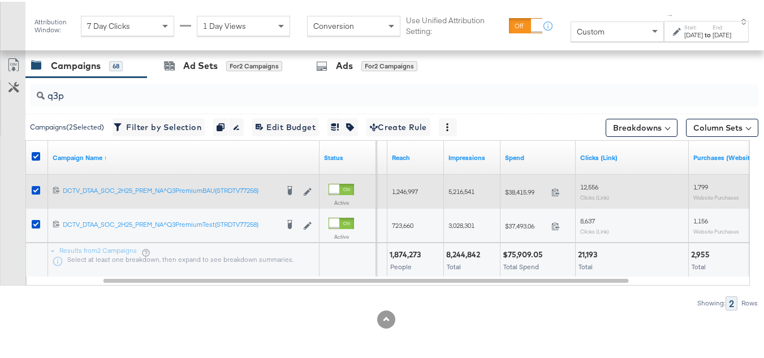
click at [398, 191] on span "1,246,997" at bounding box center [405, 189] width 26 height 8
copy span "1,246,997"
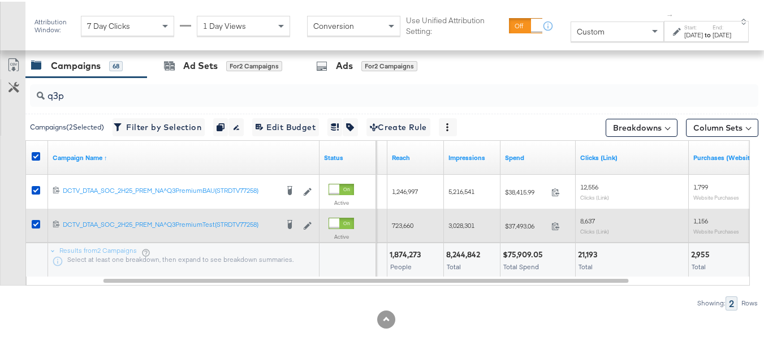
click at [406, 228] on div "723,660" at bounding box center [415, 224] width 57 height 18
copy span "723,660"
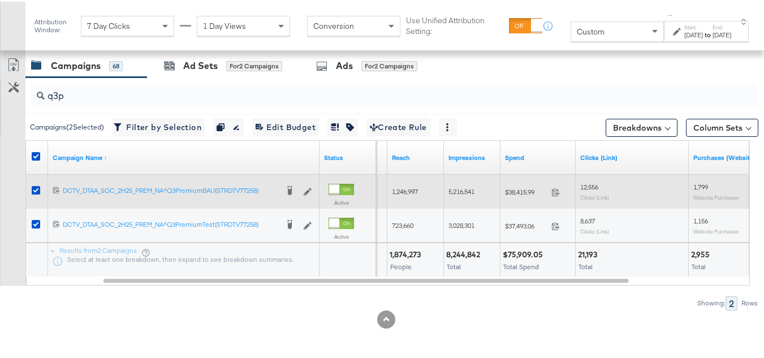
click at [469, 197] on div "5,216,541" at bounding box center [472, 190] width 57 height 18
copy span "5,216,541"
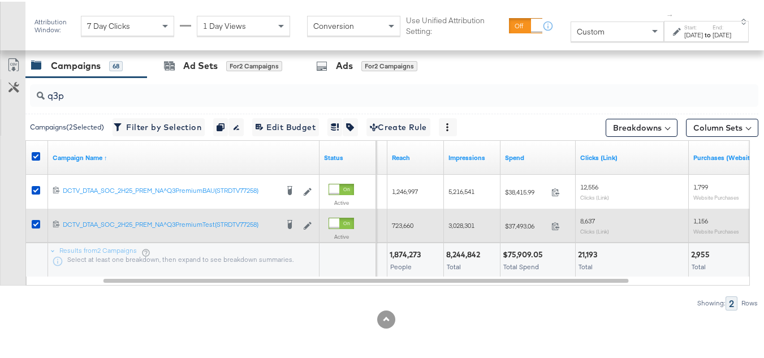
click at [445, 228] on div "3,028,301" at bounding box center [472, 224] width 57 height 18
copy span "3,028,301"
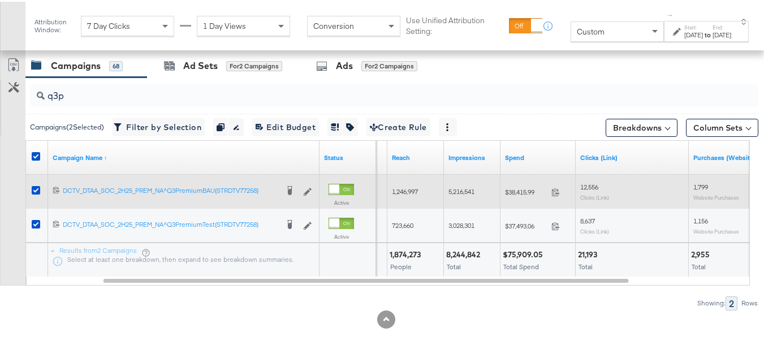
click at [588, 191] on div "12,556 Clicks (Link)" at bounding box center [632, 190] width 104 height 18
click at [588, 185] on span "12,556" at bounding box center [589, 185] width 18 height 8
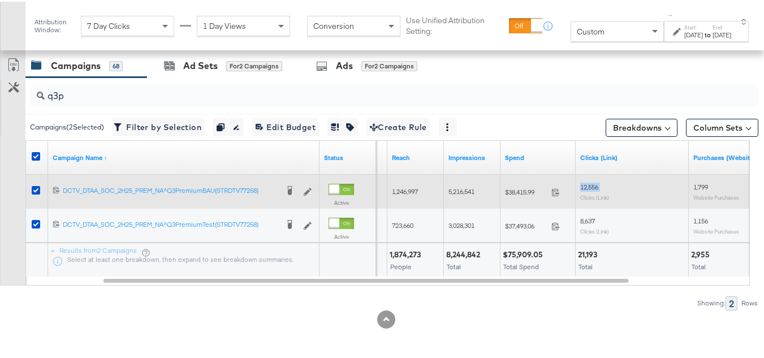
click at [588, 185] on span "12,556" at bounding box center [589, 185] width 18 height 8
copy span "12,556"
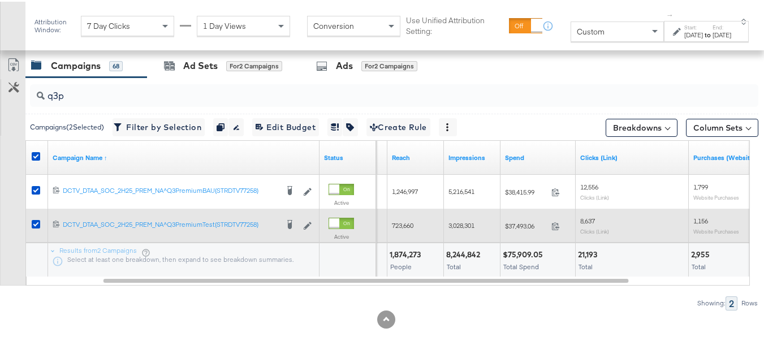
click at [587, 223] on span "8,637" at bounding box center [587, 219] width 15 height 8
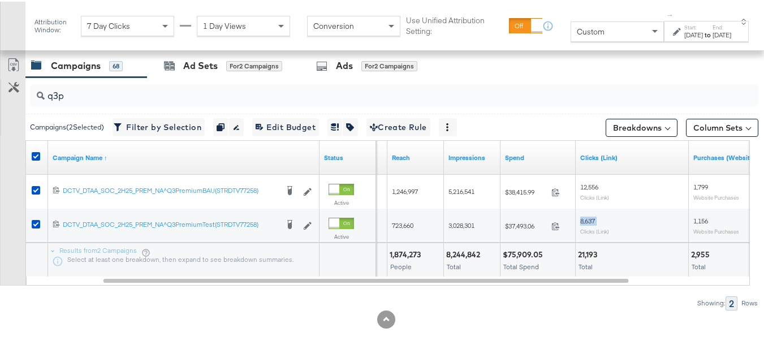
copy span "8,637"
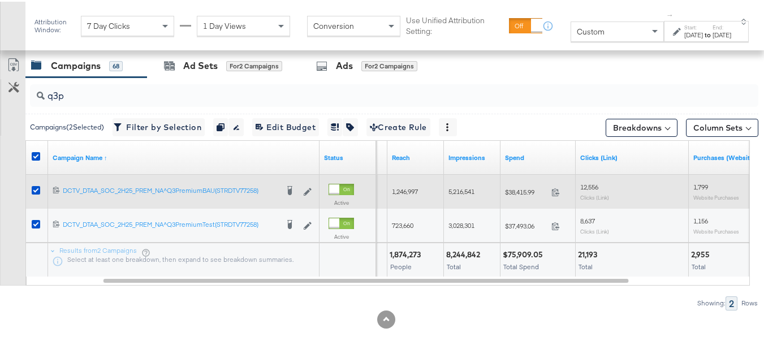
click at [689, 181] on div "1,799 Website Purchases" at bounding box center [745, 189] width 113 height 27
copy span "1,799"
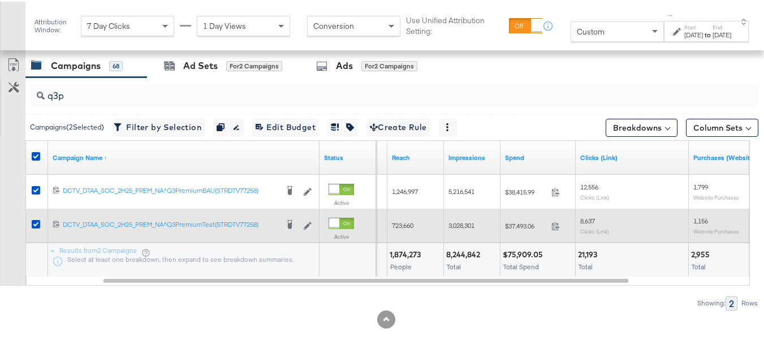
click at [711, 226] on sub "Website Purchases" at bounding box center [716, 229] width 46 height 7
click at [708, 219] on span "1,156" at bounding box center [700, 219] width 15 height 8
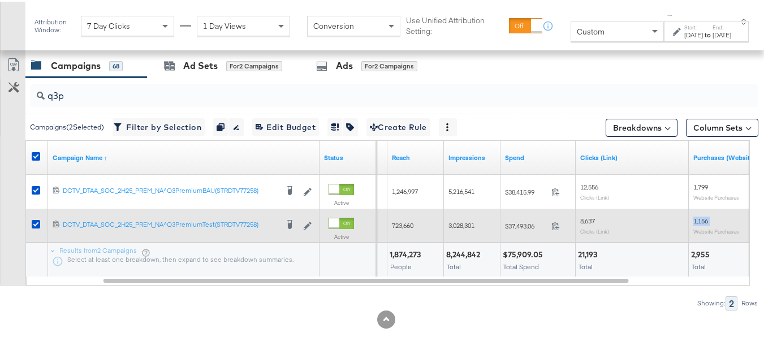
click at [708, 219] on span "1,156" at bounding box center [700, 219] width 15 height 8
copy span "1,156"
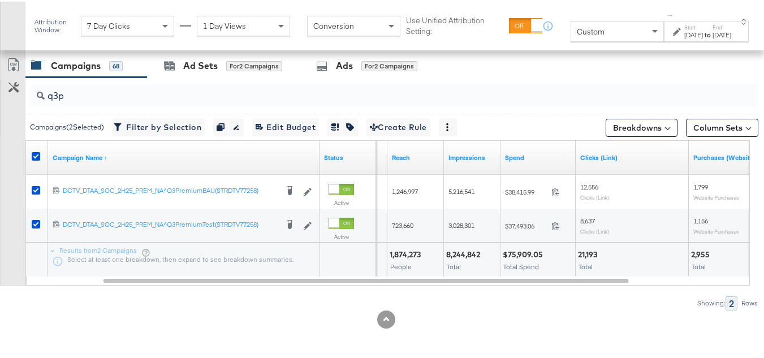
click at [591, 287] on div "q3p Campaigns ( 2 Selected) Filter by Selection Filter 2 campaigns Duplicate 2 …" at bounding box center [379, 192] width 758 height 232
click at [624, 19] on div "Custom ↑ Start: Aug 18th 2025 to End: Sep 15th 2025" at bounding box center [659, 24] width 179 height 32
click at [605, 31] on div "Custom" at bounding box center [617, 29] width 92 height 19
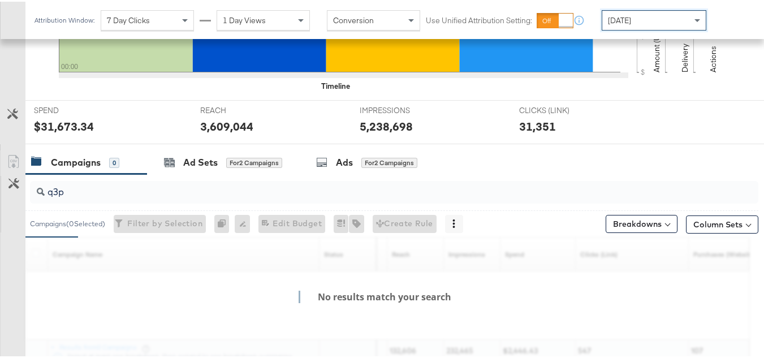
scroll to position [466, 0]
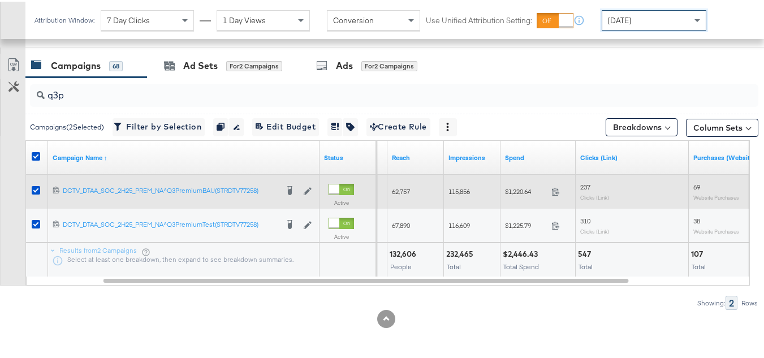
click at [517, 185] on span "$1,220.64" at bounding box center [526, 189] width 42 height 8
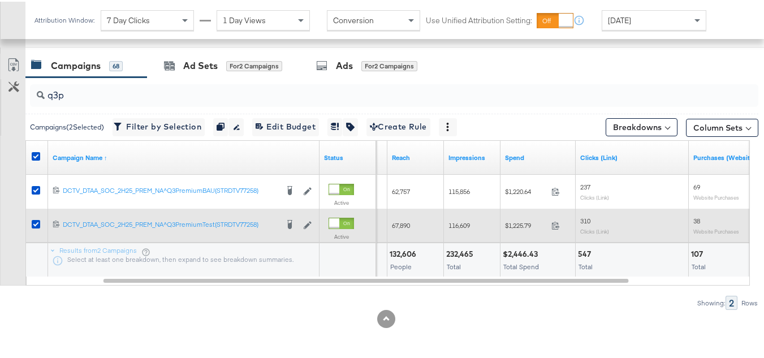
click at [516, 220] on span "$1,225.79" at bounding box center [526, 223] width 42 height 8
click at [517, 220] on span "$1,225.79" at bounding box center [526, 223] width 42 height 8
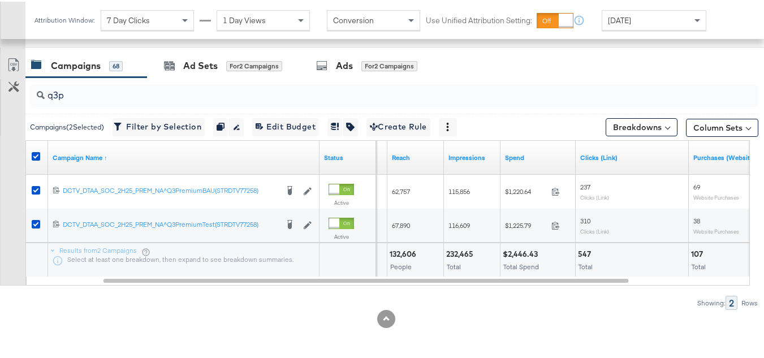
click at [623, 326] on div at bounding box center [386, 317] width 772 height 18
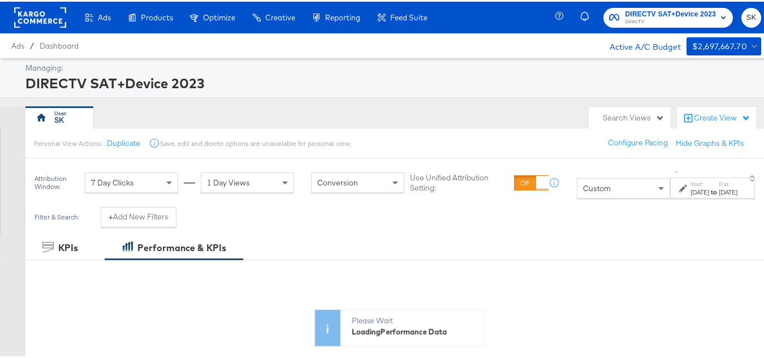
scroll to position [382, 0]
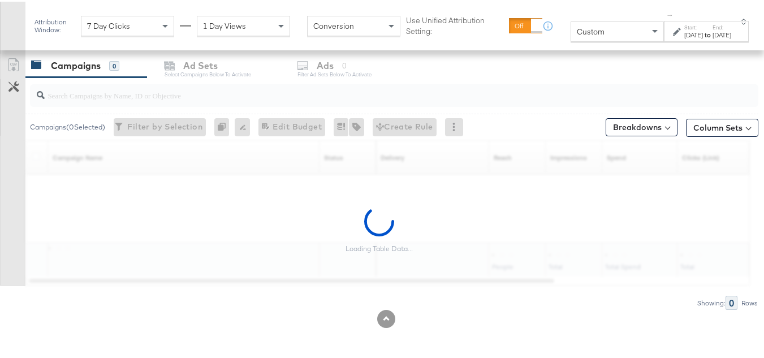
click at [22, 13] on div at bounding box center [12, 24] width 25 height 49
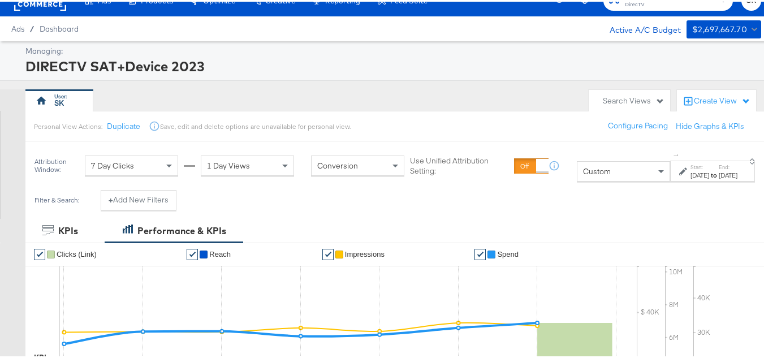
scroll to position [0, 0]
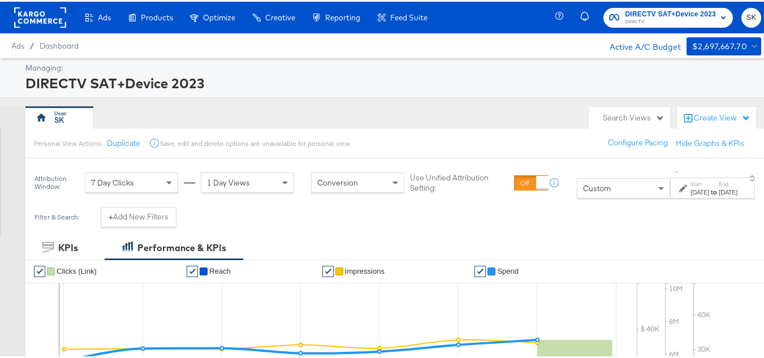
click at [54, 20] on rect at bounding box center [40, 16] width 52 height 20
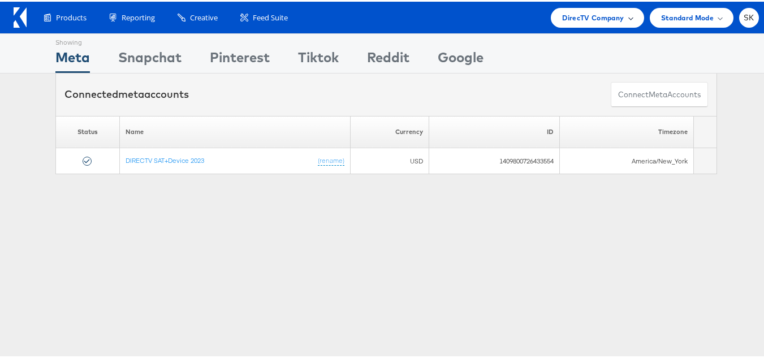
click at [581, 23] on div "DirecTV Company" at bounding box center [597, 16] width 93 height 20
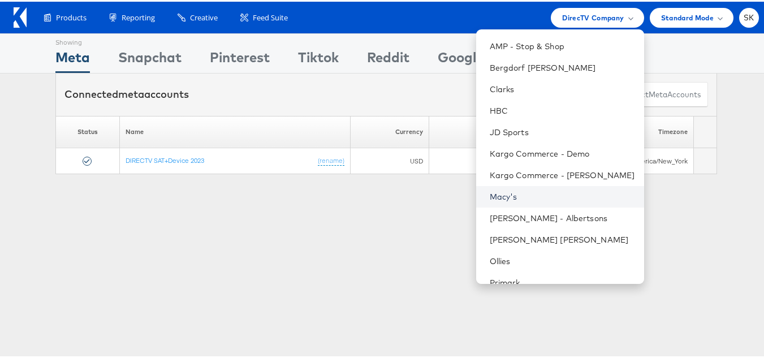
scroll to position [183, 0]
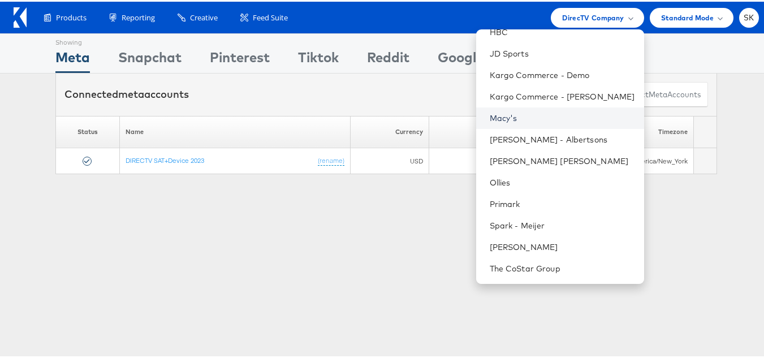
click at [495, 114] on link "Macy's" at bounding box center [562, 116] width 145 height 11
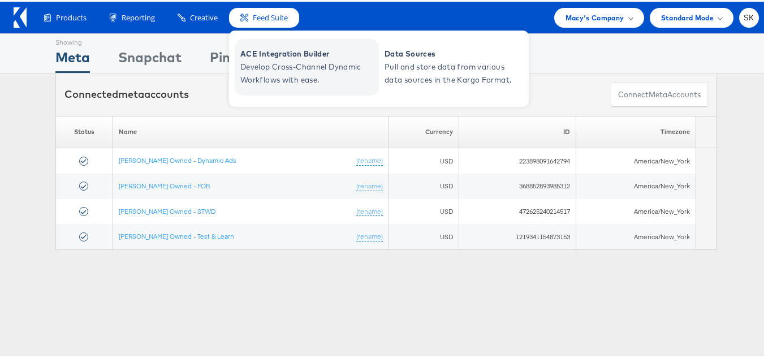
click at [276, 64] on span "Develop Cross-Channel Dynamic Workflows with ease." at bounding box center [308, 72] width 136 height 26
